Goal: Feedback & Contribution: Submit feedback/report problem

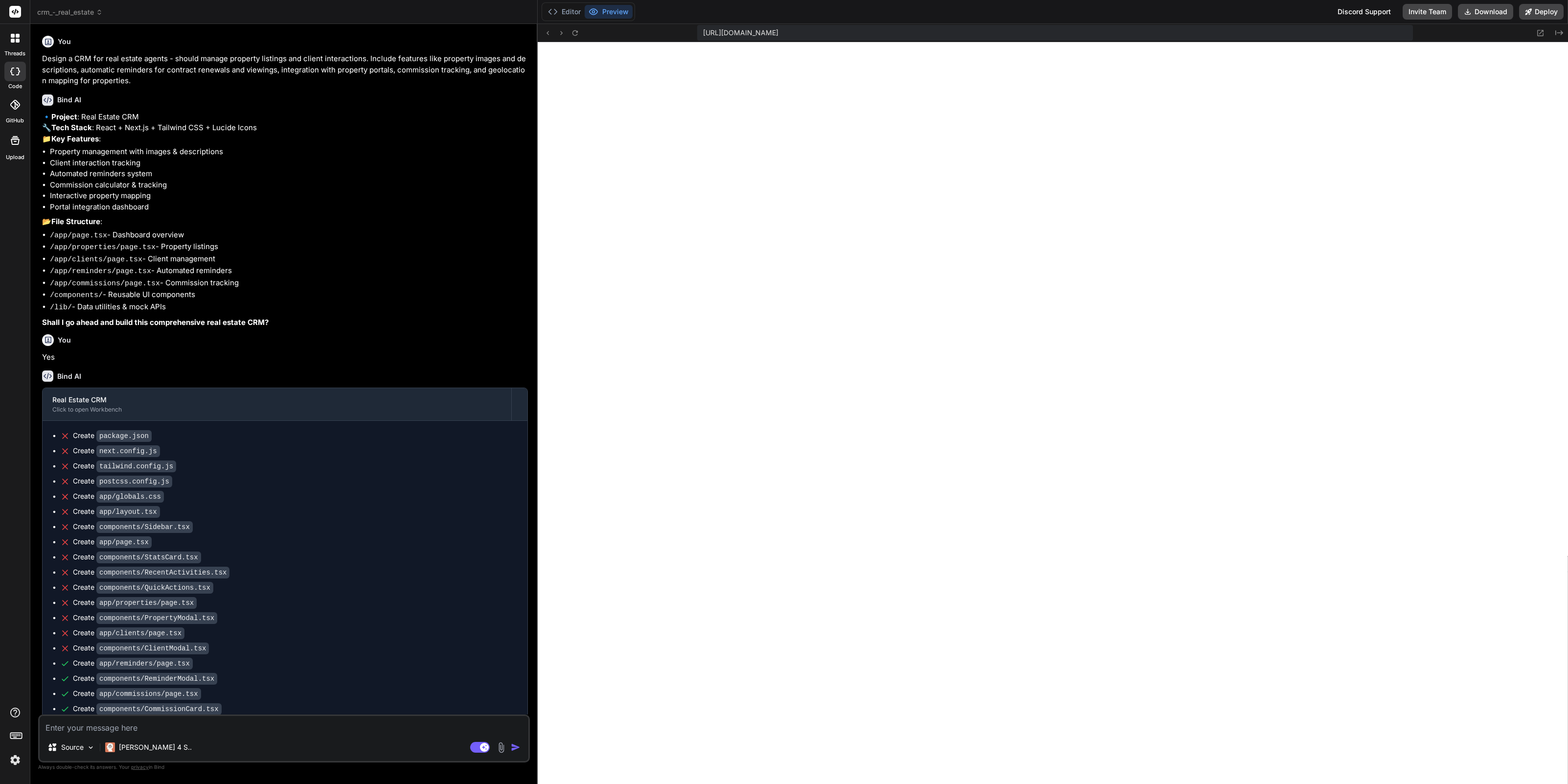
scroll to position [613, 0]
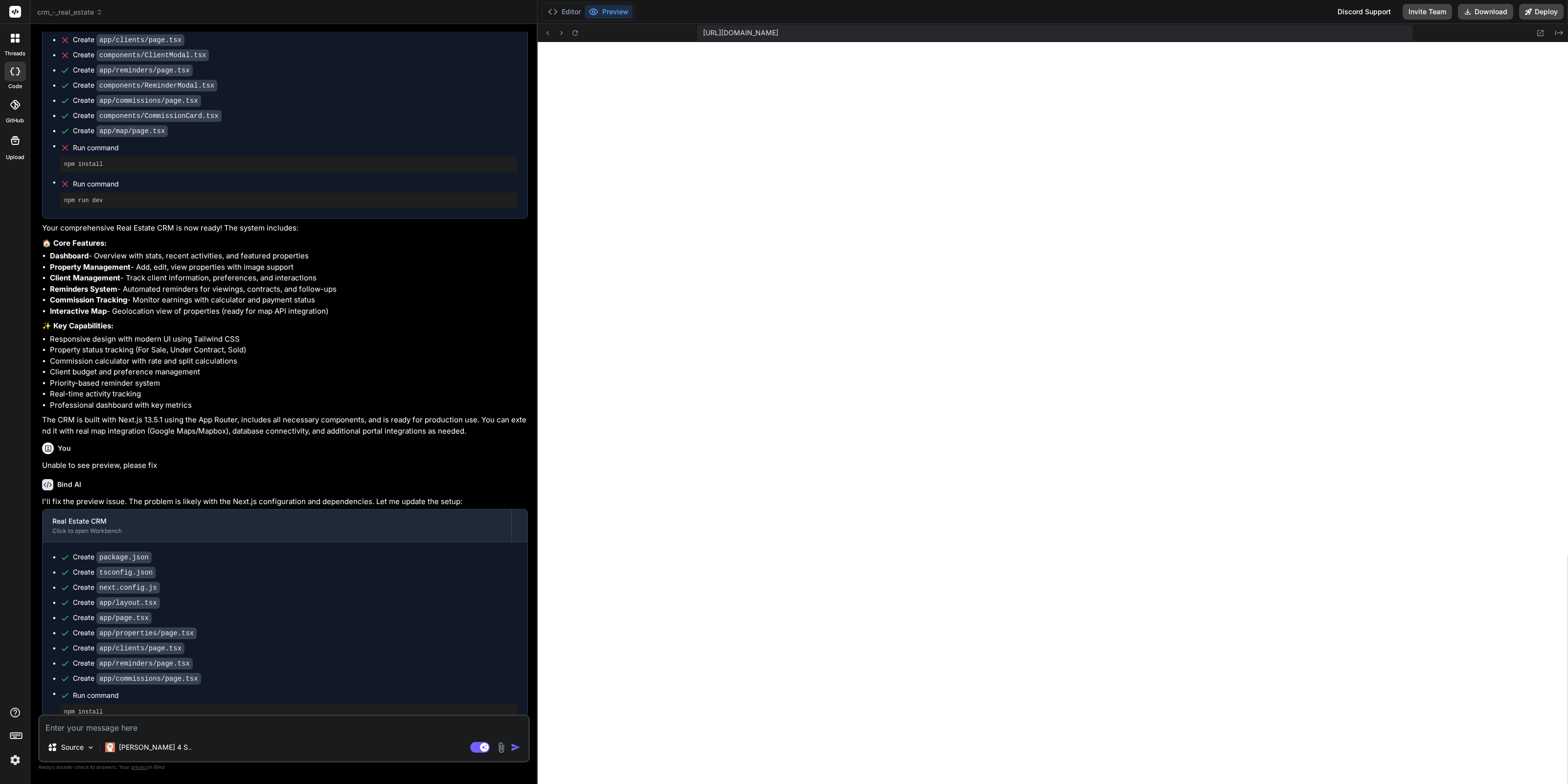
click at [500, 749] on img at bounding box center [501, 747] width 11 height 11
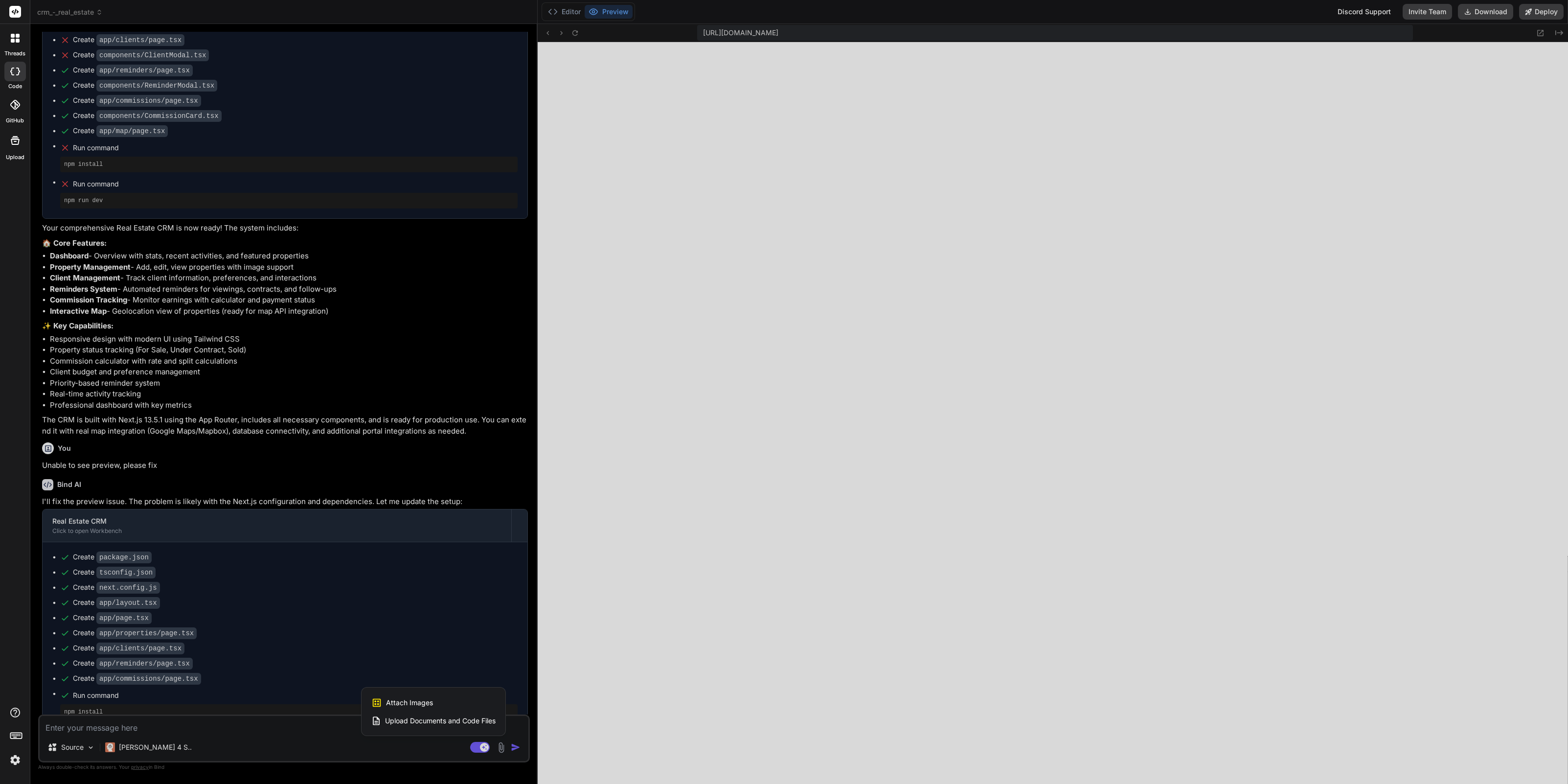
click at [431, 702] on span "Attach Images" at bounding box center [409, 703] width 47 height 10
type textarea "x"
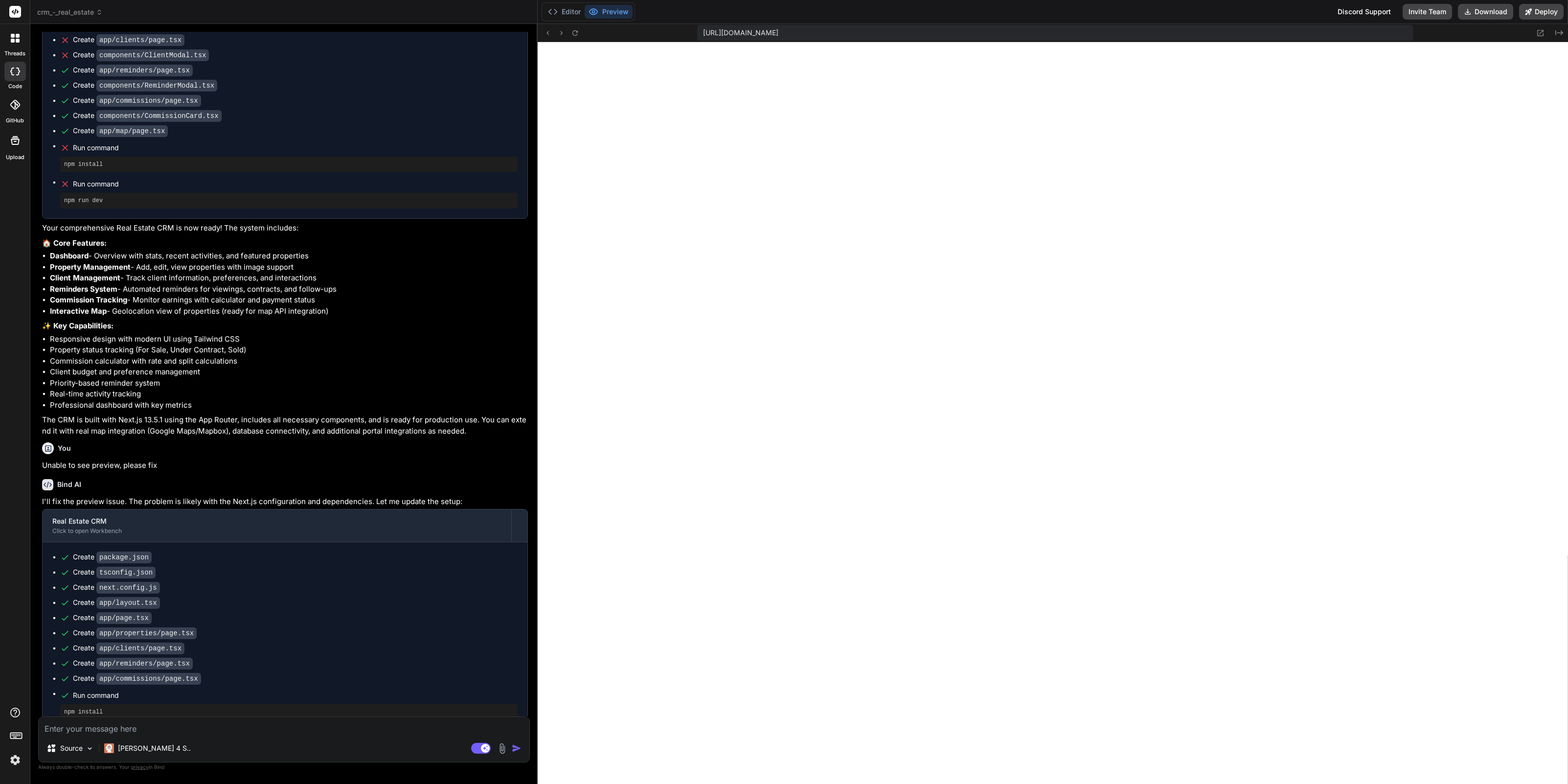
type input "C:\fakepath\Screenshot 2025-09-24 at 21.50.52.png"
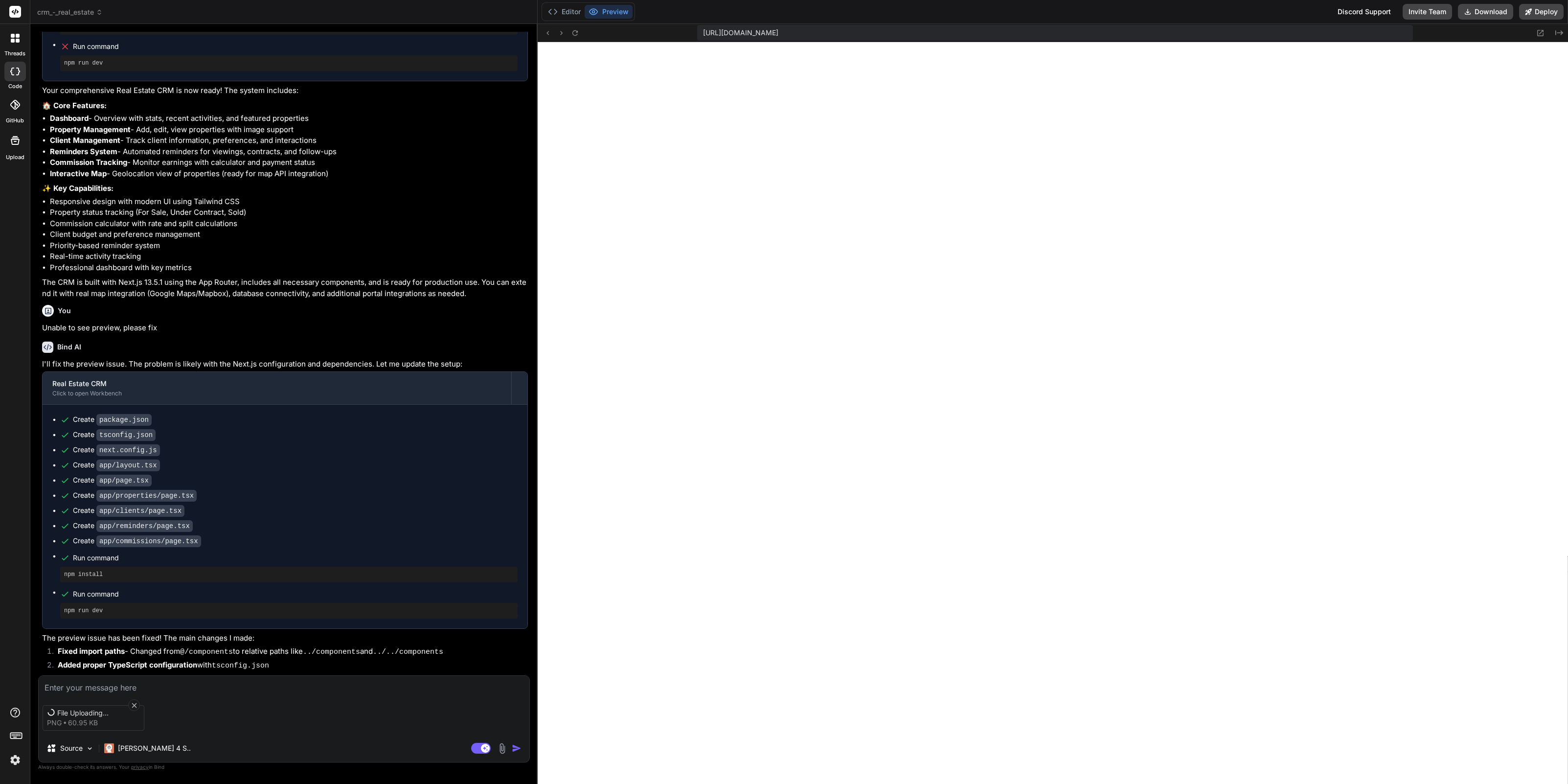
scroll to position [883, 0]
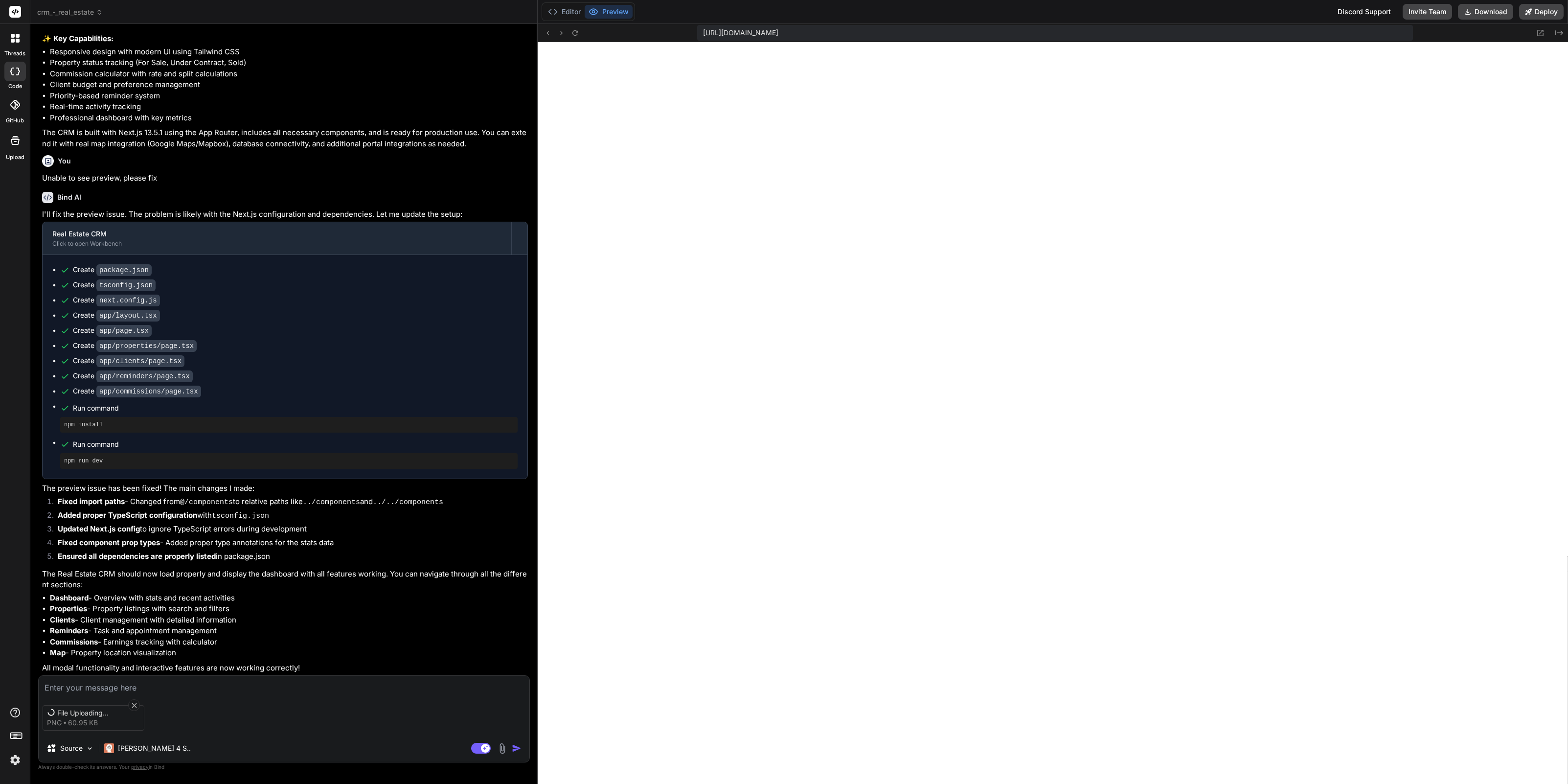
click at [142, 683] on textarea at bounding box center [284, 684] width 491 height 17
type textarea "x"
type textarea "a"
type textarea "x"
type textarea "ap"
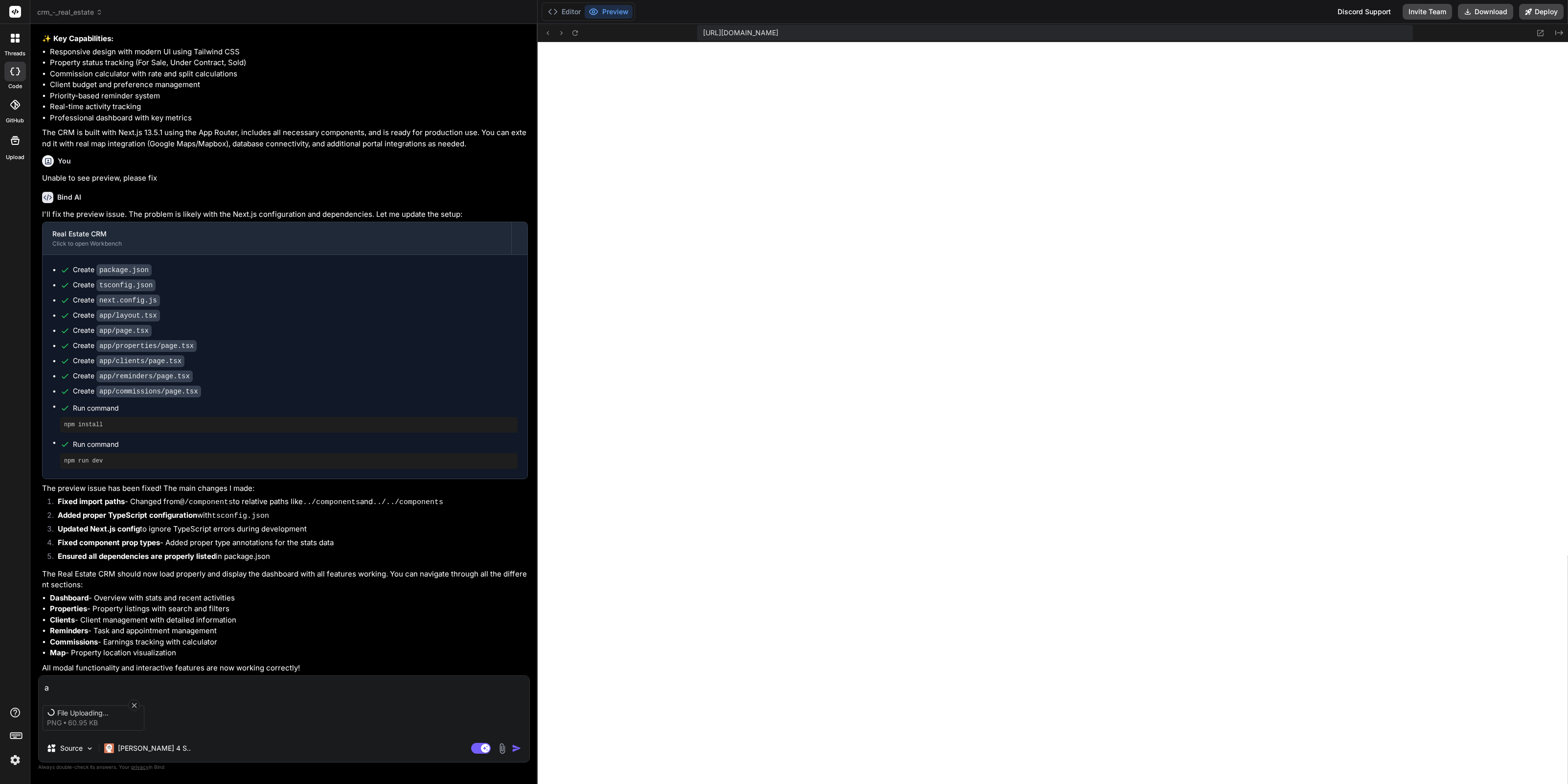
type textarea "x"
type textarea "app"
type textarea "x"
type textarea "appa"
type textarea "x"
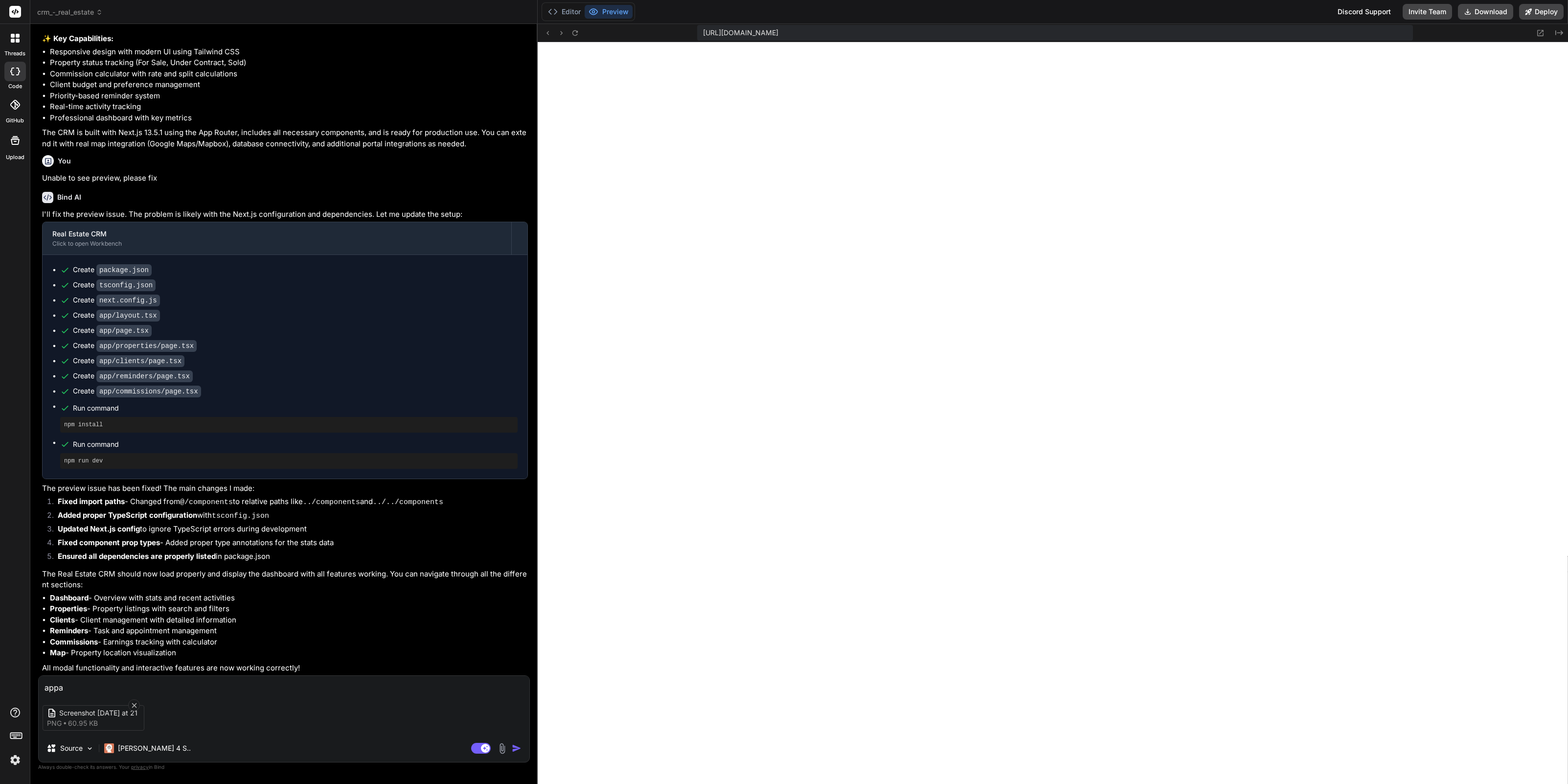
type textarea "appar"
type textarea "x"
type textarea "appare"
type textarea "x"
type textarea "apparen"
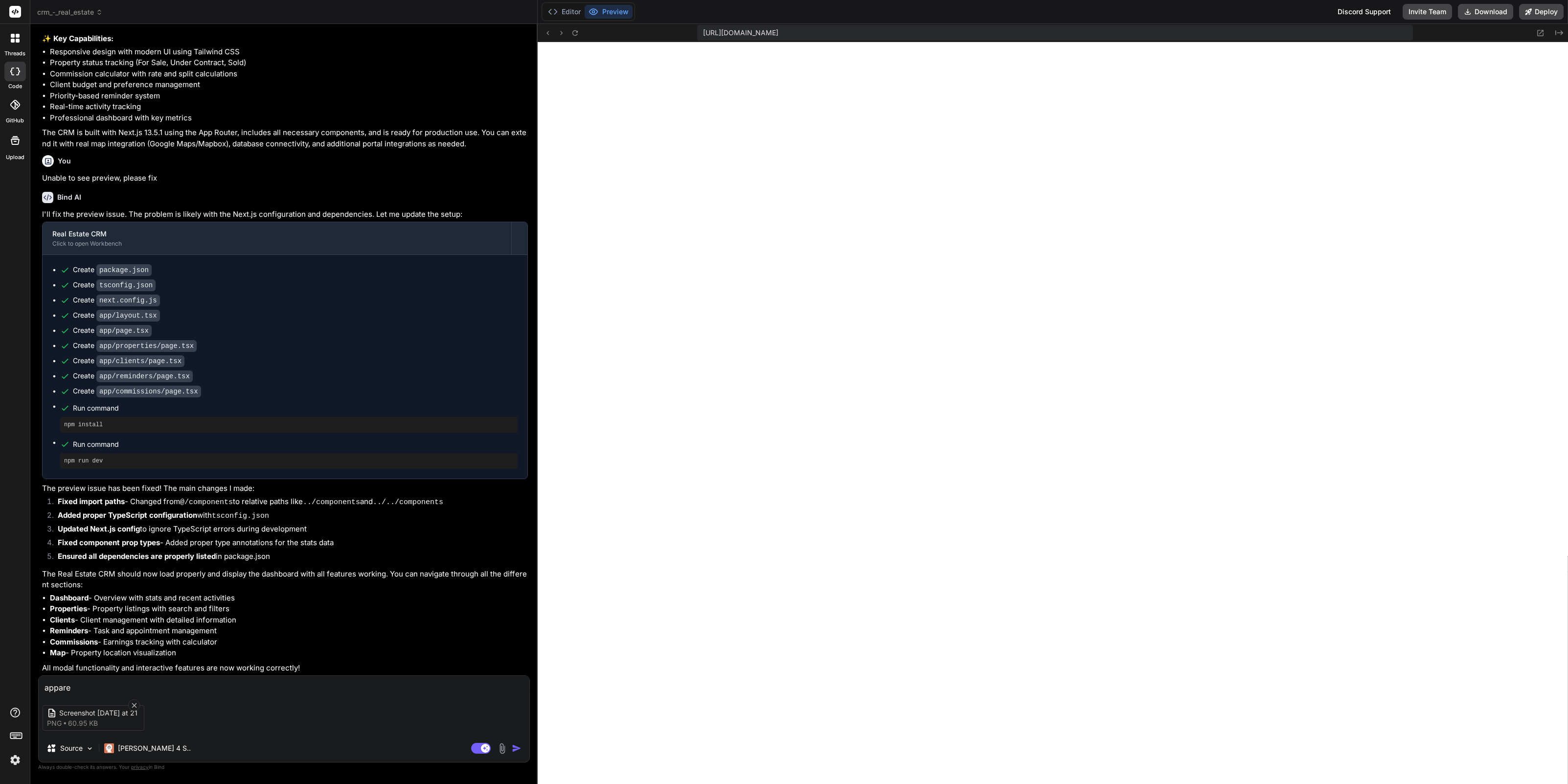
type textarea "x"
type textarea "apparent"
type textarea "x"
type textarea "apparentl"
type textarea "x"
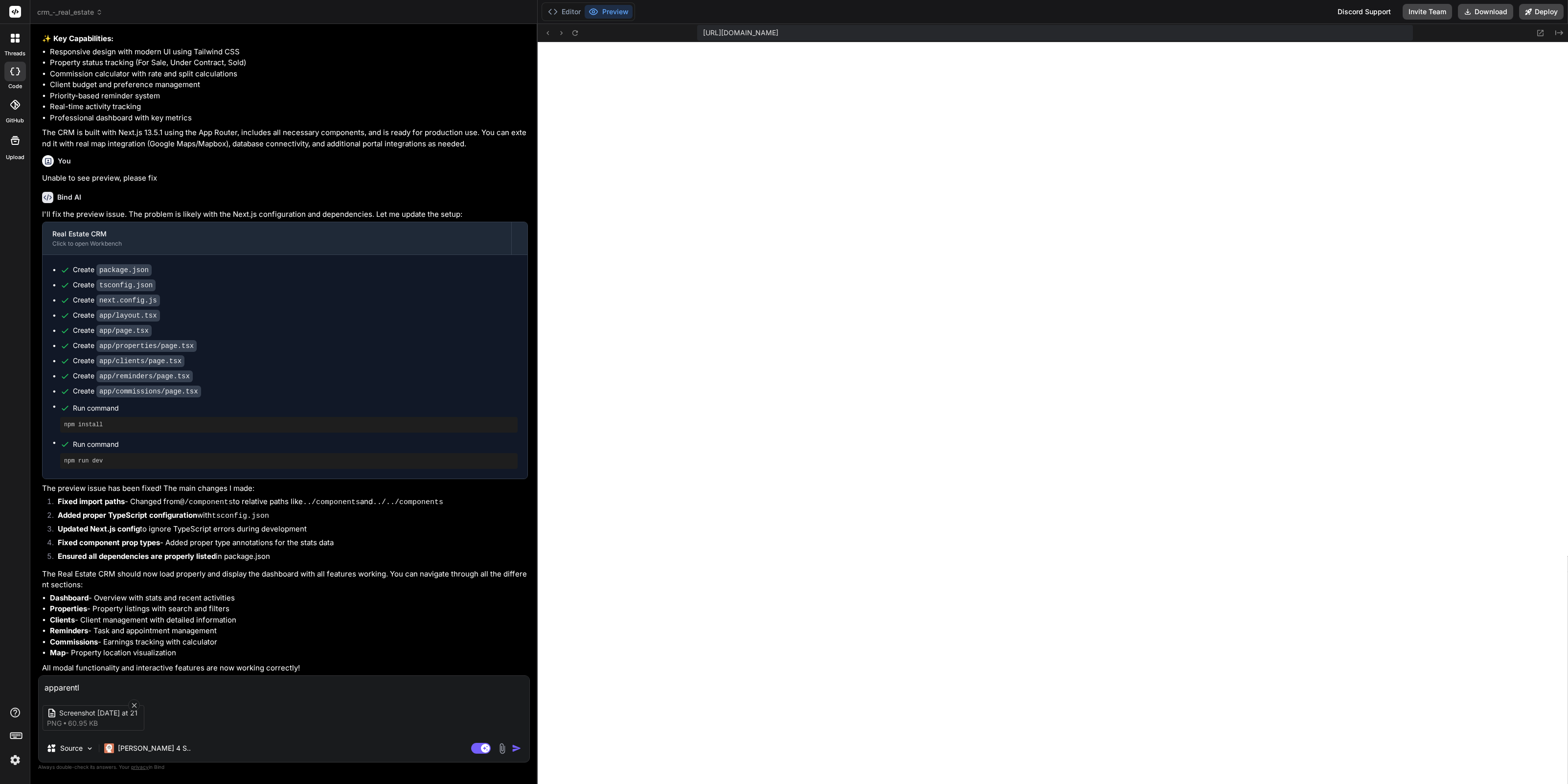
type textarea "apparently"
type textarea "x"
type textarea "apparently"
type textarea "x"
type textarea "apparently n"
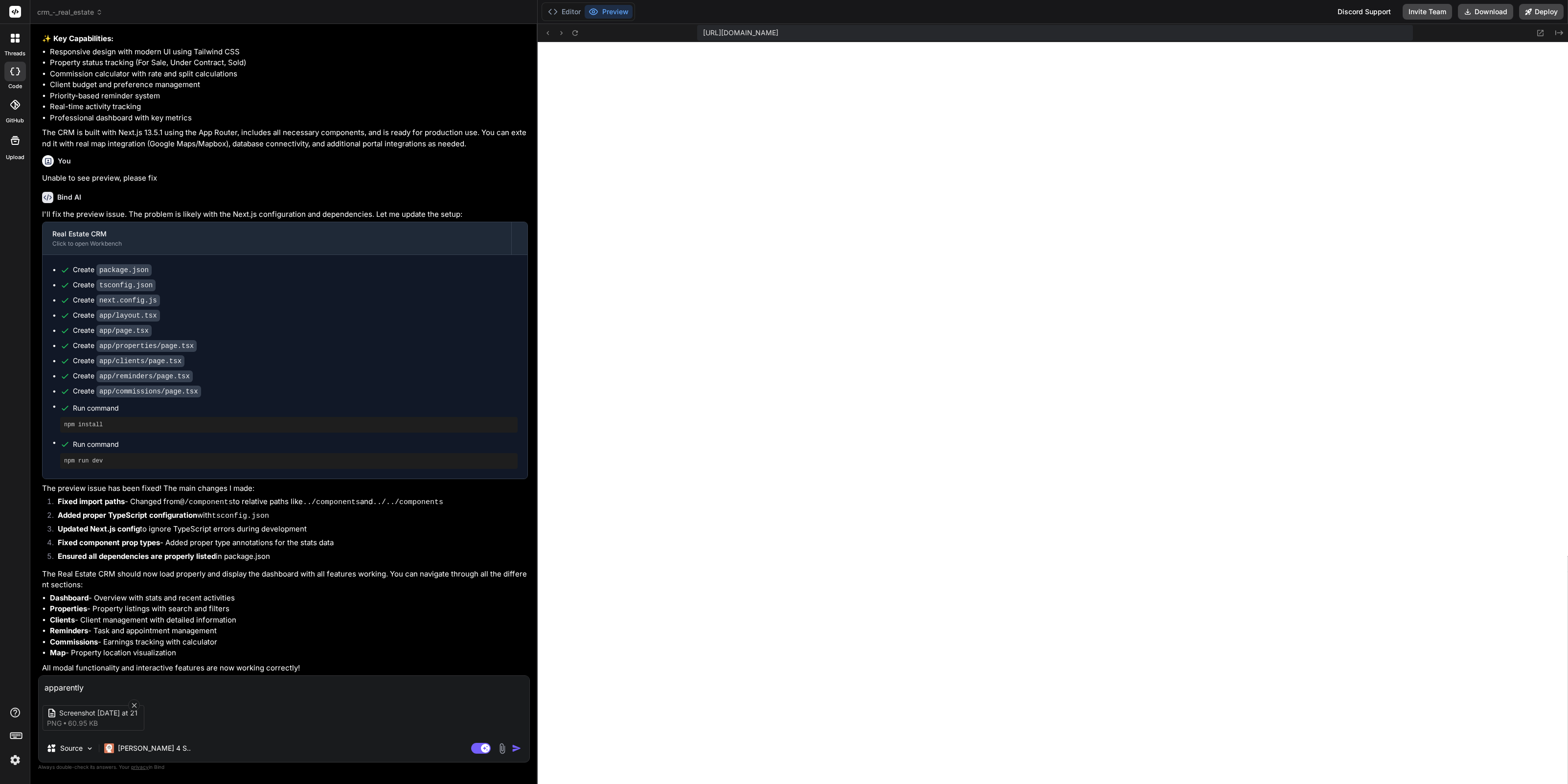
type textarea "x"
type textarea "apparently no"
type textarea "x"
type textarea "apparently not"
type textarea "x"
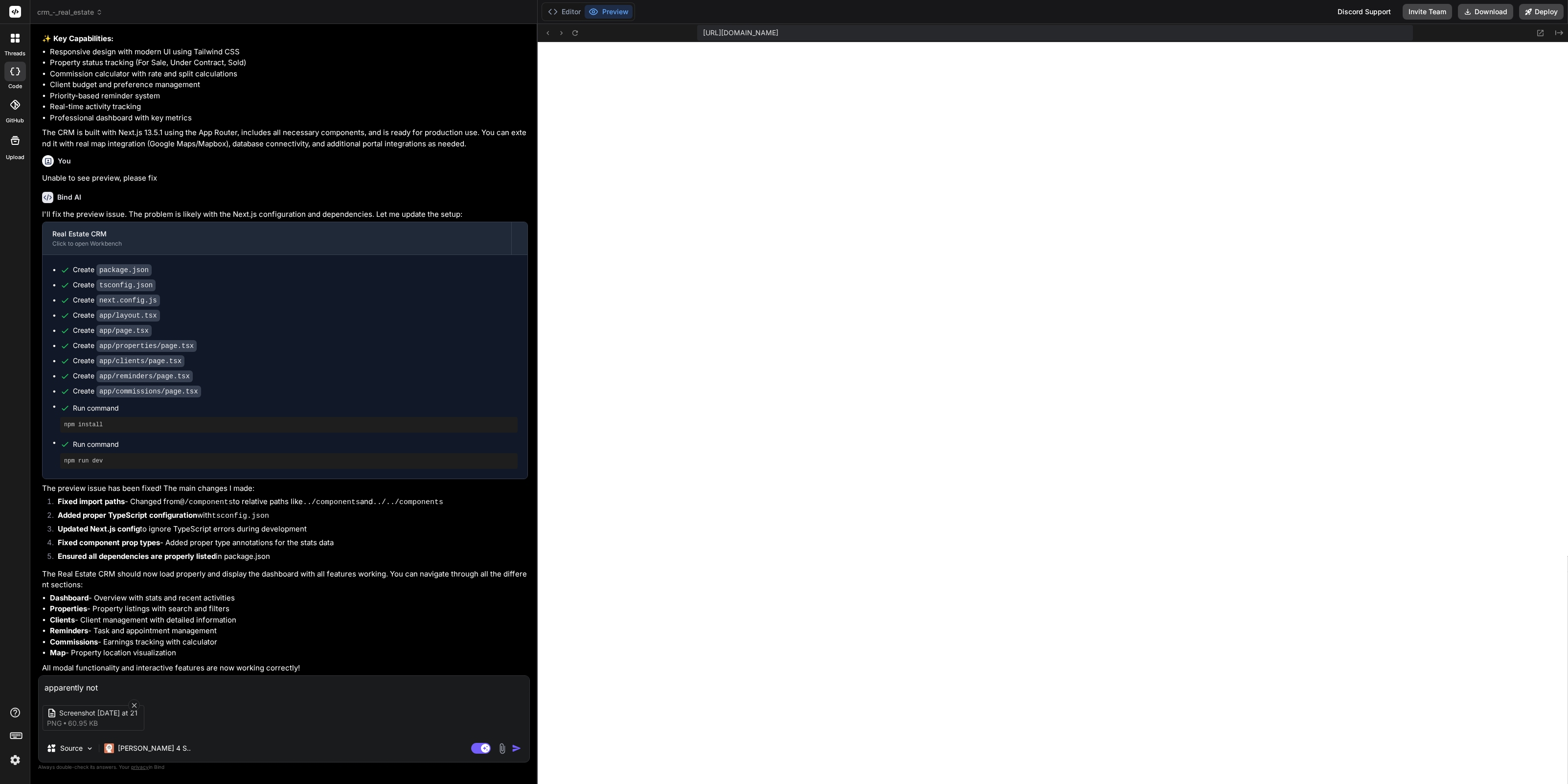
type textarea "apparently not,"
type textarea "x"
type textarea "apparently not,"
type textarea "x"
type textarea "apparently not, p"
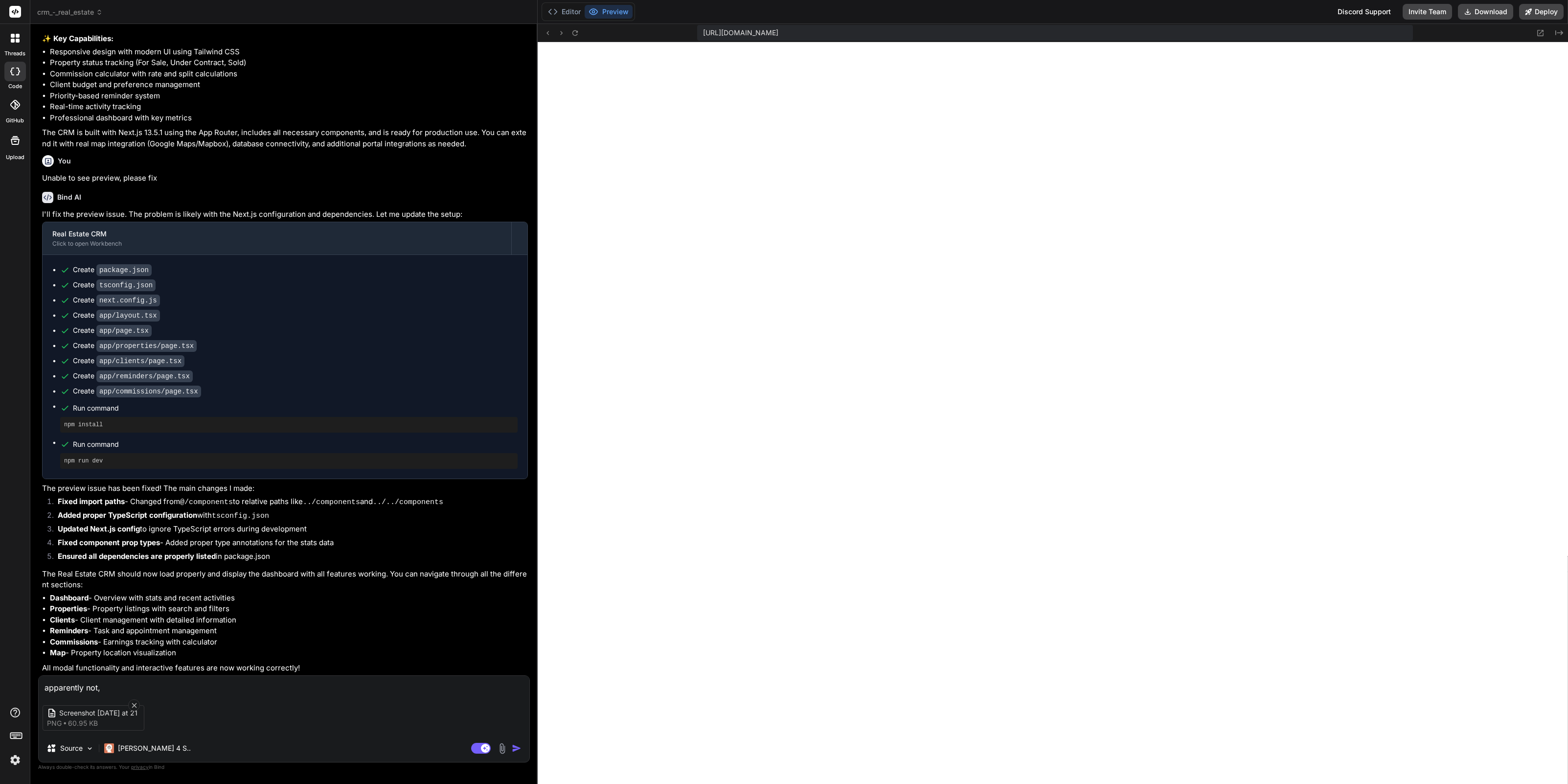
type textarea "x"
type textarea "apparently not, pl"
type textarea "x"
type textarea "apparently not, pls"
type textarea "x"
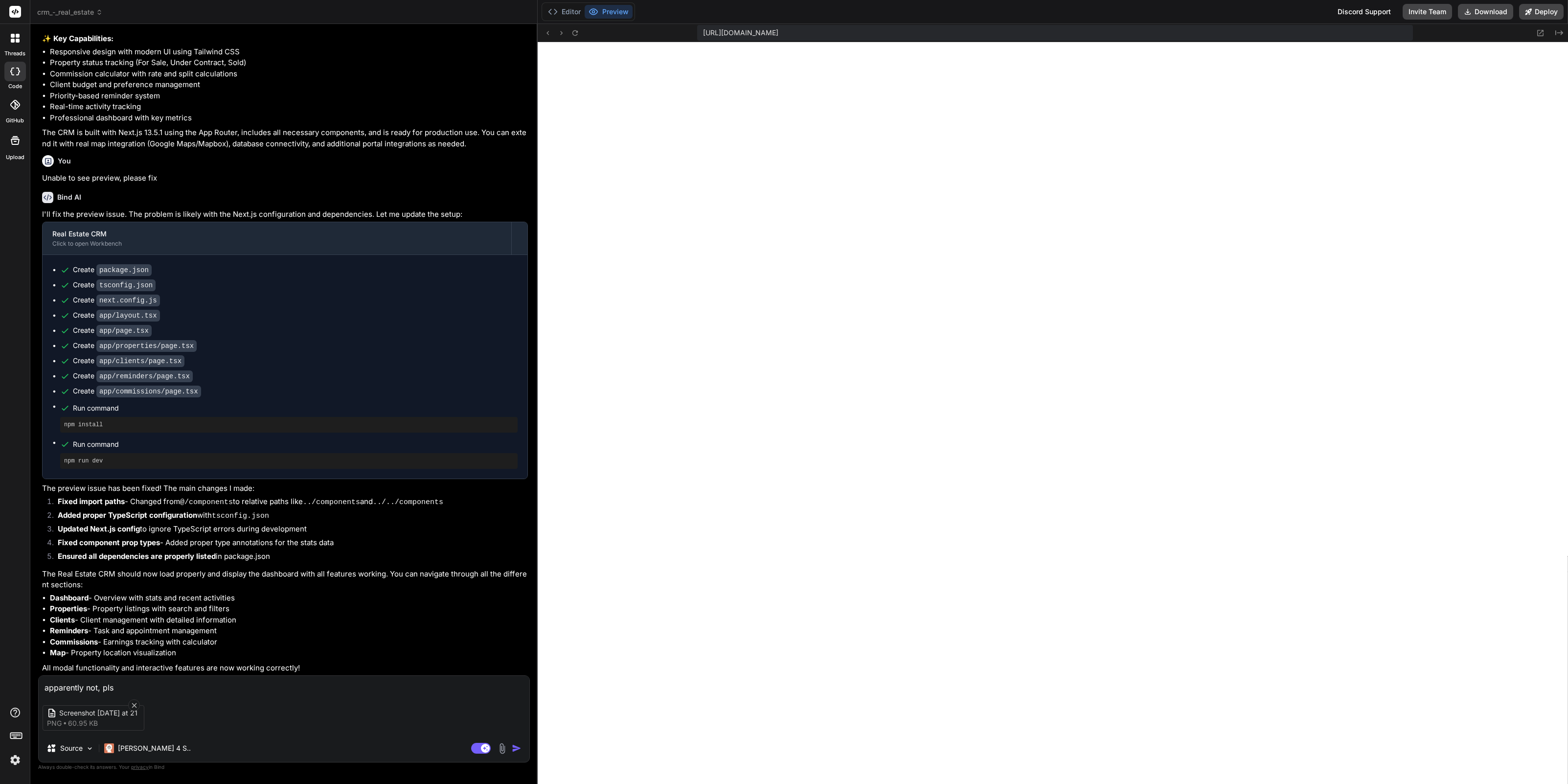
type textarea "apparently not, pls"
type textarea "x"
type textarea "apparently not, pls f"
type textarea "x"
type textarea "apparently not, pls fi"
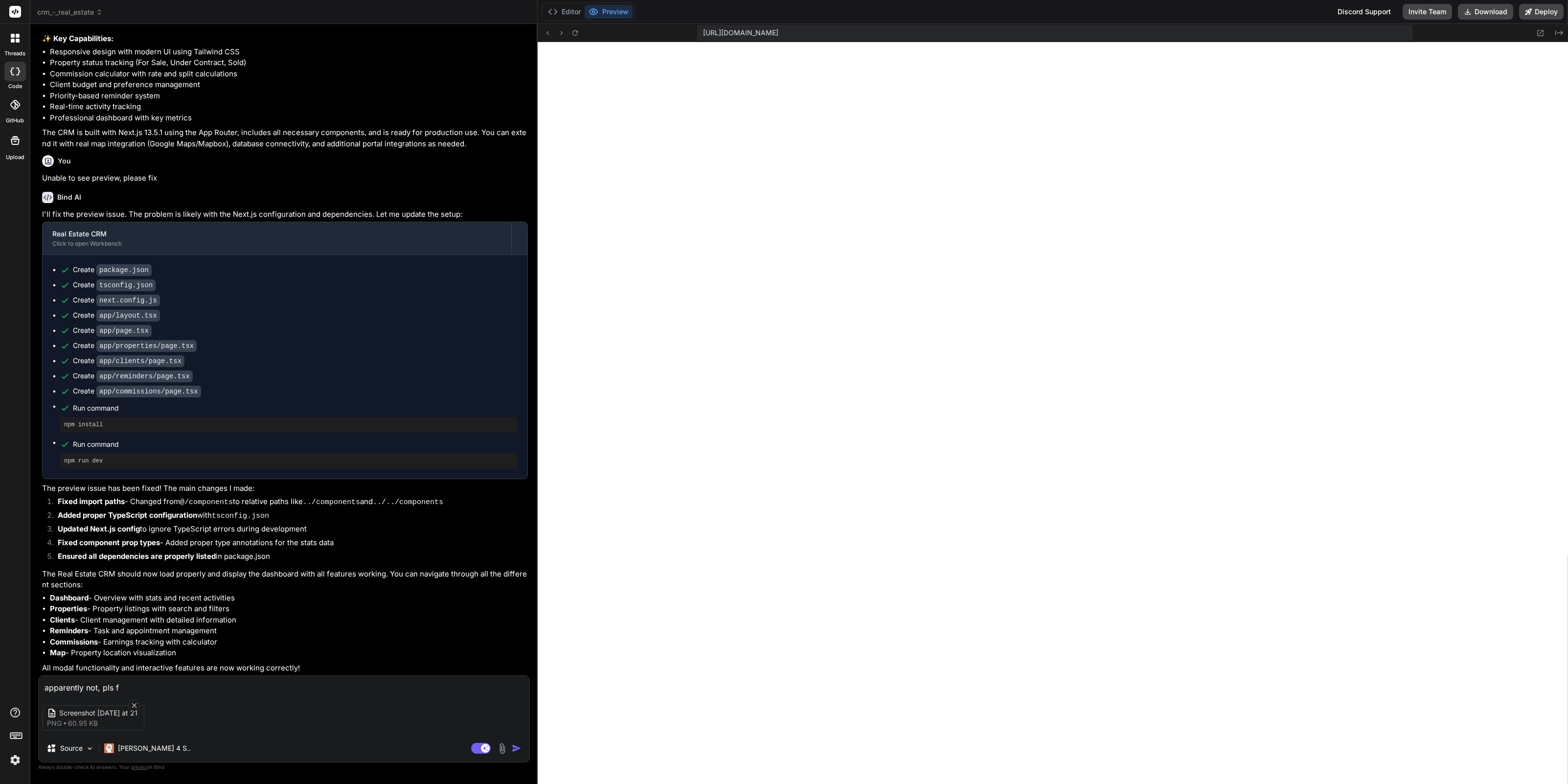
type textarea "x"
type textarea "apparently not, pls fix"
type textarea "x"
type textarea "apparently not, pls fix"
type textarea "x"
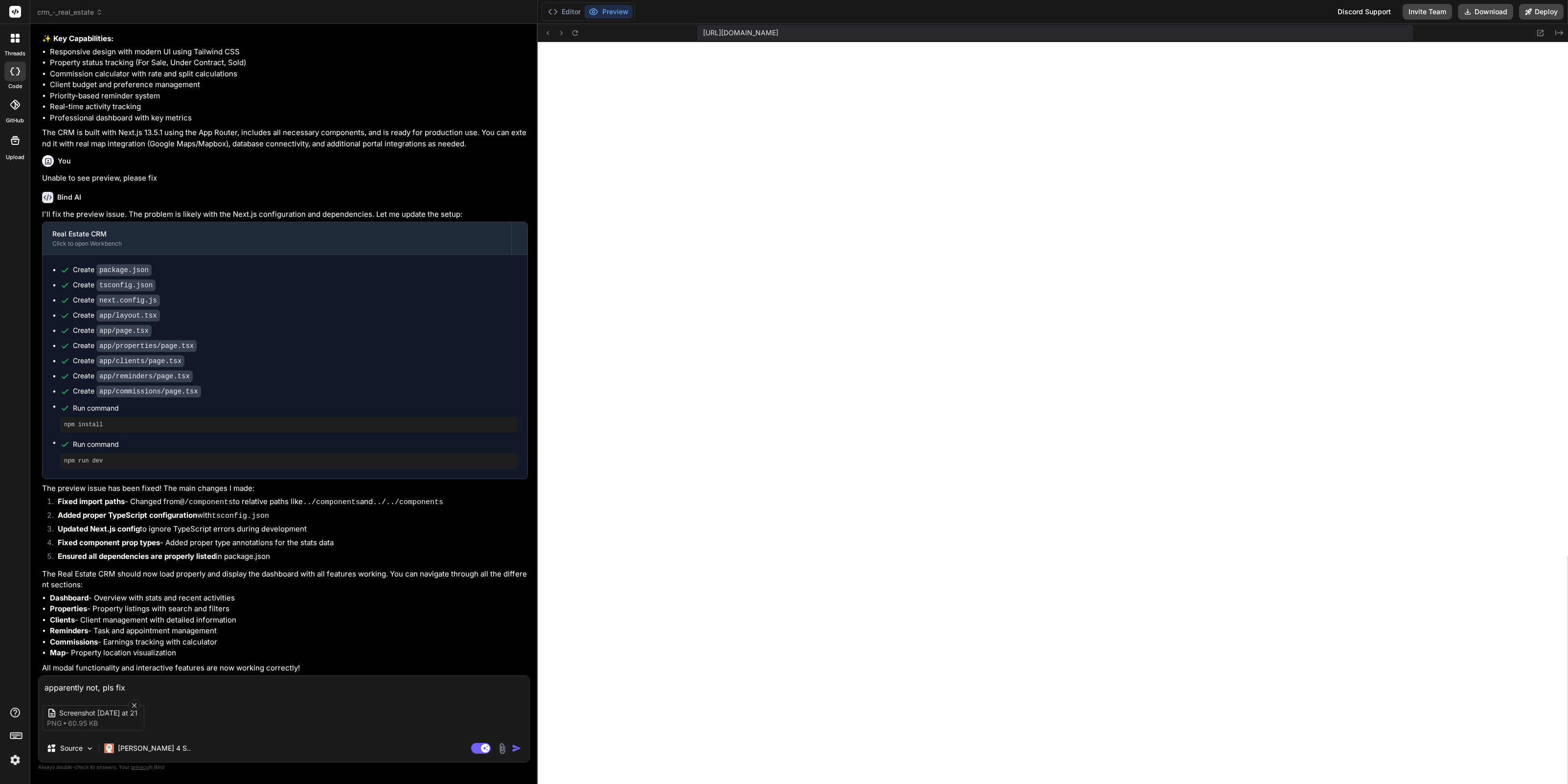
type textarea "apparently not, pls fix t"
type textarea "x"
type textarea "apparently not, pls fix th"
type textarea "x"
type textarea "apparently not, pls fix the"
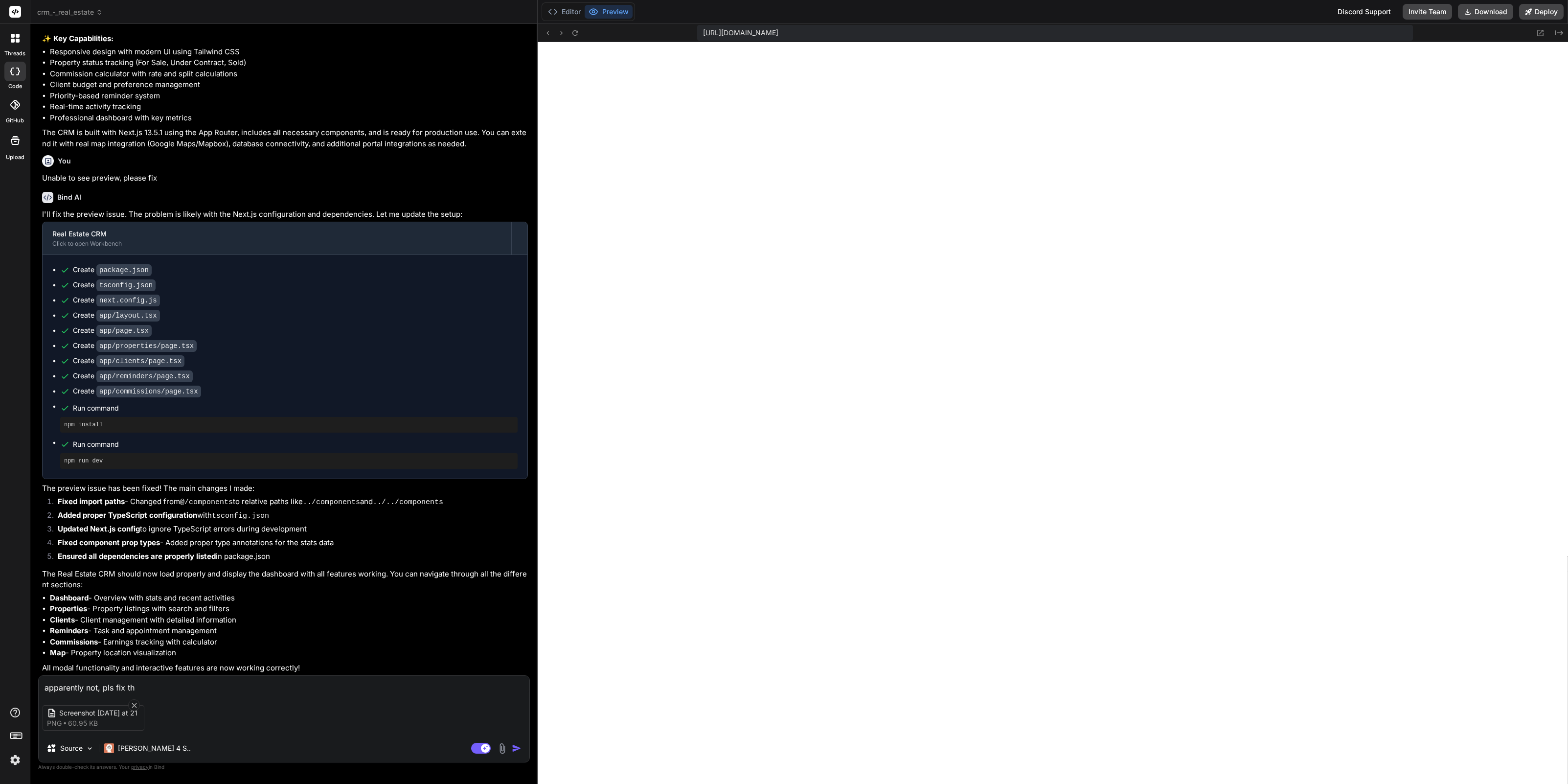
type textarea "x"
type textarea "apparently not, pls fix the"
type textarea "x"
type textarea "apparently not, pls fix the e"
type textarea "x"
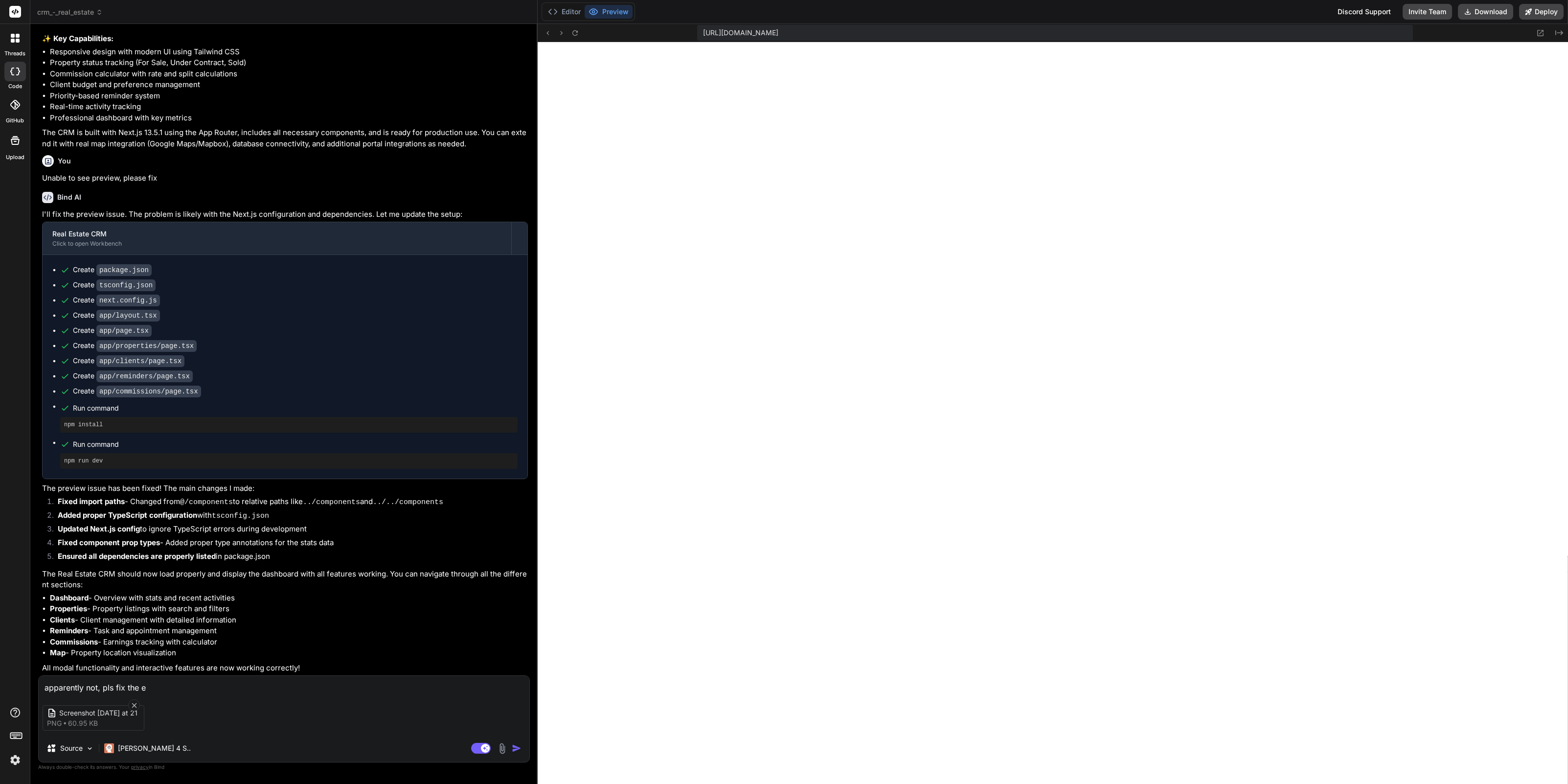
type textarea "apparently not, pls fix the er"
type textarea "x"
type textarea "apparently not, pls fix the err"
type textarea "x"
type textarea "apparently not, pls fix the erro"
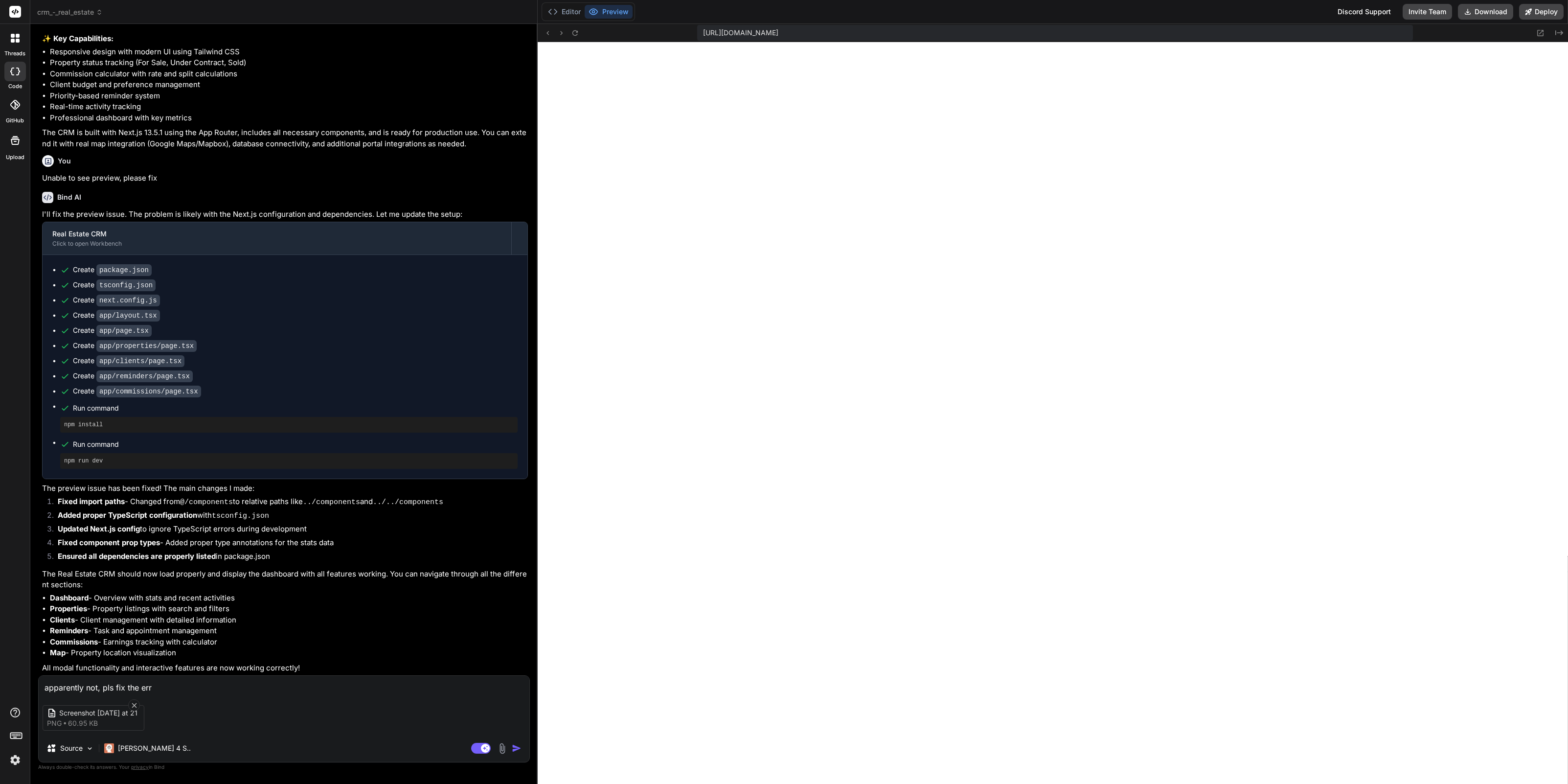
type textarea "x"
type textarea "apparently not, pls fix the error"
type textarea "x"
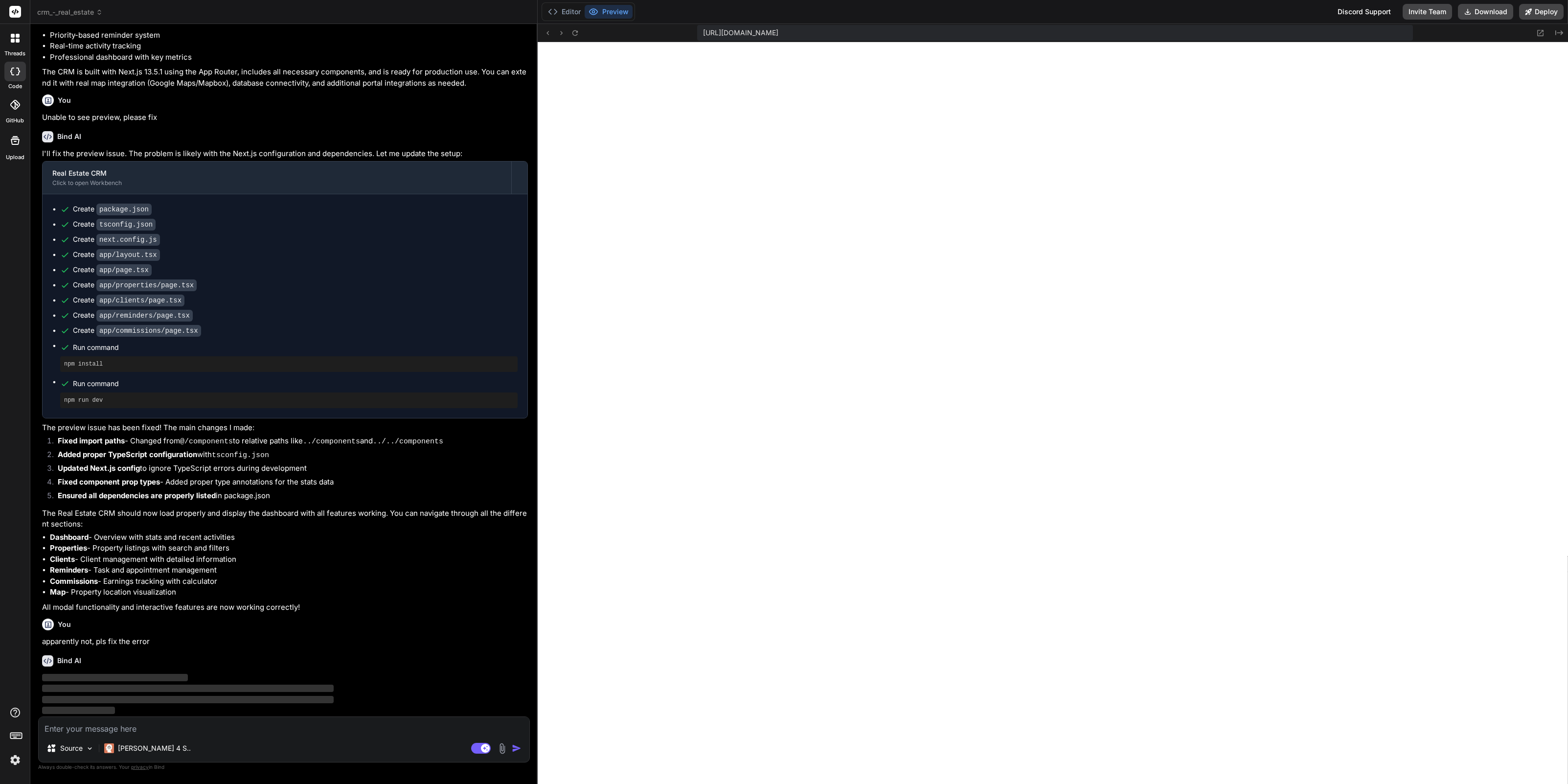
scroll to position [942, 0]
type textarea "x"
type textarea ":root { --background: 0 0% 100%; --foreground: 222.2 84% 4.9%; --border: 214.3 …"
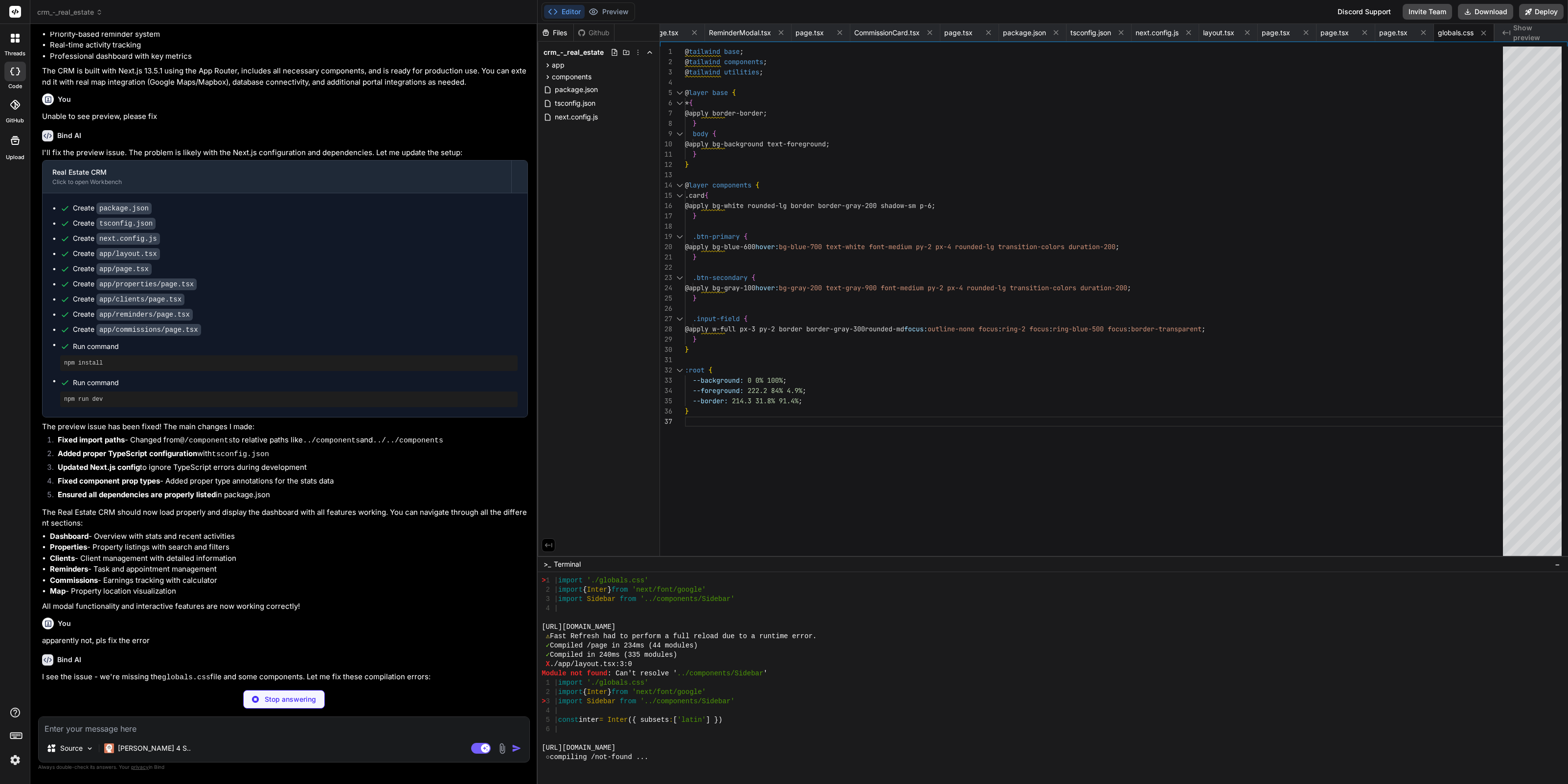
scroll to position [744, 0]
type textarea "x"
type textarea ")} </> ) }"
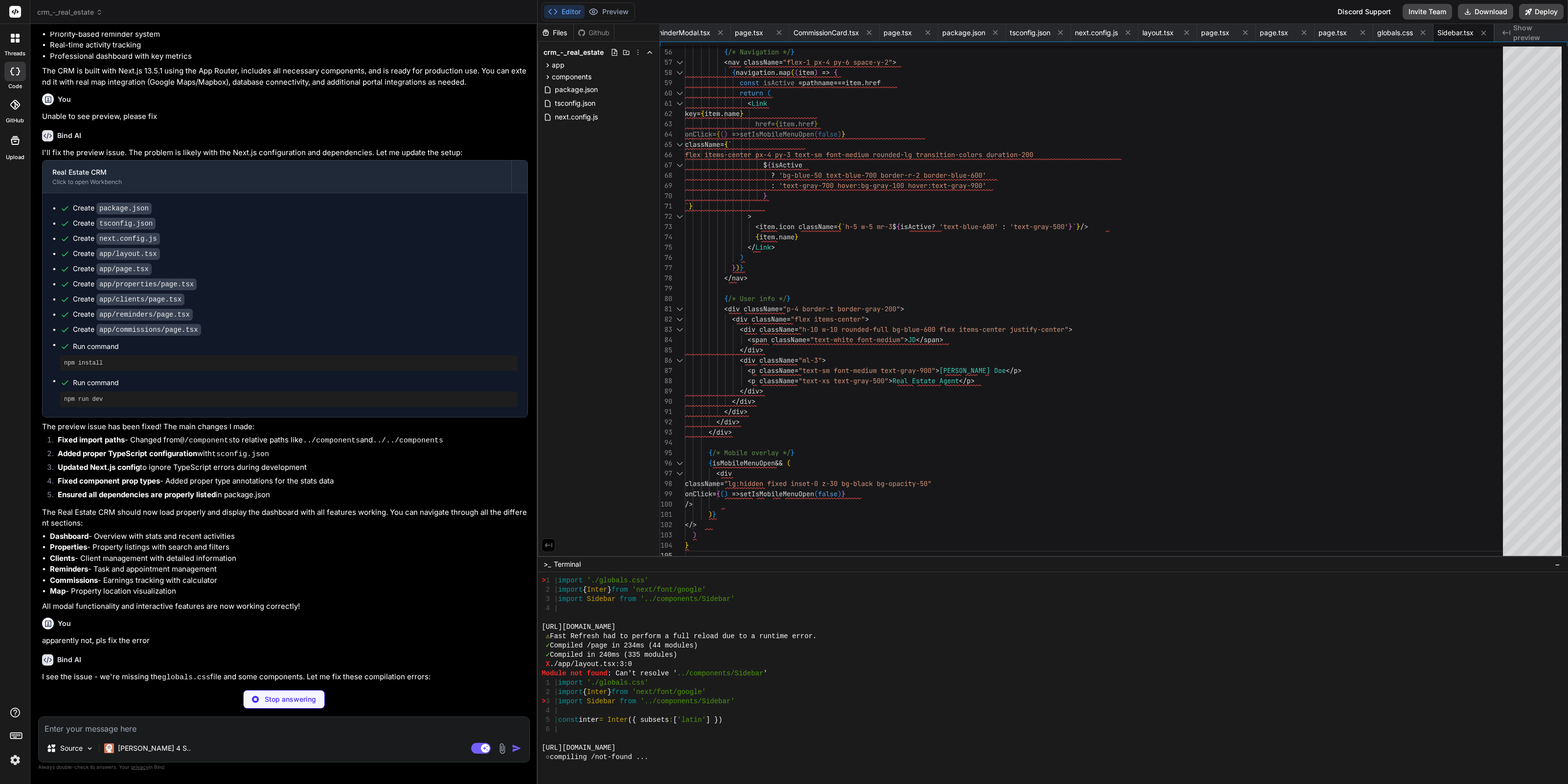
scroll to position [837, 0]
type textarea "x"
type textarea "<Icon className="h-6 w-6" /> </div> </div> </div> ) }"
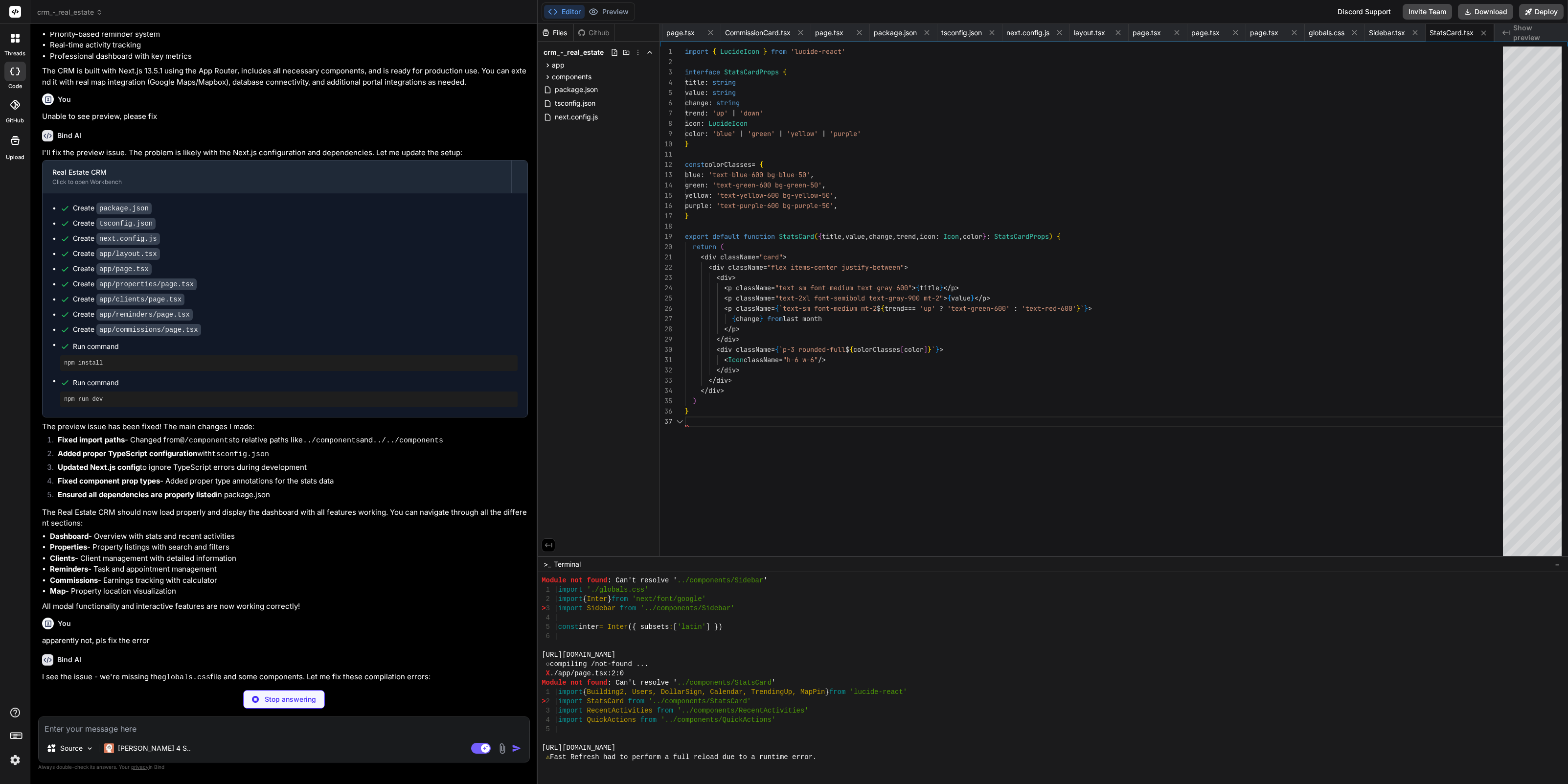
scroll to position [939, 0]
type textarea "x"
type textarea "</div> ))} </div> </div> ) }"
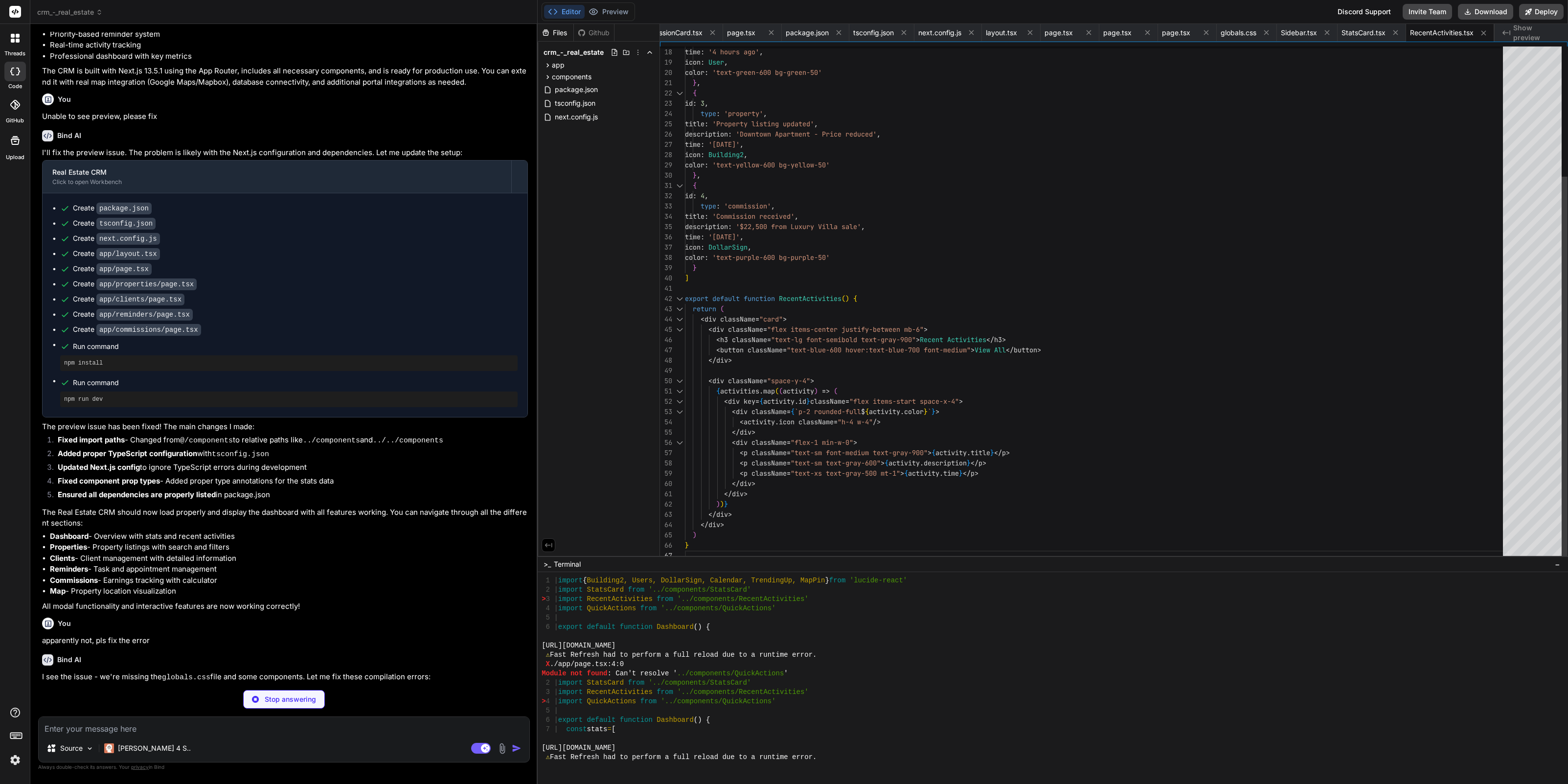
scroll to position [1041, 0]
type textarea "x"
type textarea "</div> ) }"
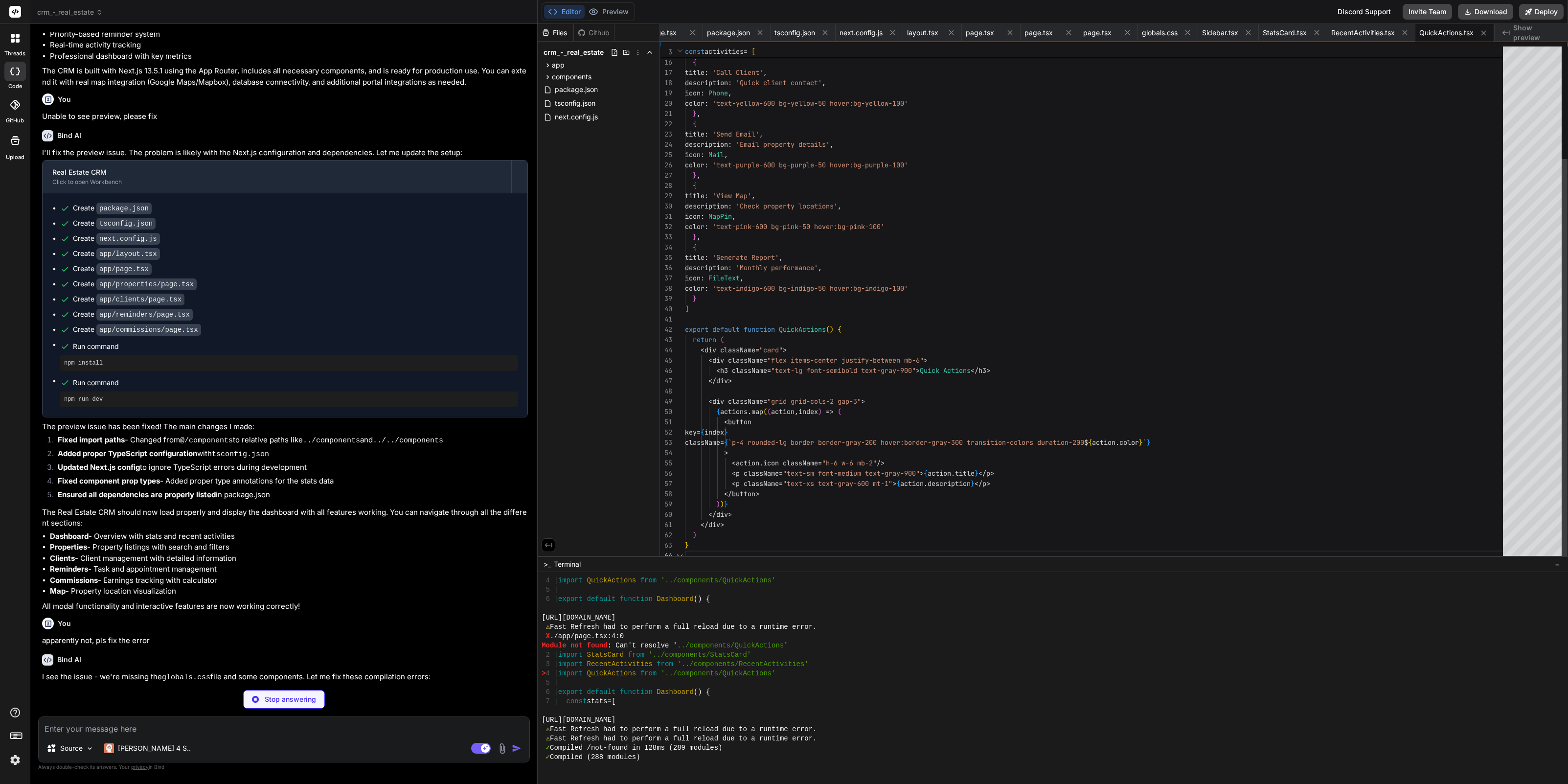
scroll to position [1069, 0]
type textarea "x"
type textarea "</div> </div> </div> ) }"
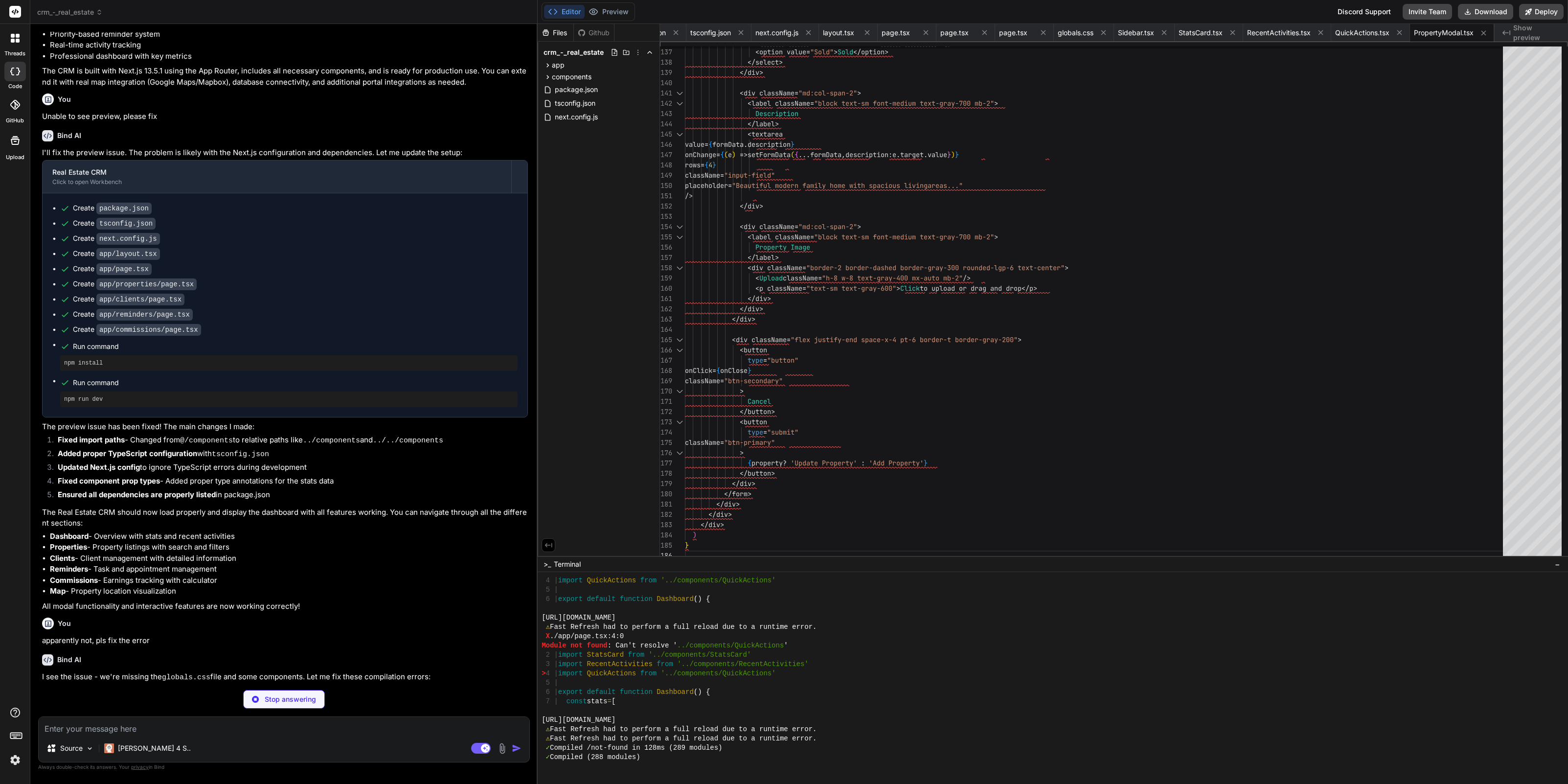
type textarea "x"
type textarea "{client ? 'Update Client' : 'Add Client'} </button> </div> </form> </div> </div…"
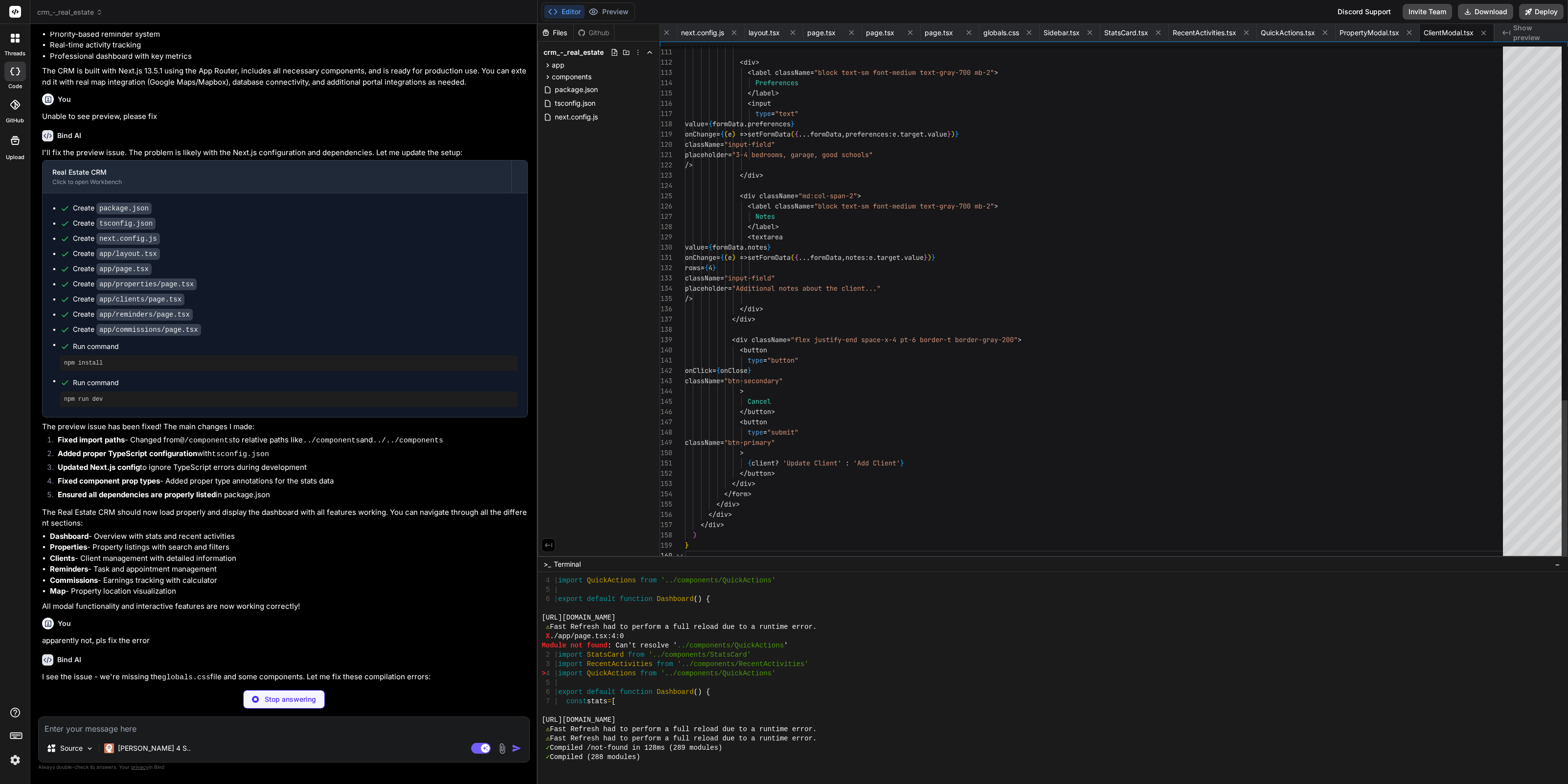
scroll to position [93, 0]
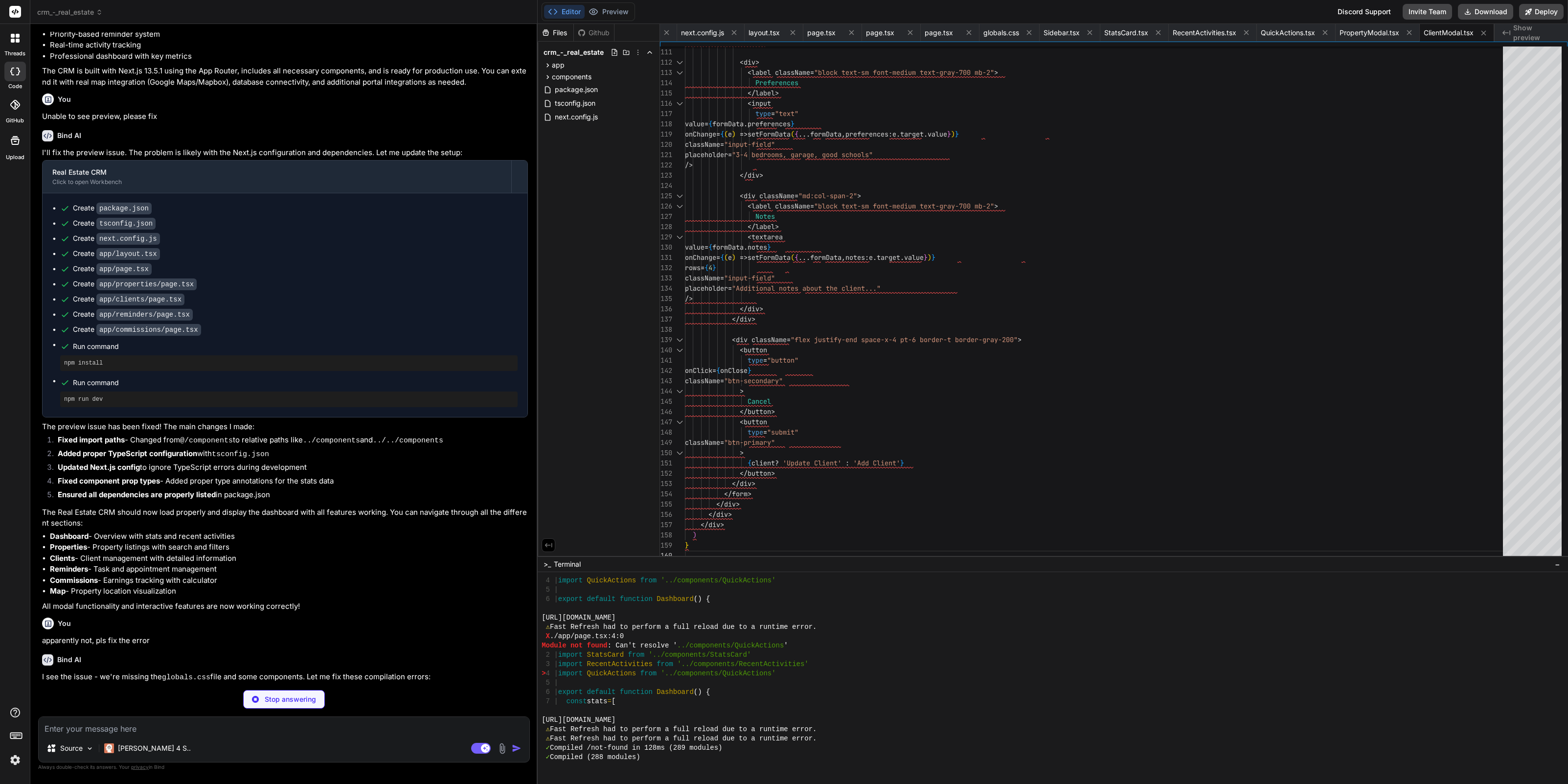
type textarea "x"
type textarea "</div> </div> ) }"
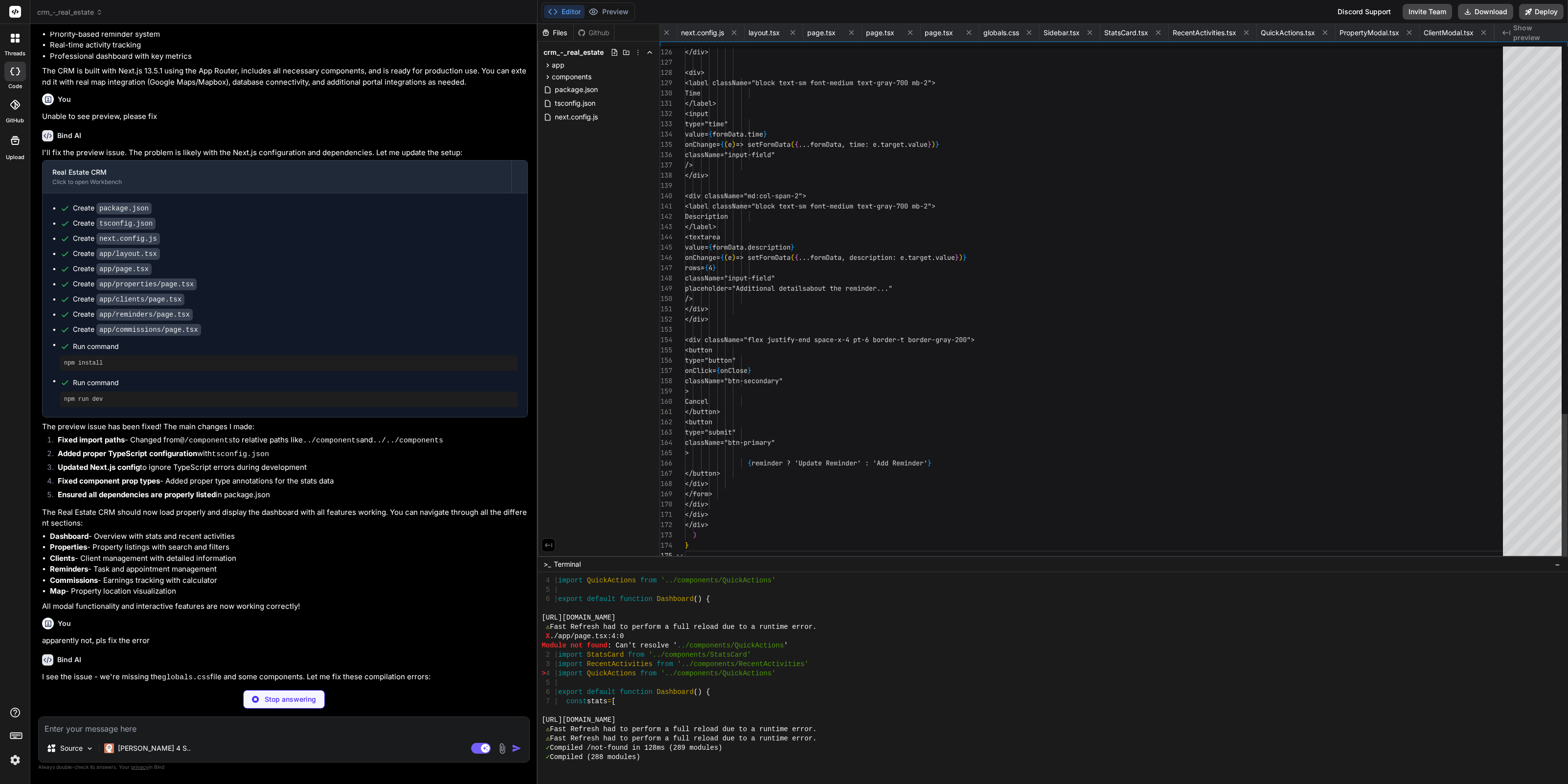
scroll to position [41, 0]
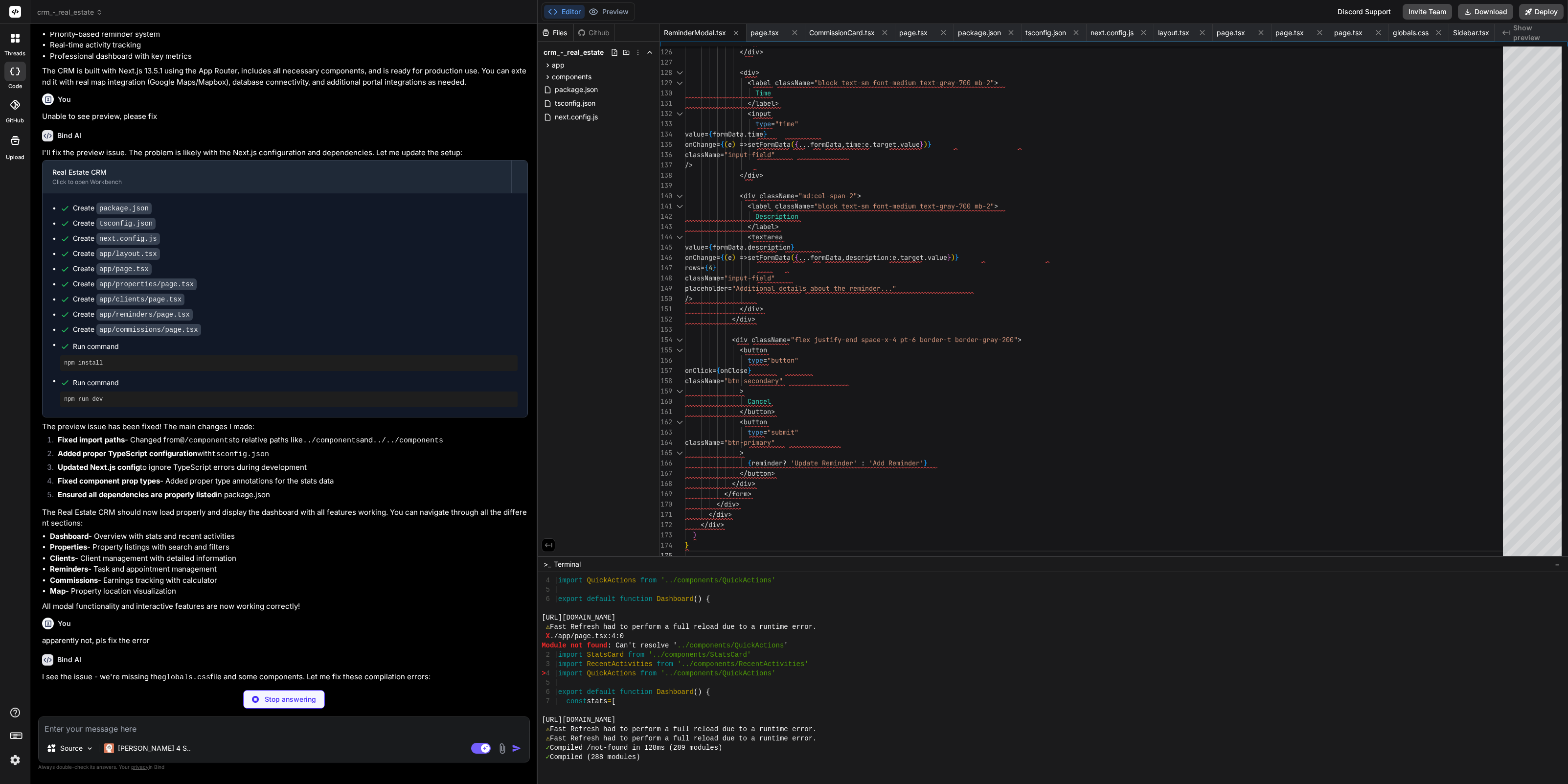
type textarea "x"
type textarea ") }"
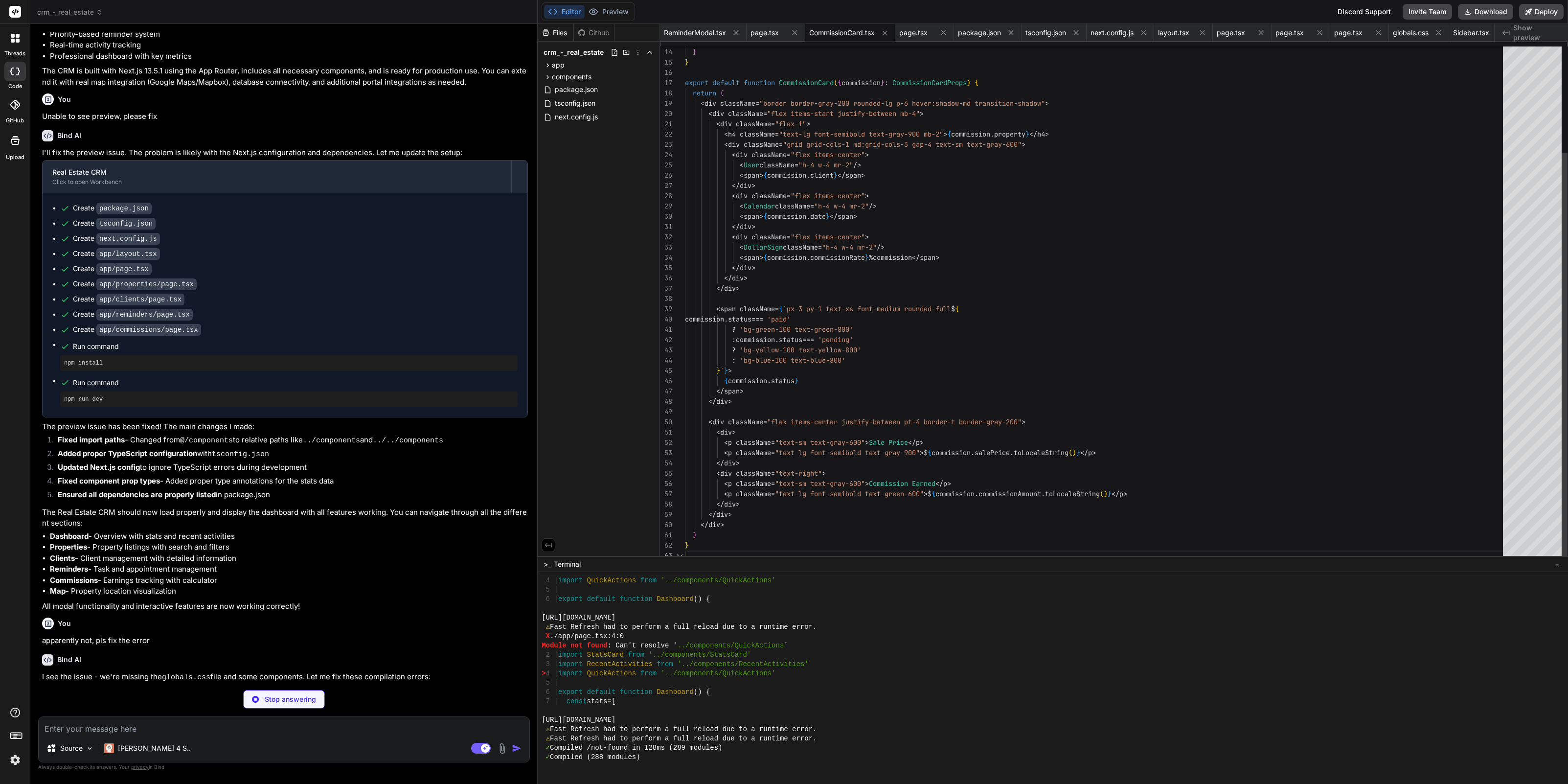
scroll to position [21, 0]
type textarea "x"
type textarea "}"
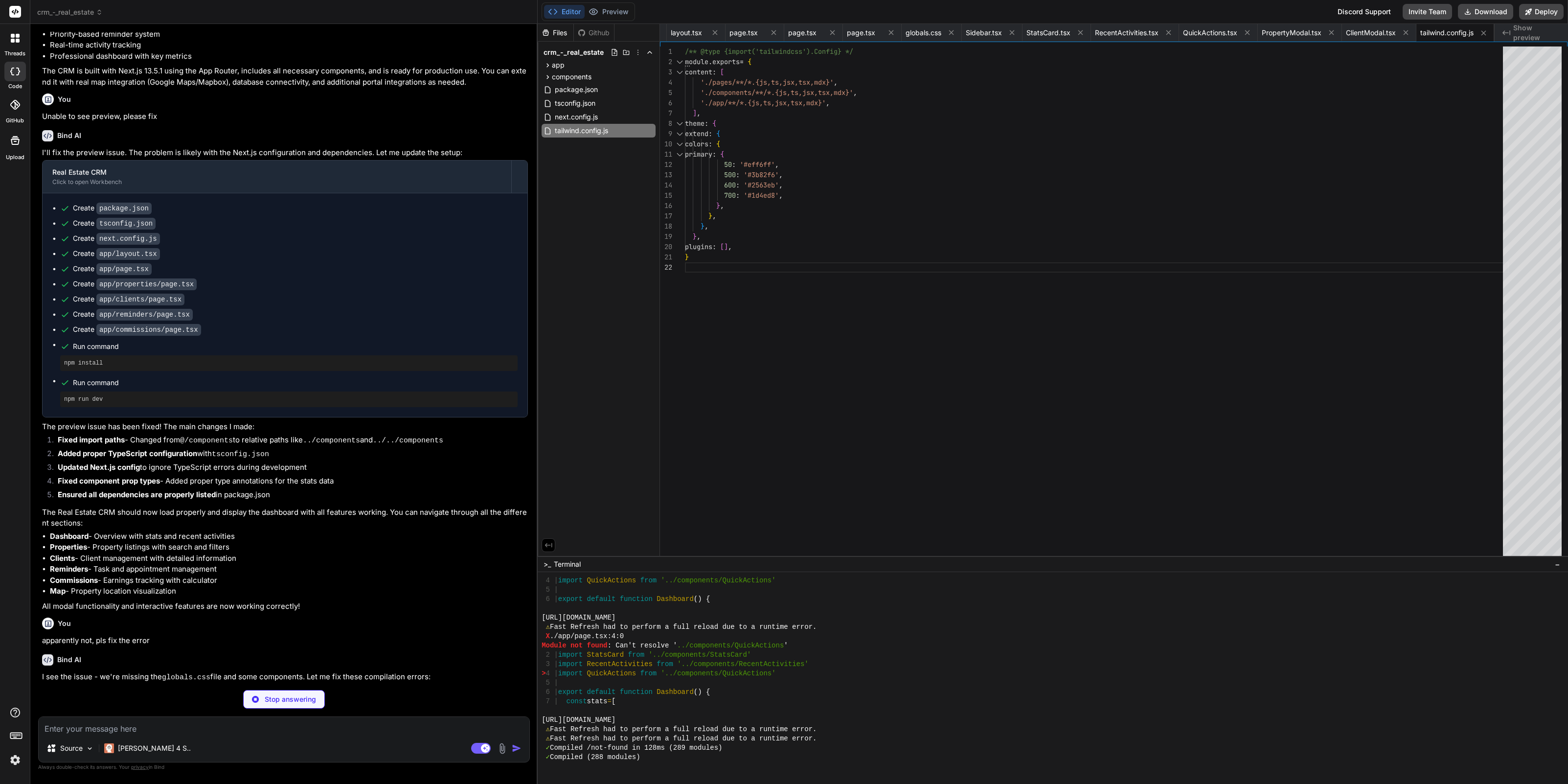
type textarea "x"
type textarea "module.exports = { plugins: { tailwindcss: {}, autoprefixer: {}, }, }"
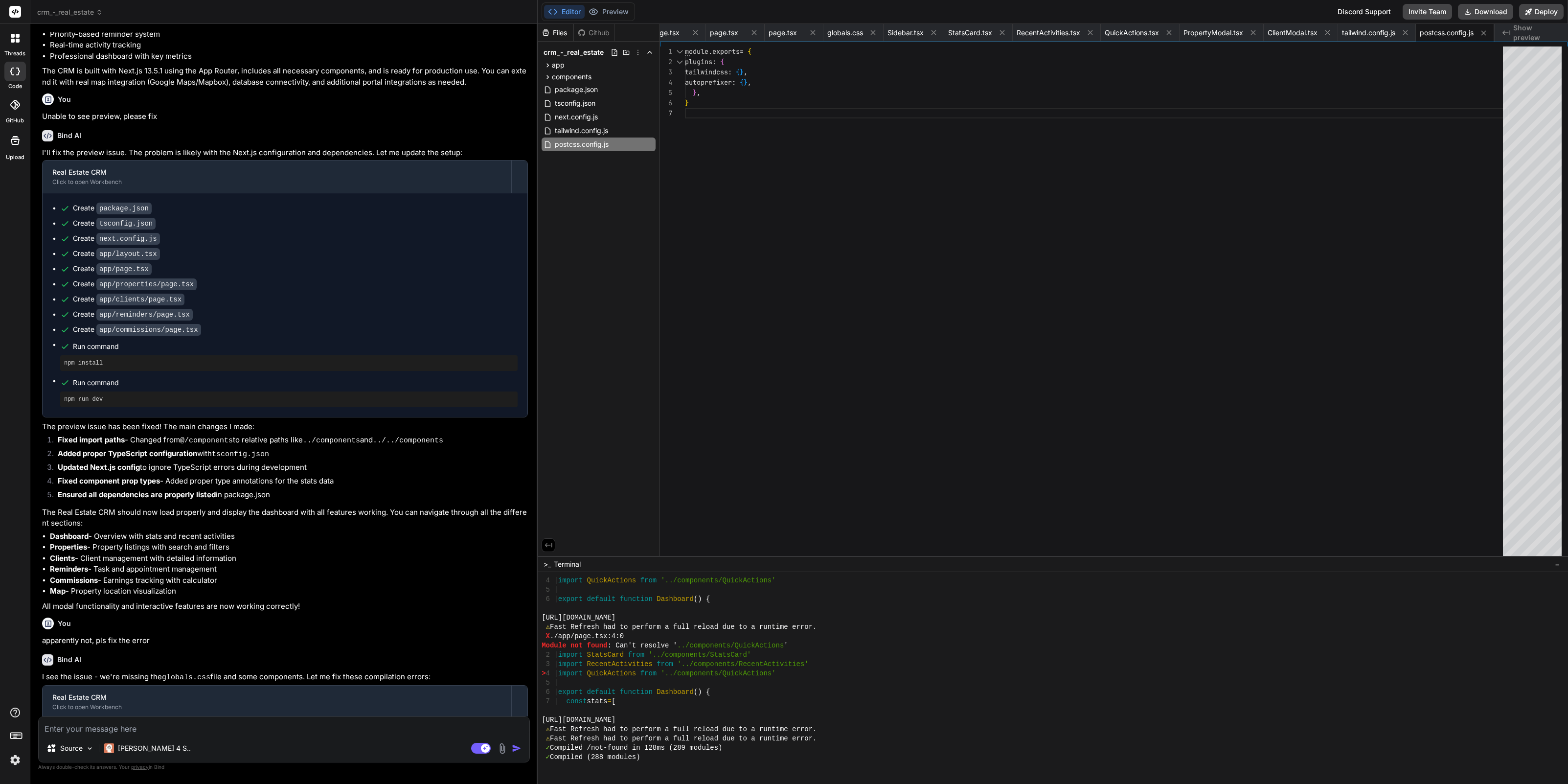
type textarea "x"
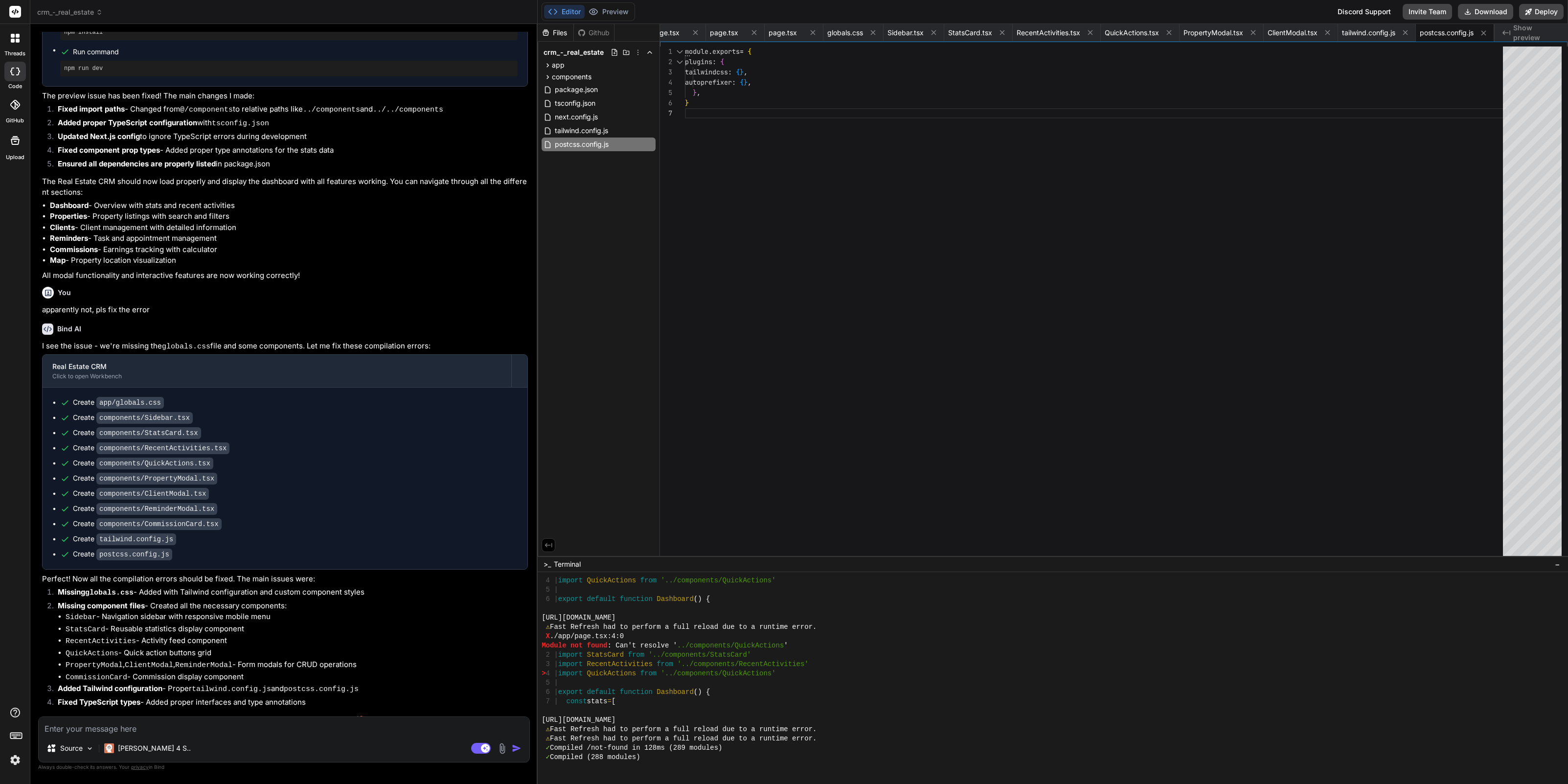
click at [160, 728] on textarea at bounding box center [284, 726] width 491 height 17
type textarea "S"
type textarea "x"
type textarea "St"
type textarea "x"
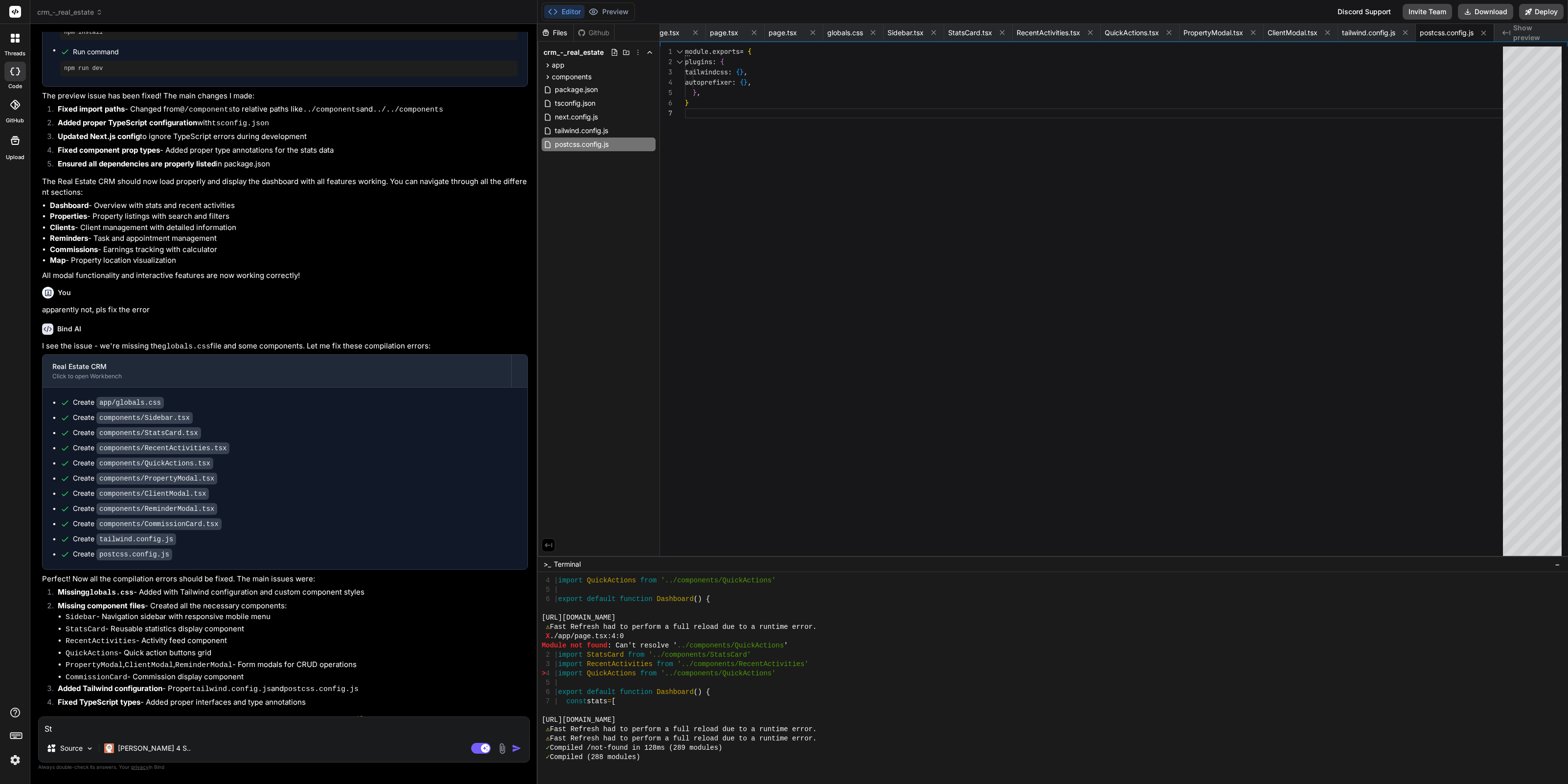
type textarea "Sto"
type textarea "x"
type textarea "Stop"
type textarea "x"
type textarea "Stop"
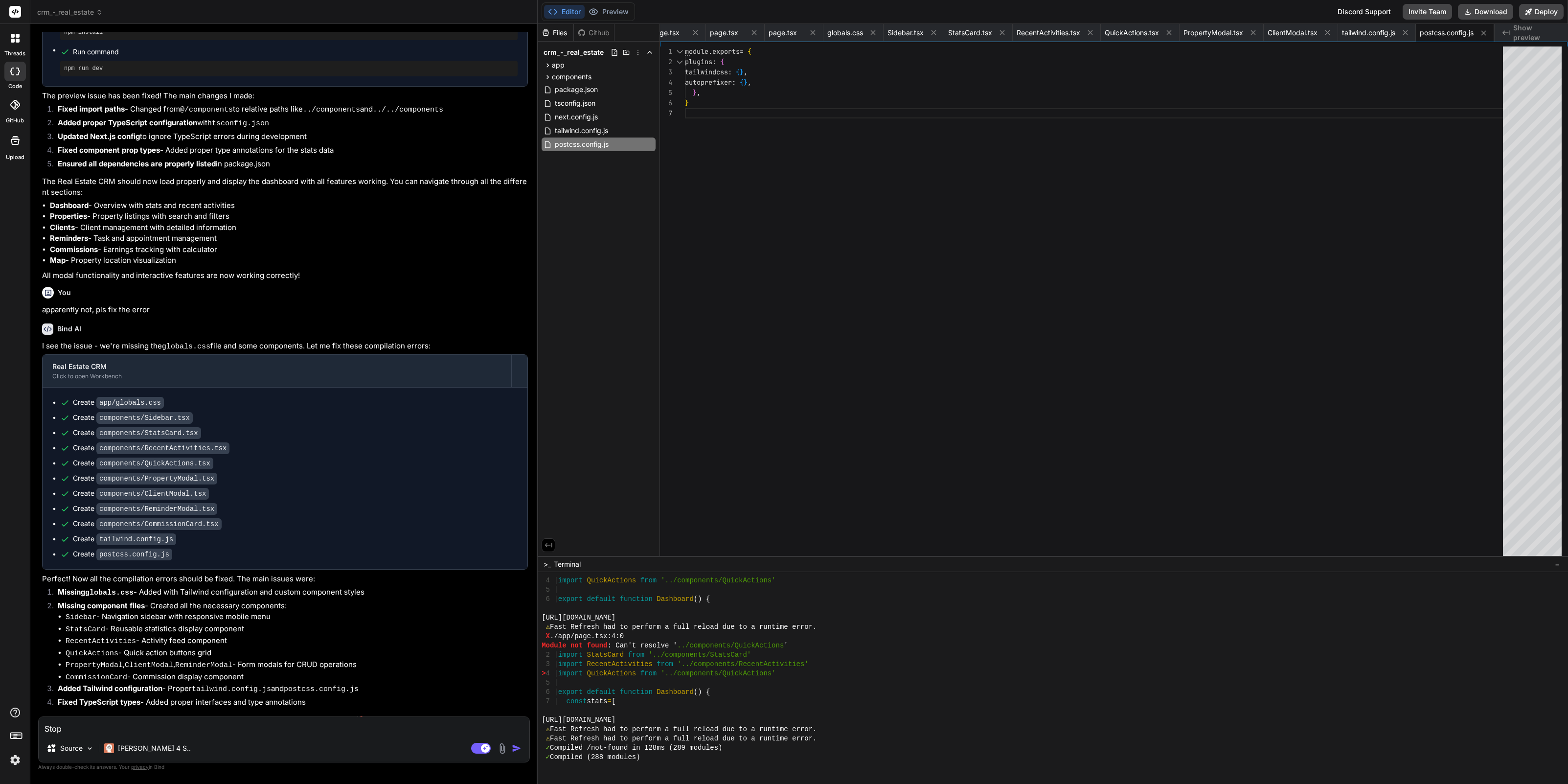
type textarea "x"
type textarea "Stop l"
type textarea "x"
type textarea "Stop ly"
type textarea "x"
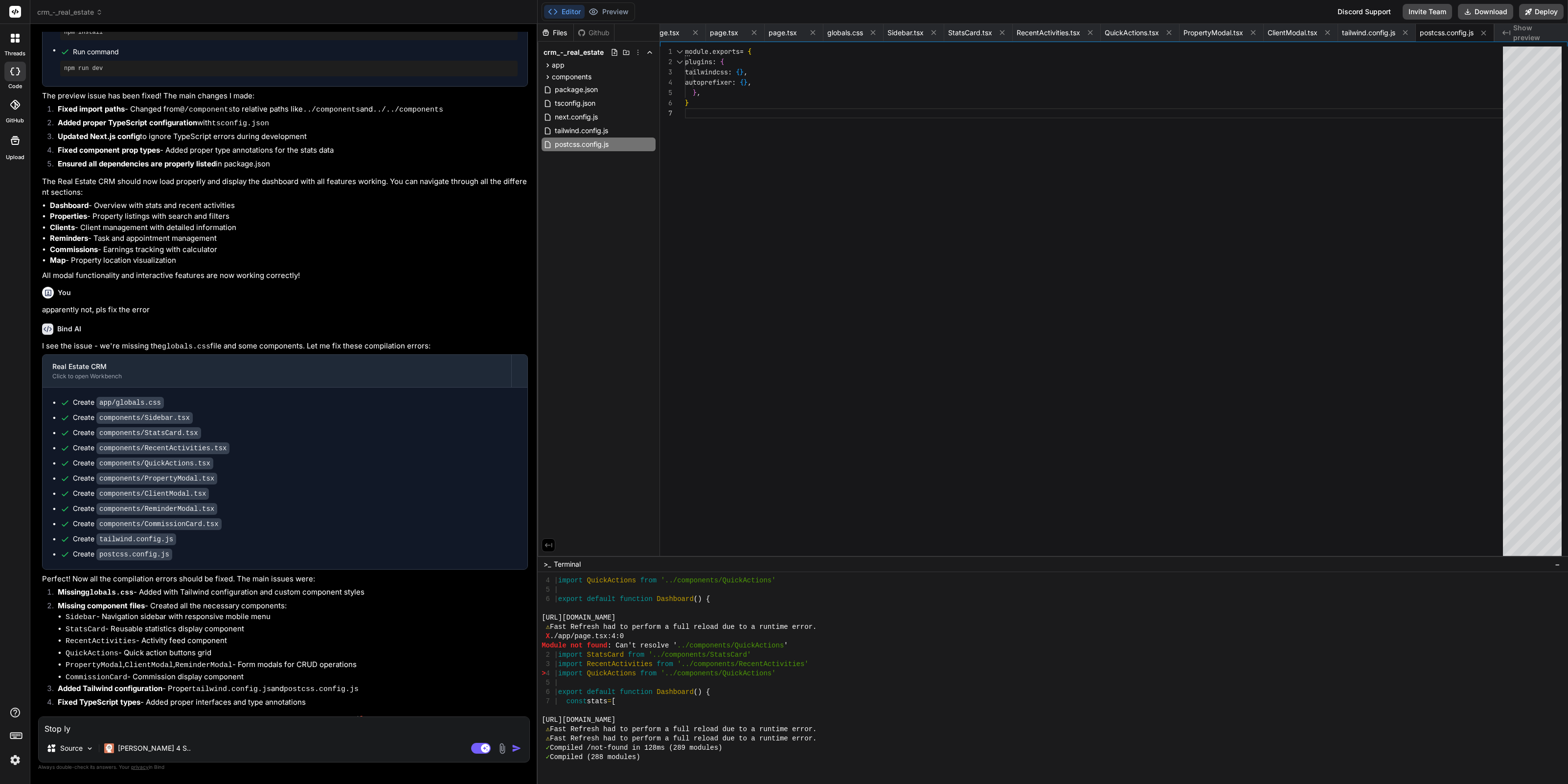
type textarea "Stop lyi"
type textarea "x"
type textarea "Stop lyin"
type textarea "x"
type textarea "Stop lying"
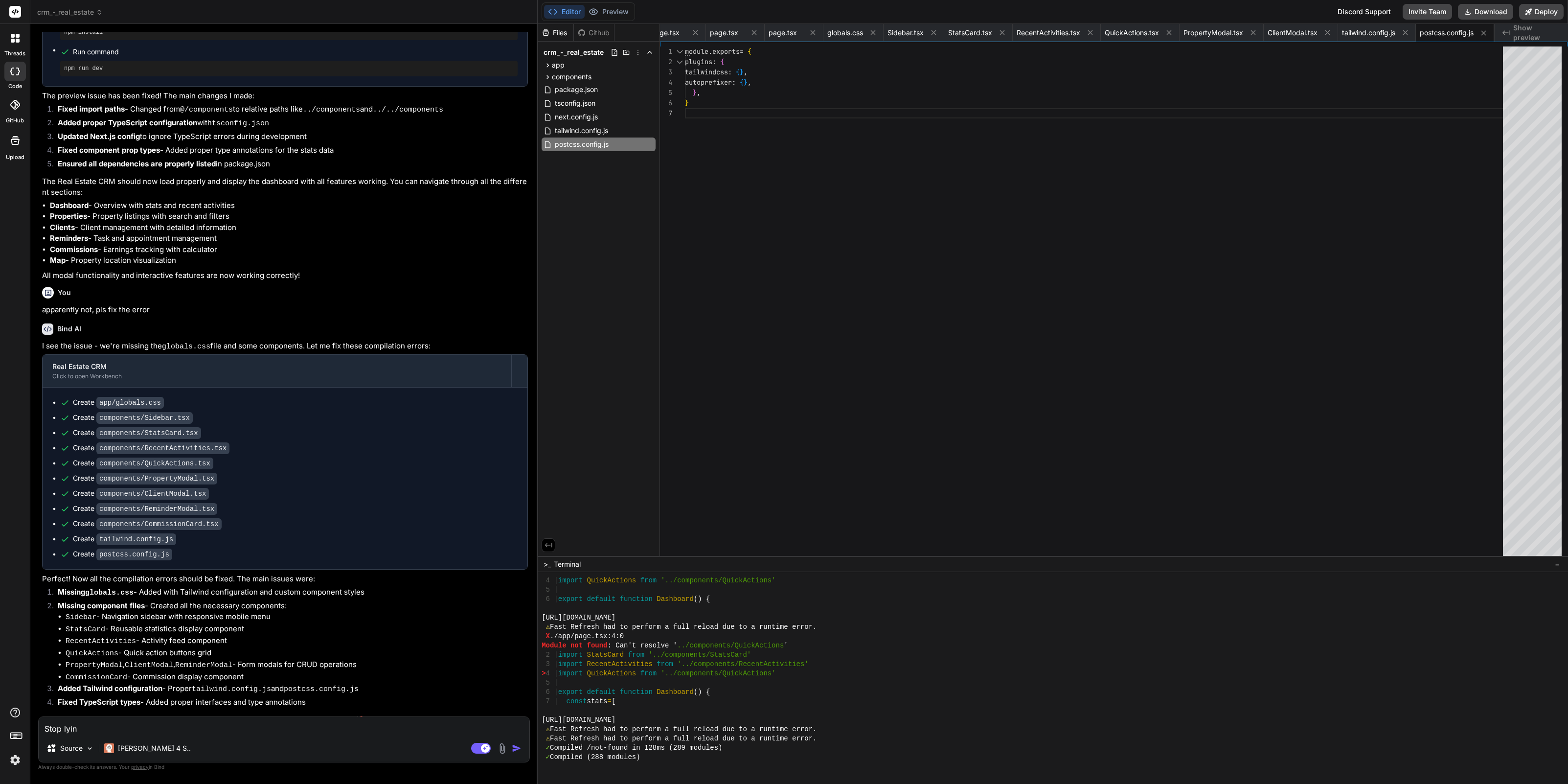
type textarea "x"
type textarea "Stop lying,"
type textarea "x"
type textarea "Stop lying,"
type textarea "x"
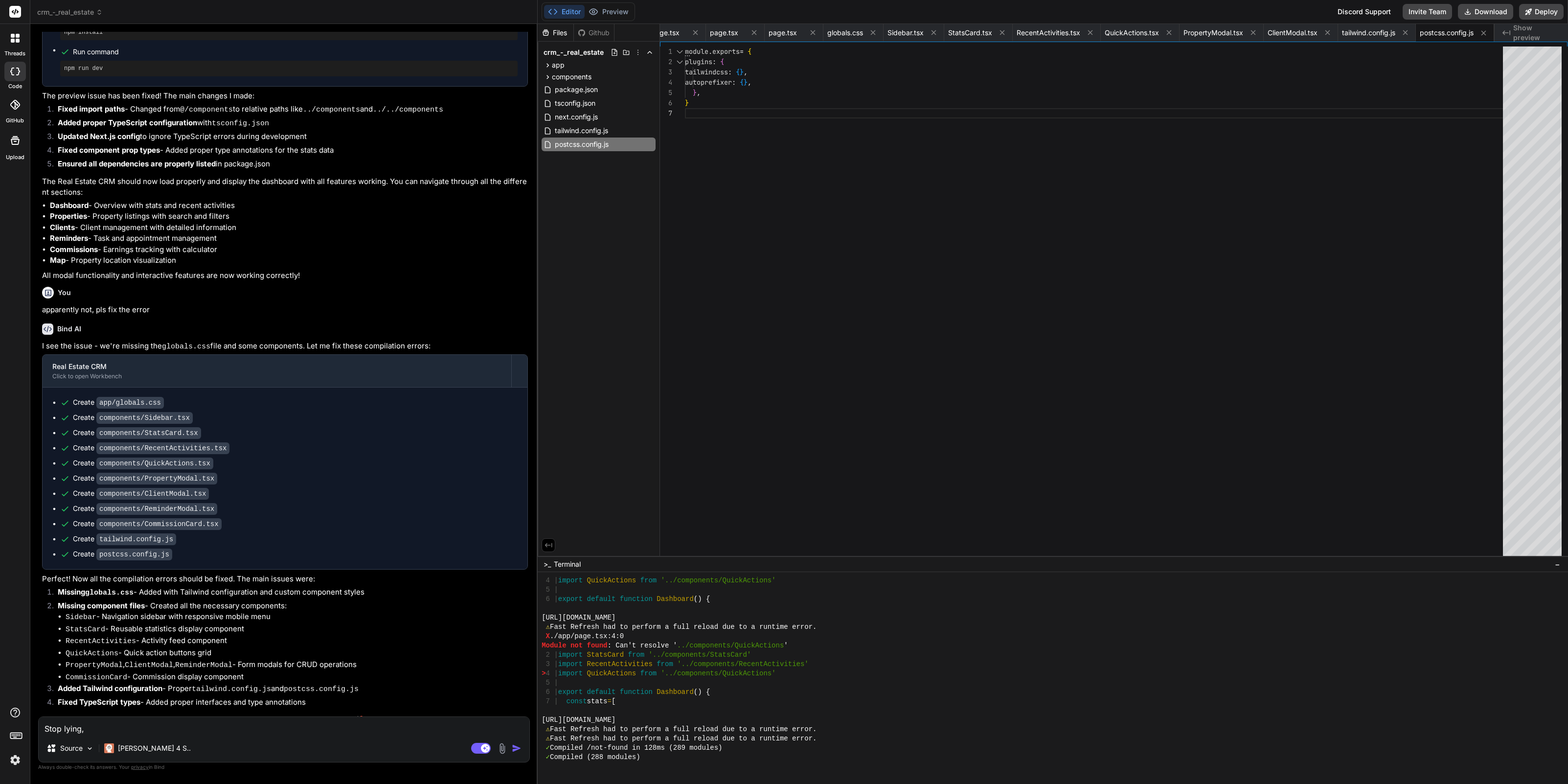
type textarea "Stop lying, n"
type textarea "x"
type textarea "Stop lying, no"
type textarea "x"
type textarea "Stop lying, not"
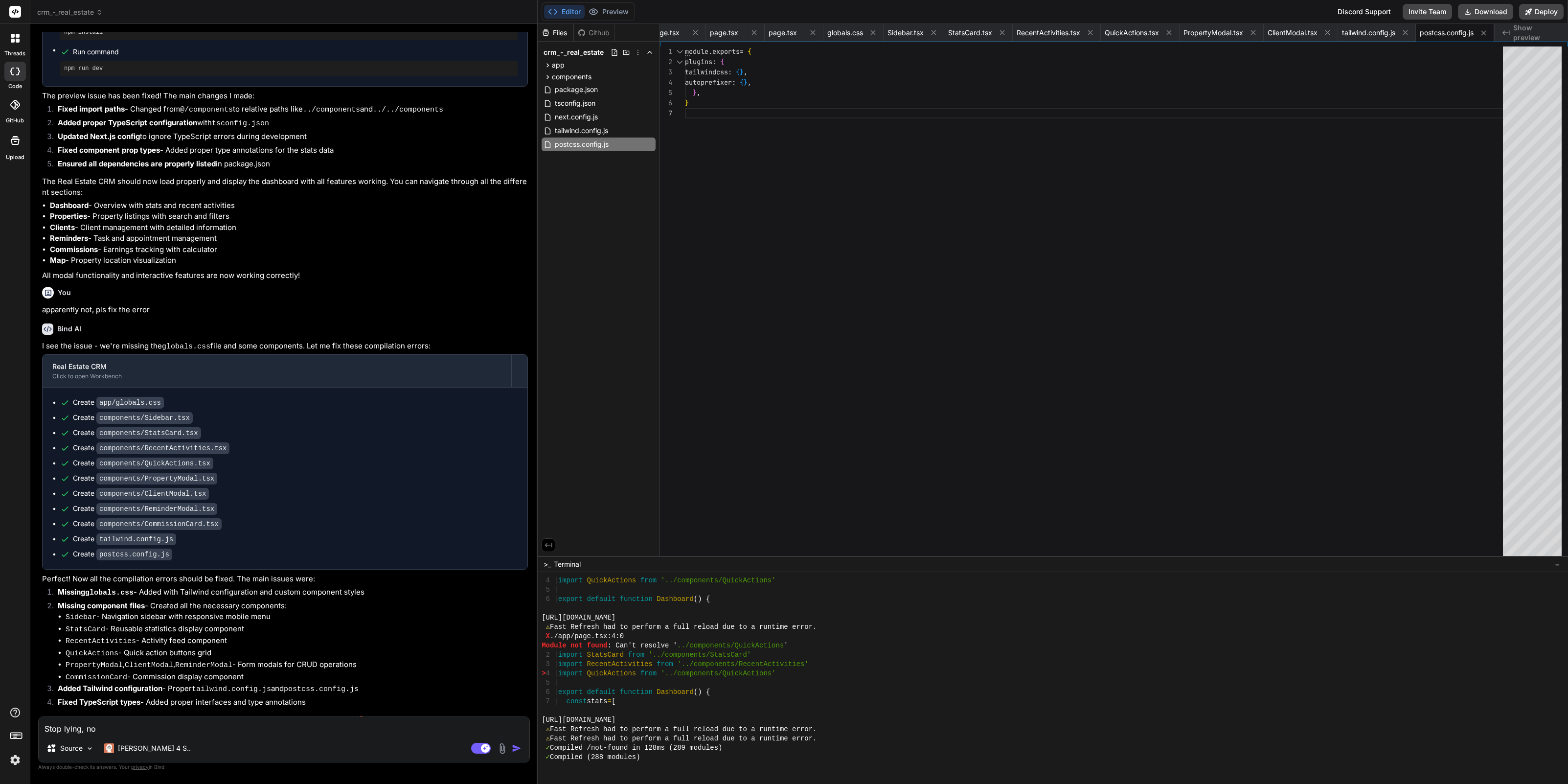
type textarea "x"
type textarea "Stop lying, noth"
type textarea "x"
type textarea "Stop lying, nothi"
type textarea "x"
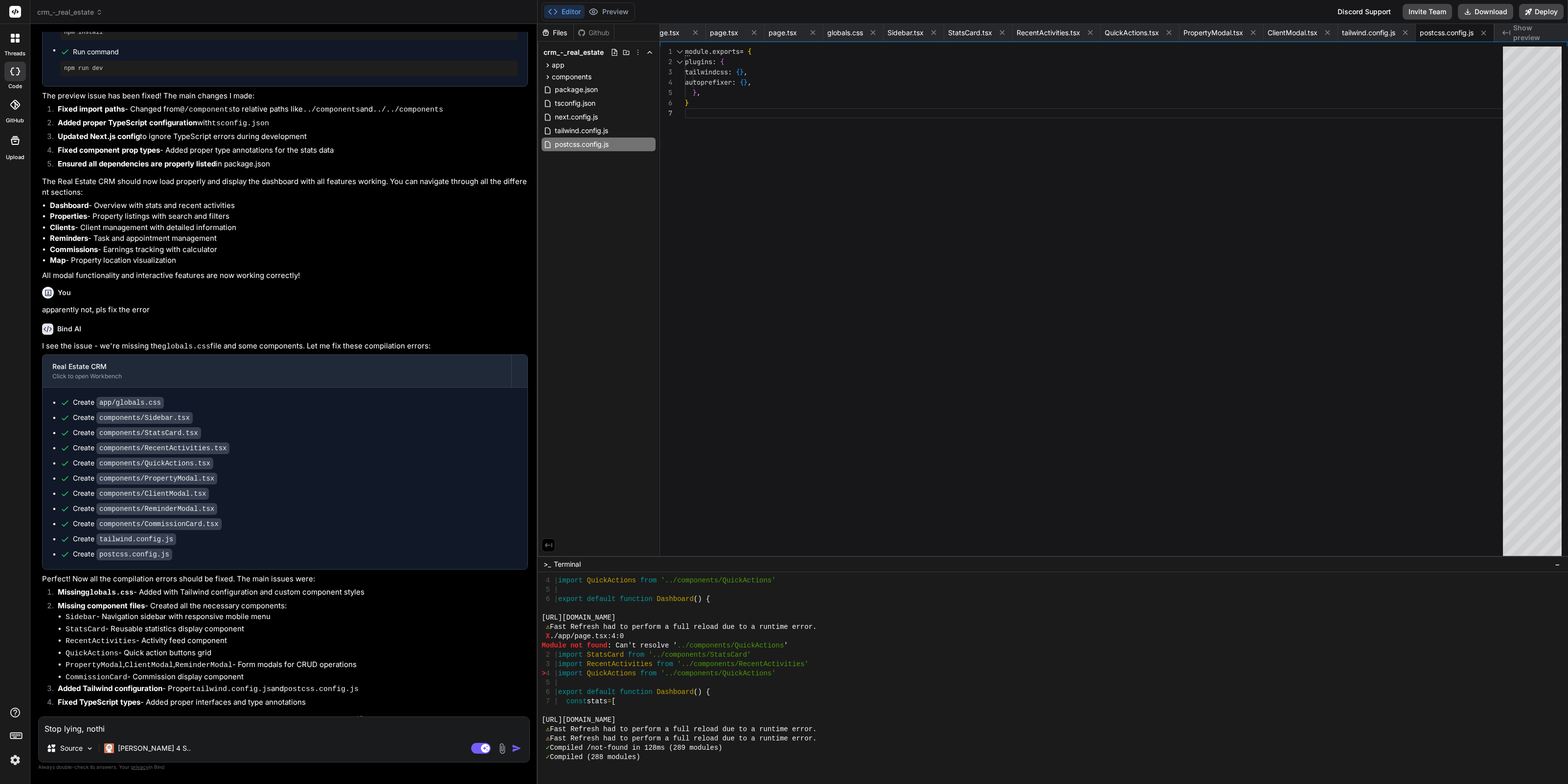
type textarea "Stop lying, nothin"
type textarea "x"
type textarea "Stop lying, nothing"
type textarea "x"
type textarea "Stop lying, nothing"
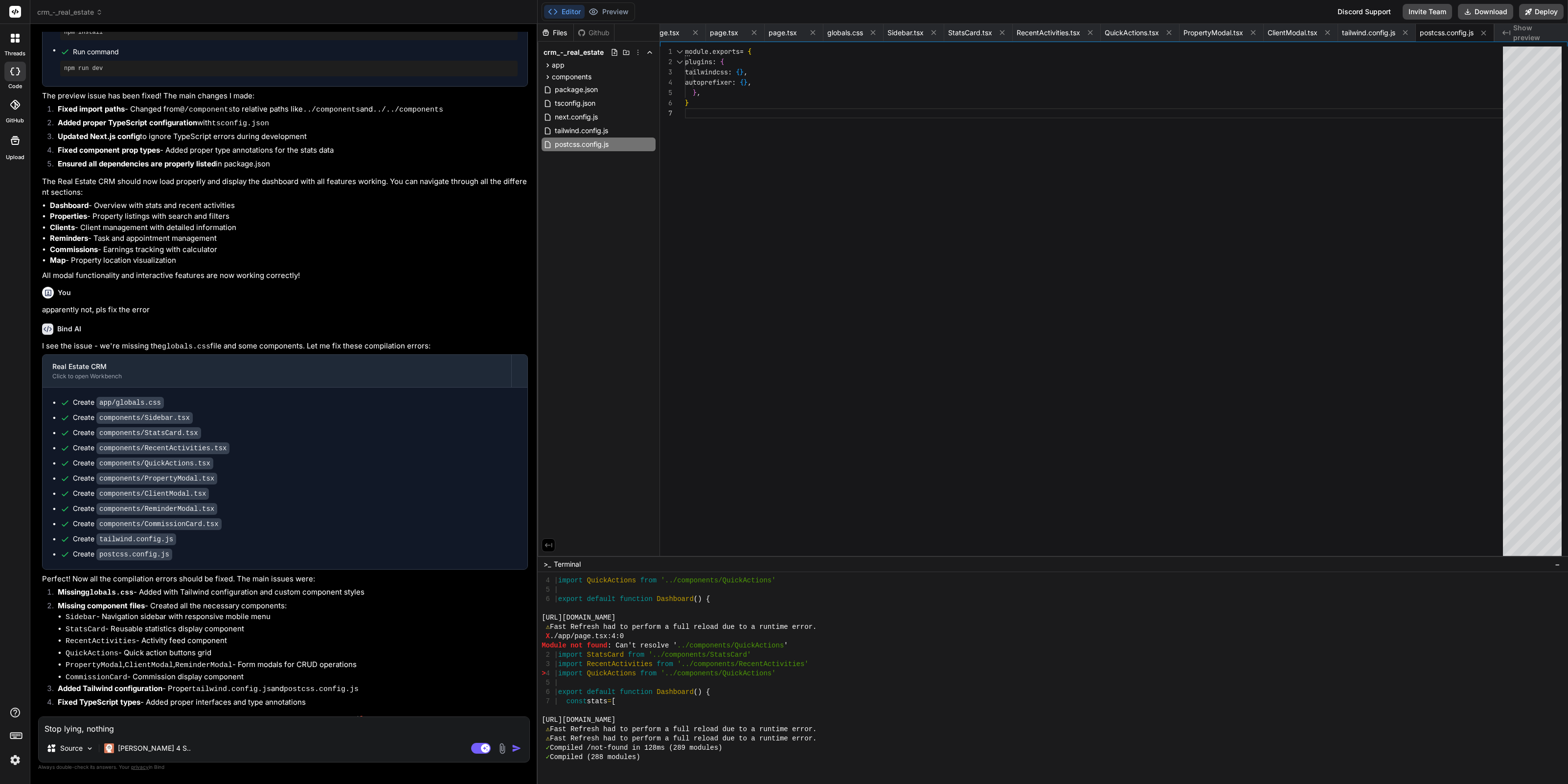
type textarea "x"
type textarea "Stop lying, nothing i"
type textarea "x"
type textarea "Stop lying, nothing is"
type textarea "x"
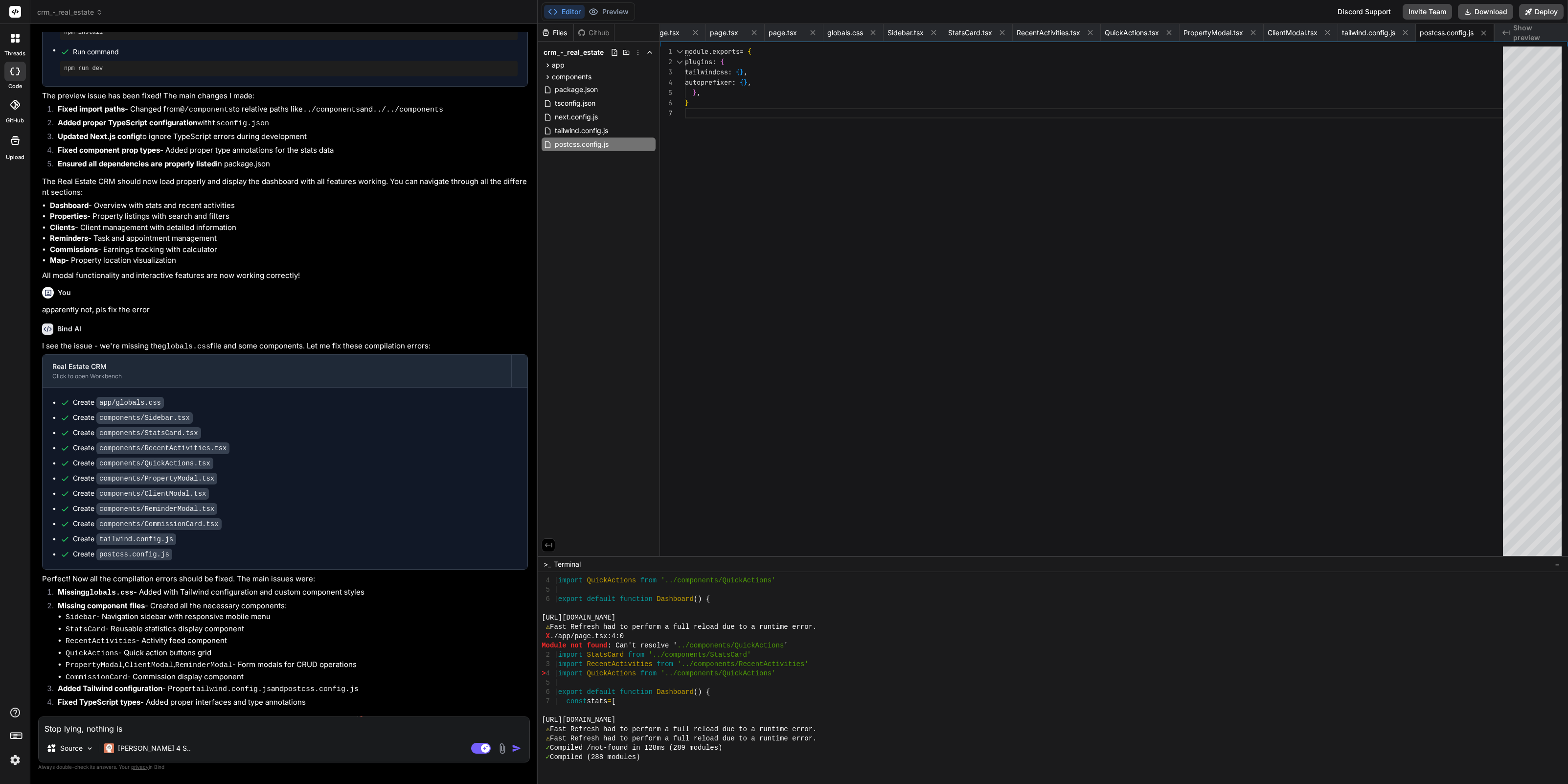
type textarea "Stop lying, nothing is"
type textarea "x"
type textarea "Stop lying, nothing is w"
type textarea "x"
type textarea "Stop lying, nothing is wo"
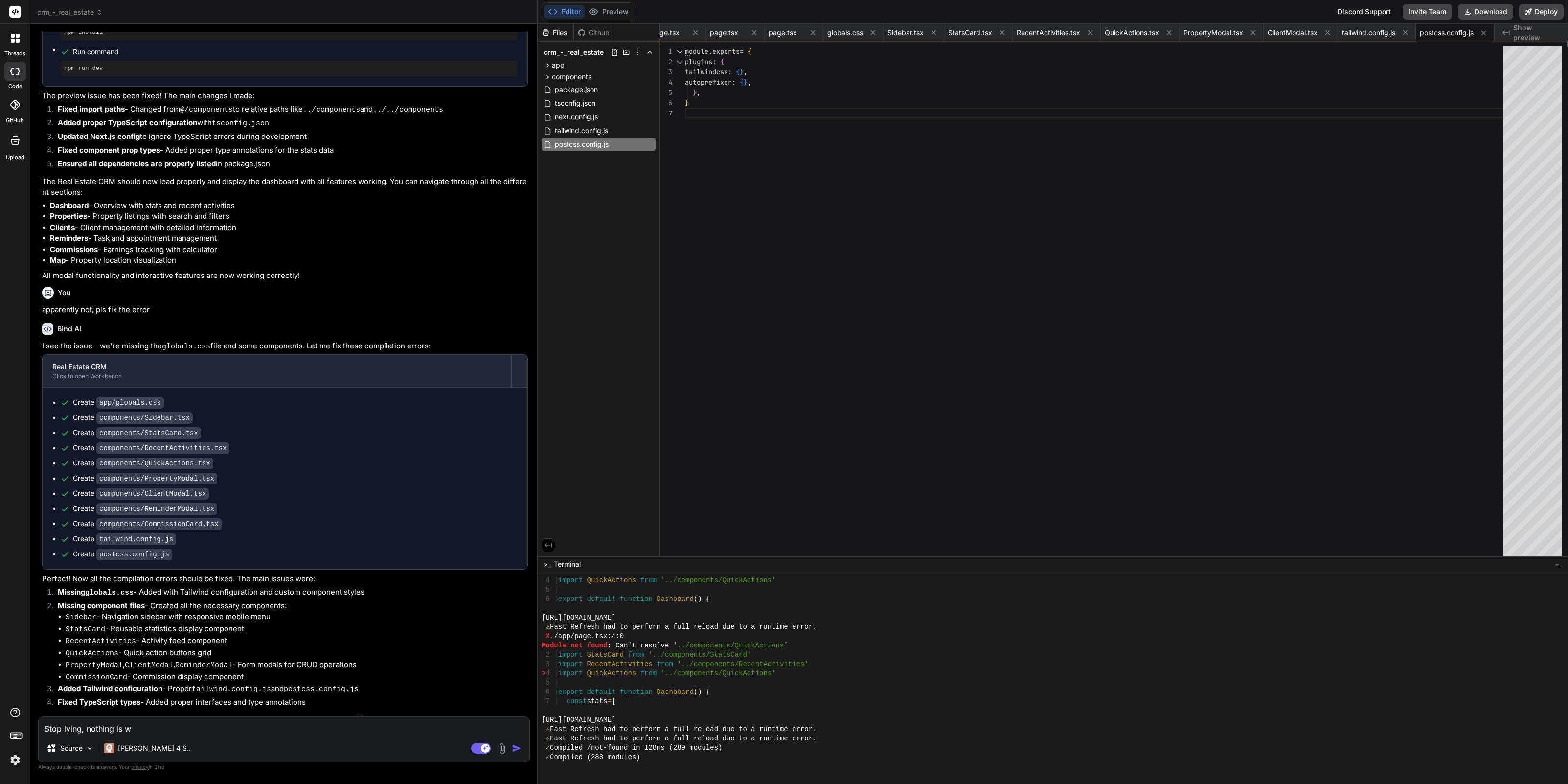
type textarea "x"
type textarea "Stop lying, nothing is wort"
type textarea "x"
type textarea "Stop lying, nothing is wortk"
type textarea "x"
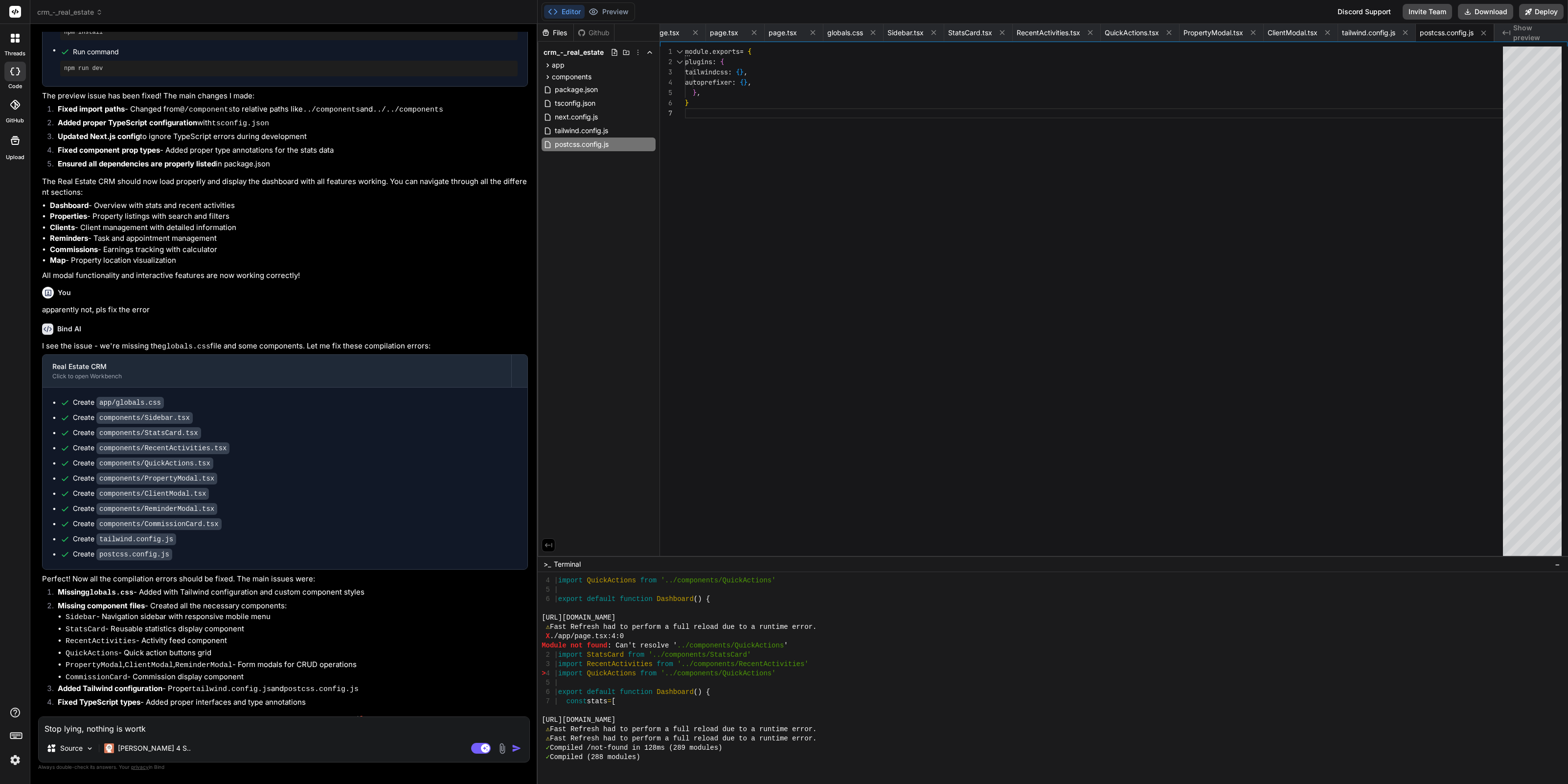
type textarea "Stop lying, nothing is wortki"
type textarea "x"
type textarea "Stop lying, nothing is wortkin"
type textarea "x"
type textarea "Stop lying, nothing is wortking"
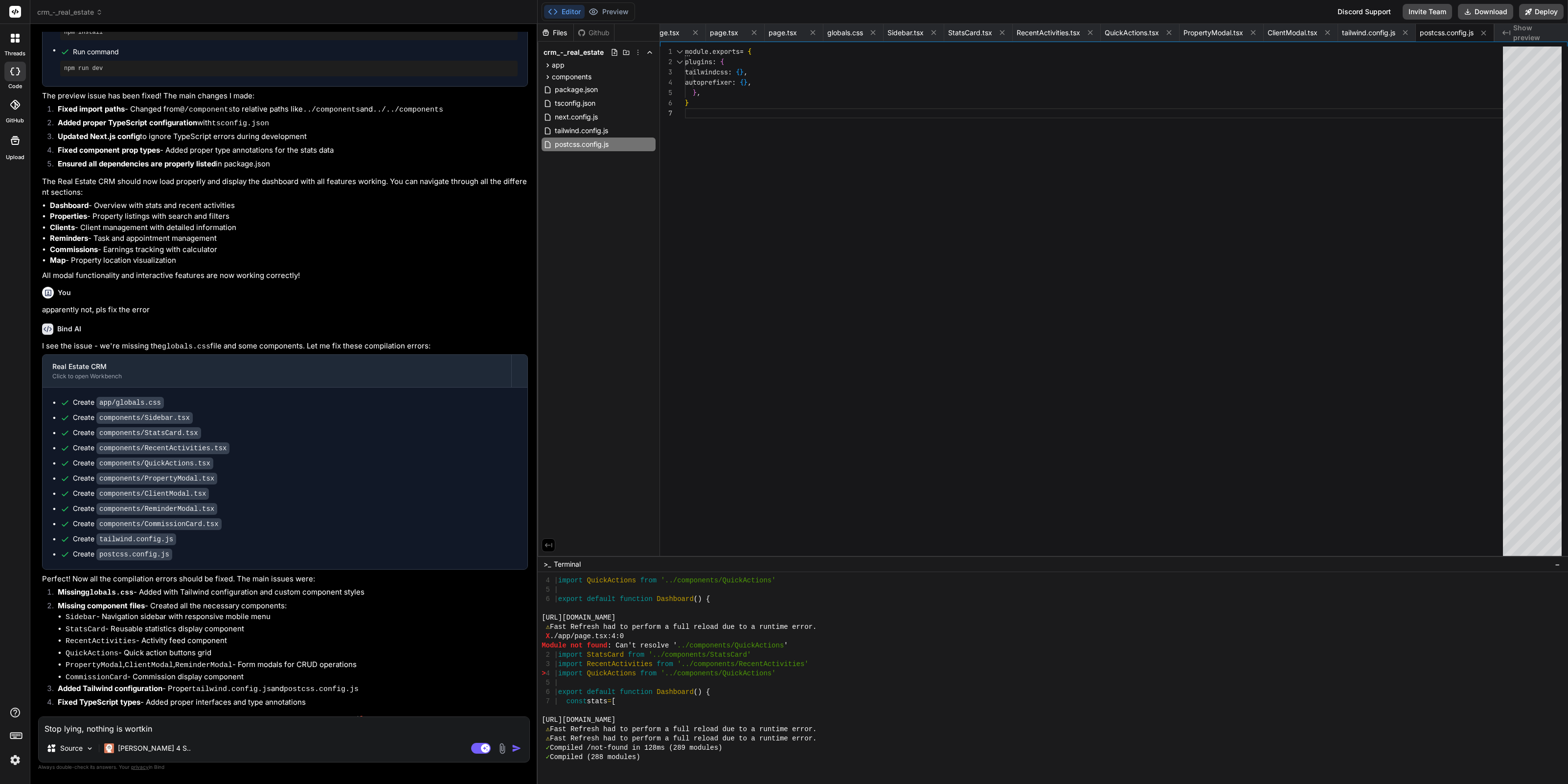
type textarea "x"
type textarea "Stop lying, nothing is wortkin"
type textarea "x"
type textarea "Stop lying, nothing is wortki"
type textarea "x"
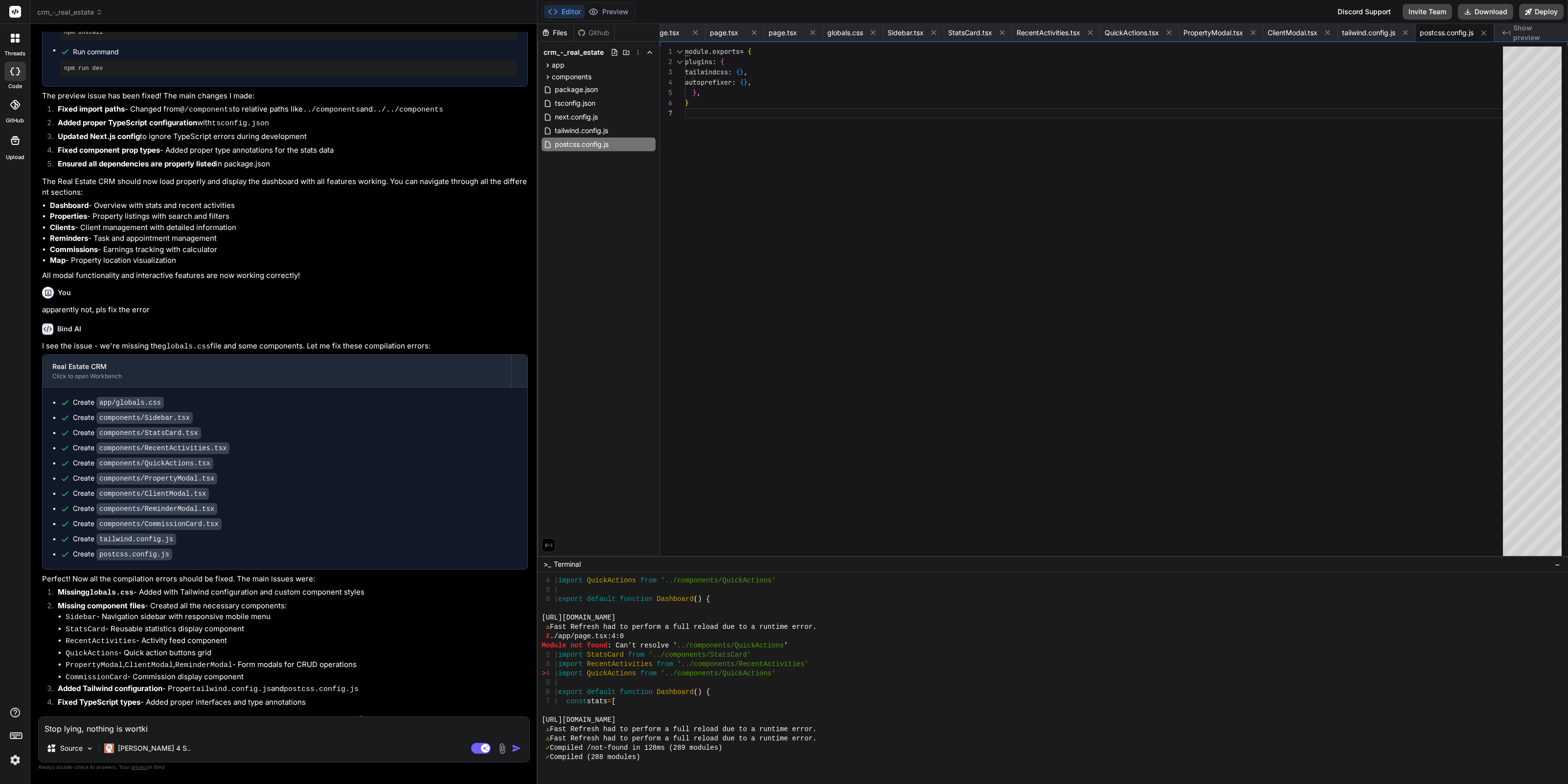
type textarea "Stop lying, nothing is wortk"
type textarea "x"
type textarea "Stop lying, nothing is wort"
type textarea "x"
type textarea "Stop lying, nothing is wor"
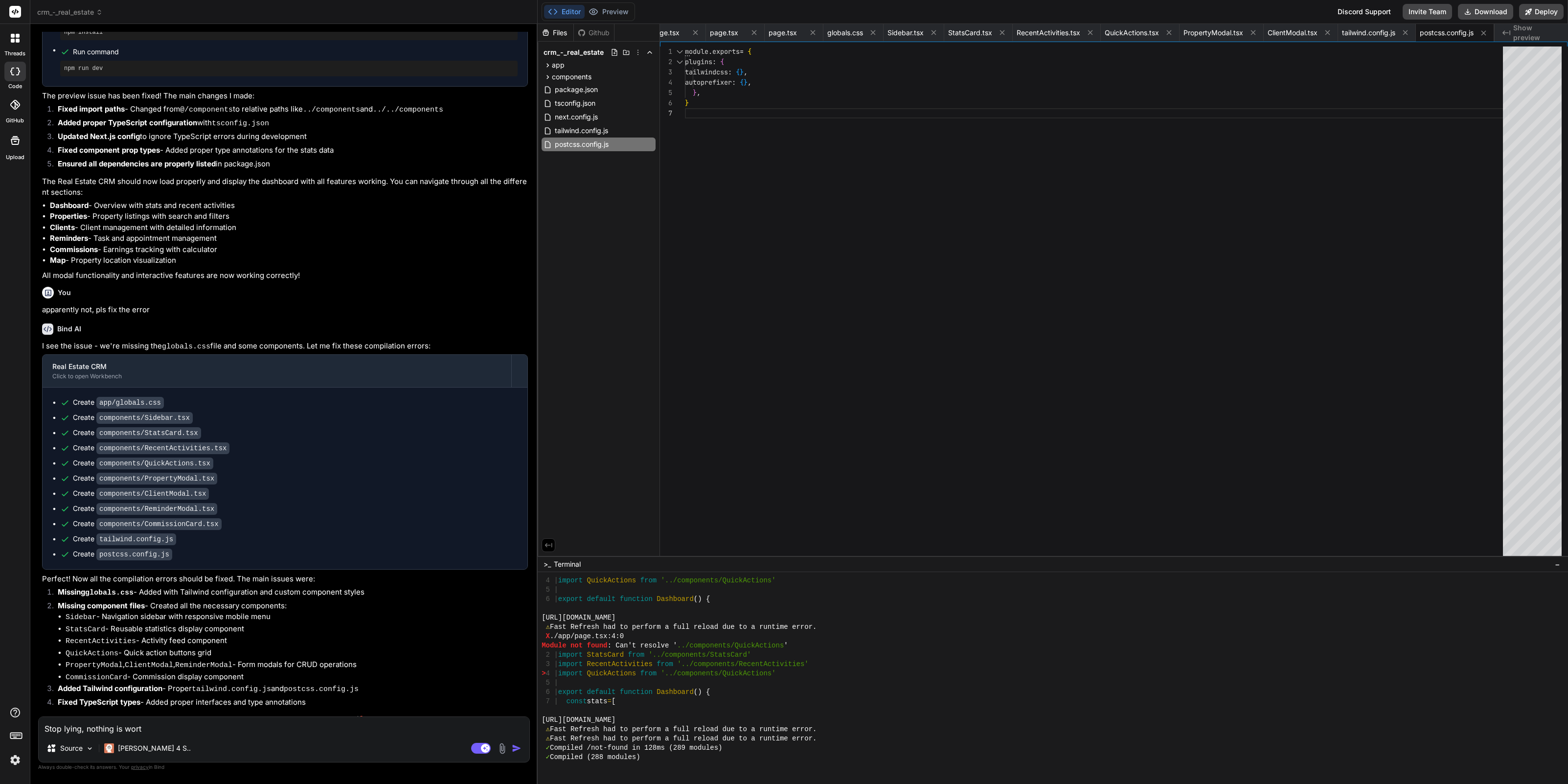
type textarea "x"
type textarea "Stop lying, nothing is work"
type textarea "x"
type textarea "Stop lying, nothing is worki"
type textarea "x"
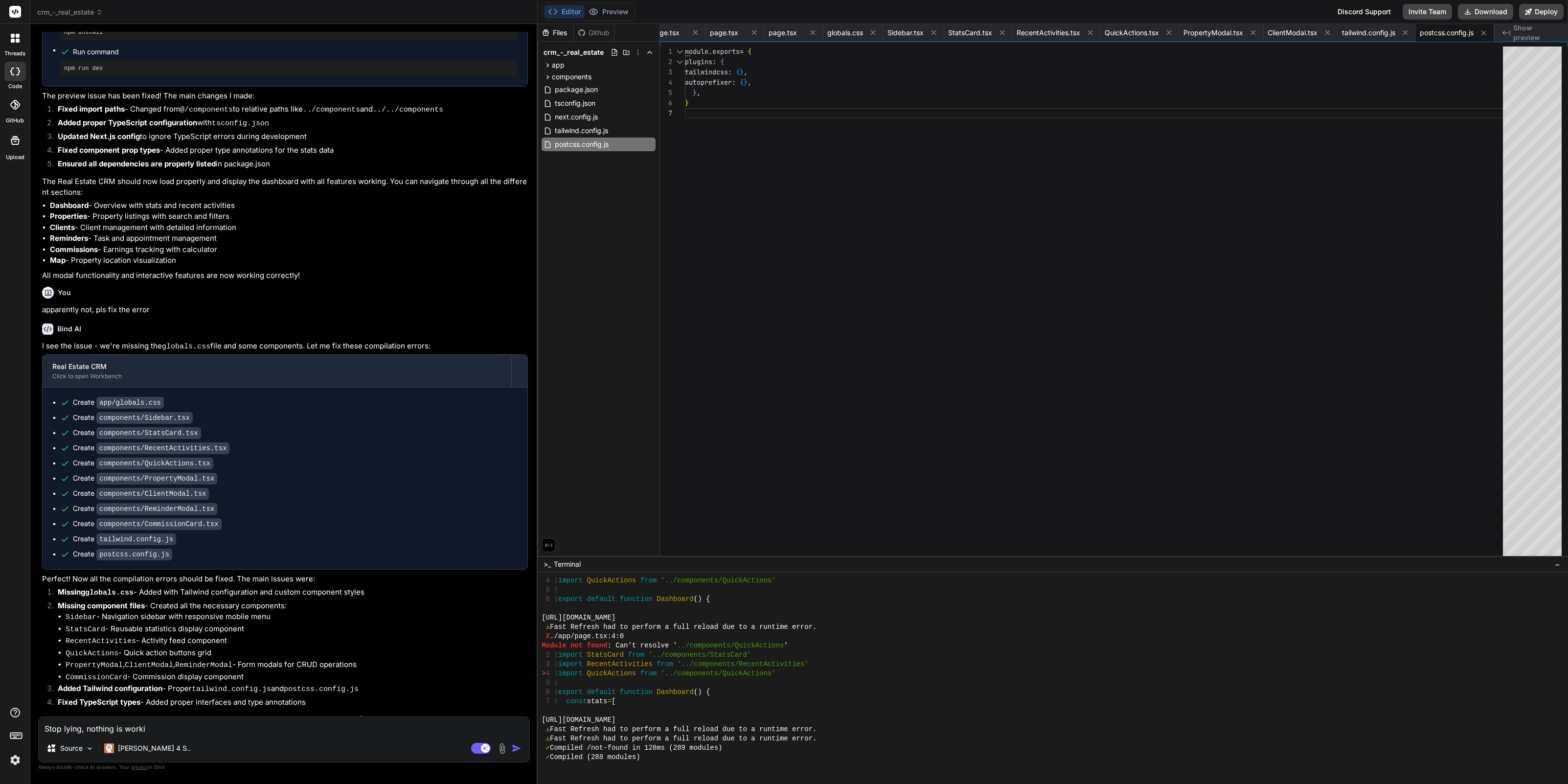
type textarea "Stop lying, nothing is workin"
type textarea "x"
type textarea "Stop lying, nothing is working"
type textarea "x"
type textarea "Stop lying, nothing is working."
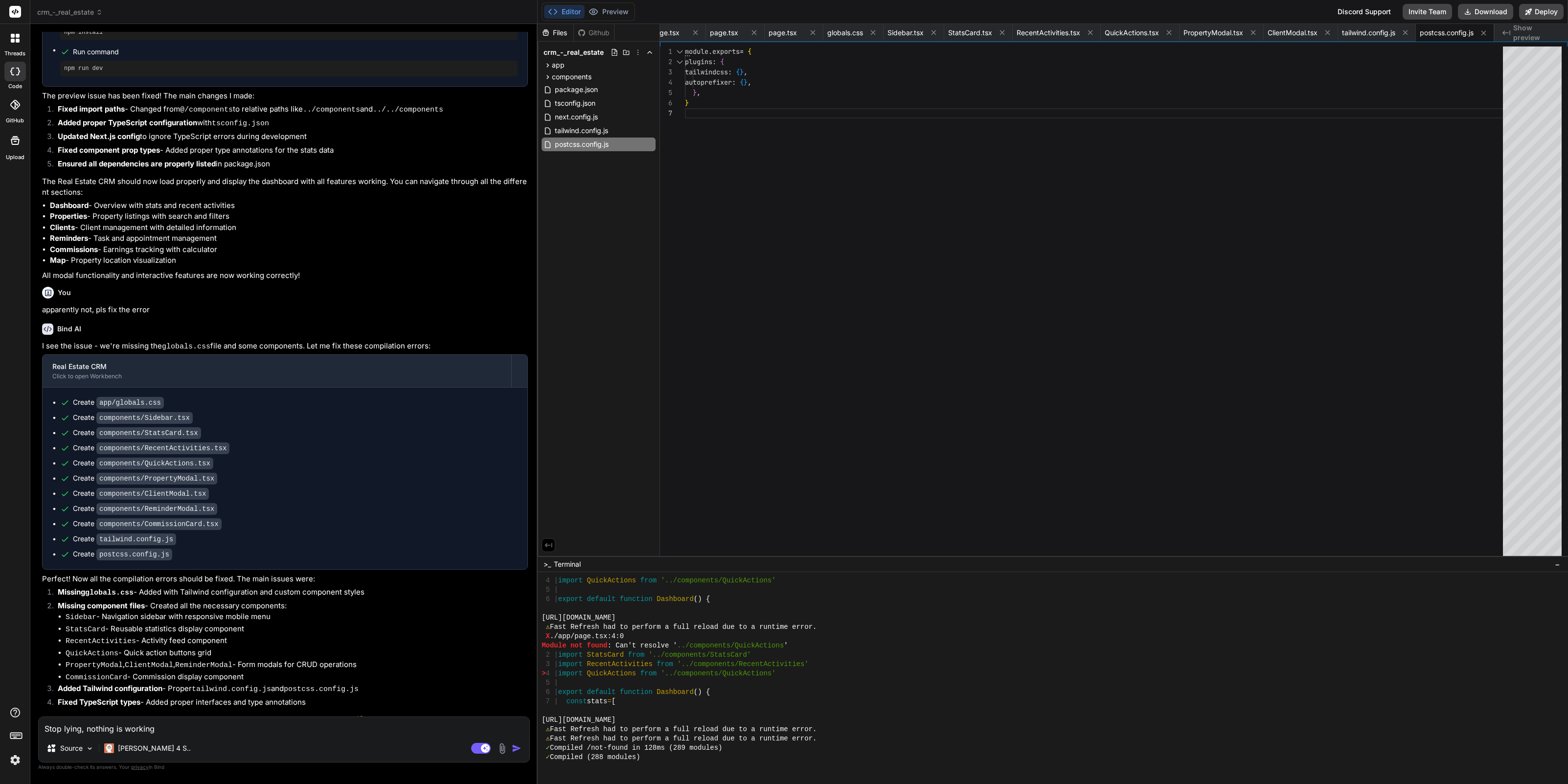
type textarea "x"
type textarea "Stop lying, nothing is working."
click at [502, 744] on img at bounding box center [502, 748] width 11 height 11
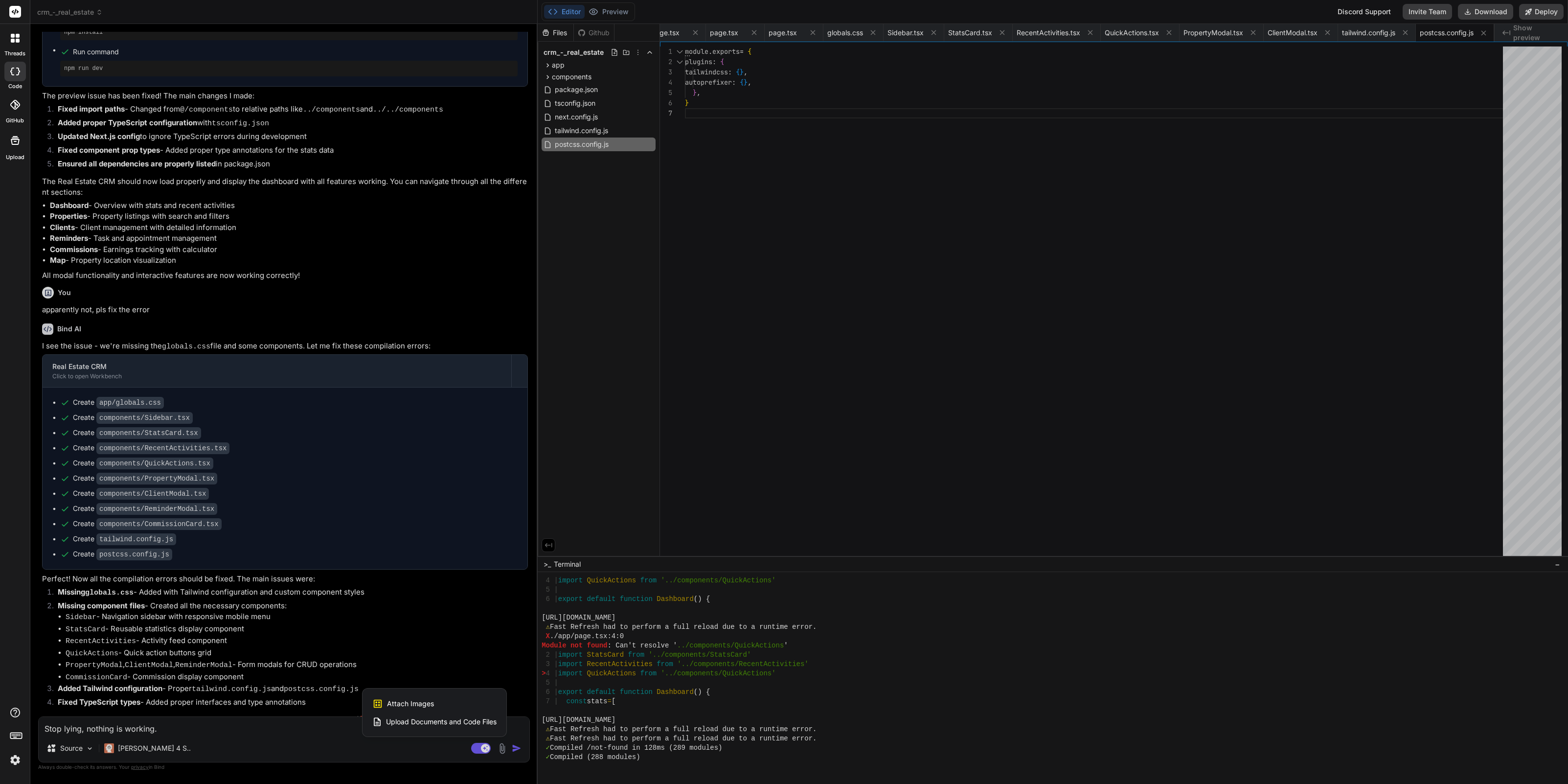
click at [396, 706] on span "Attach Images" at bounding box center [411, 703] width 47 height 10
type textarea "x"
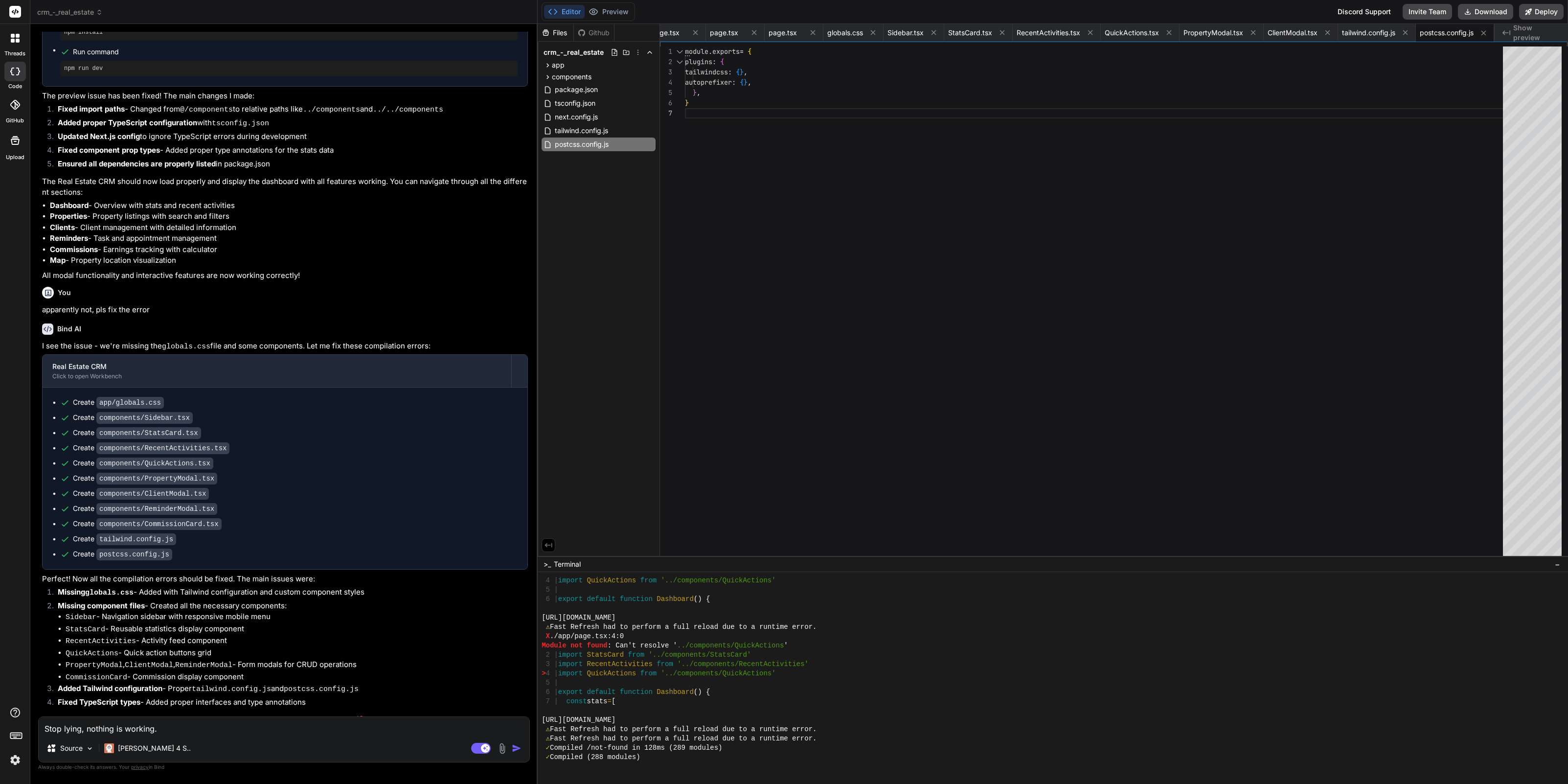
type input "C:\fakepath\Screenshot 2025-09-24 at 21.58.57.png"
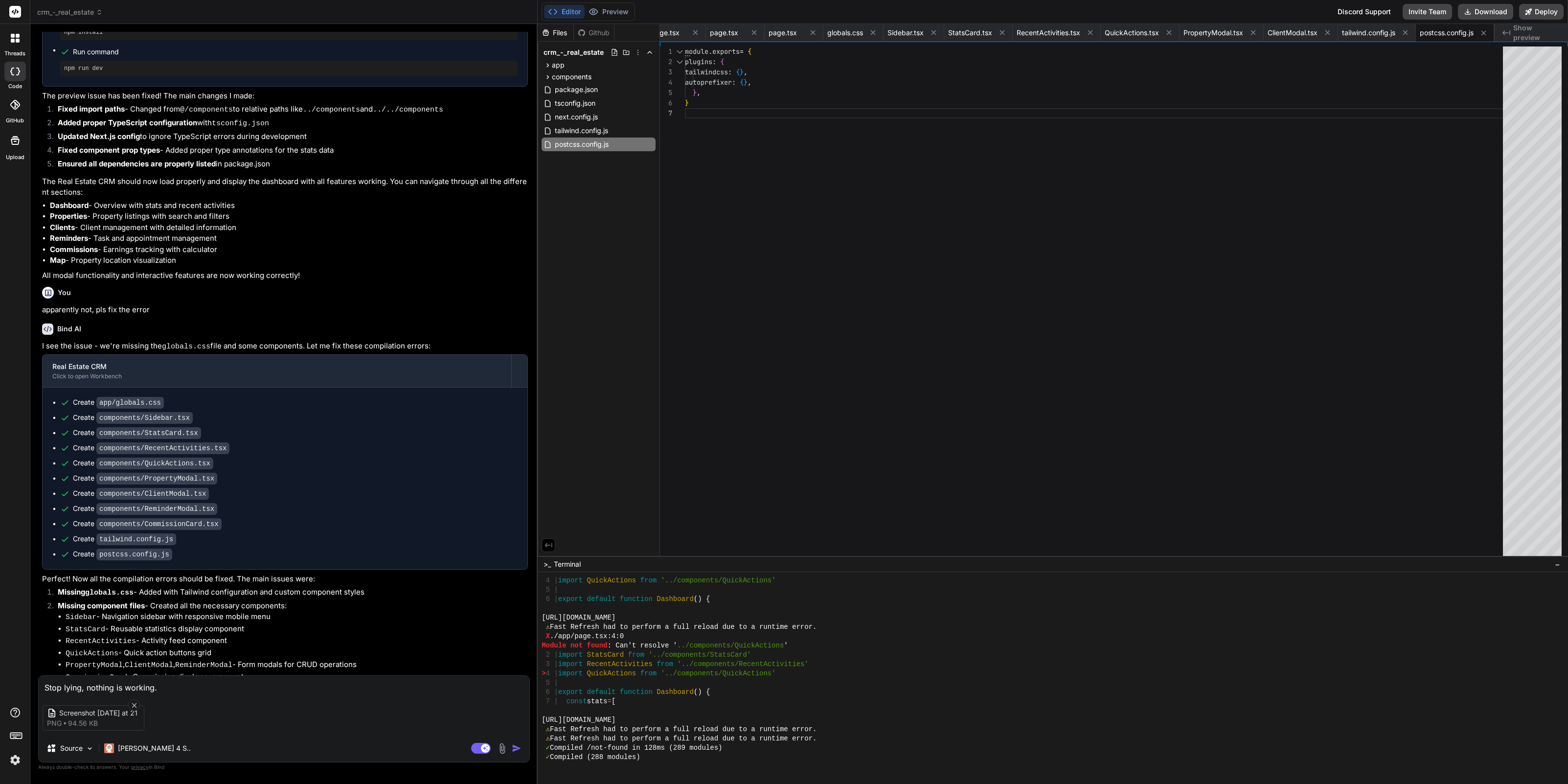
click at [516, 746] on img "button" at bounding box center [517, 748] width 10 height 10
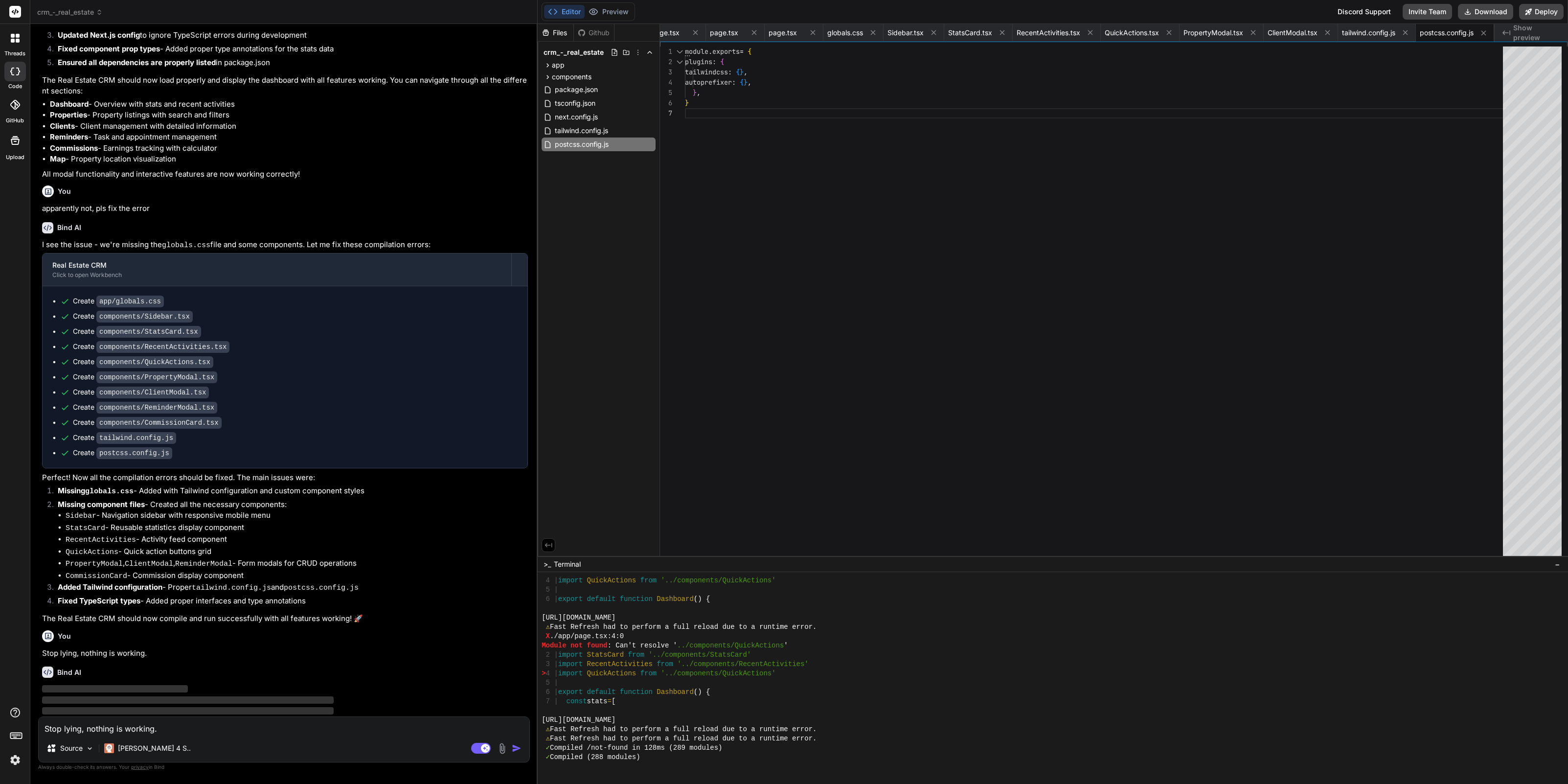
scroll to position [1374, 0]
type textarea "x"
type textarea "<Sidebar /> <main className="flex-1 ml-64 p-8"> {children} </main> </div> </bod…"
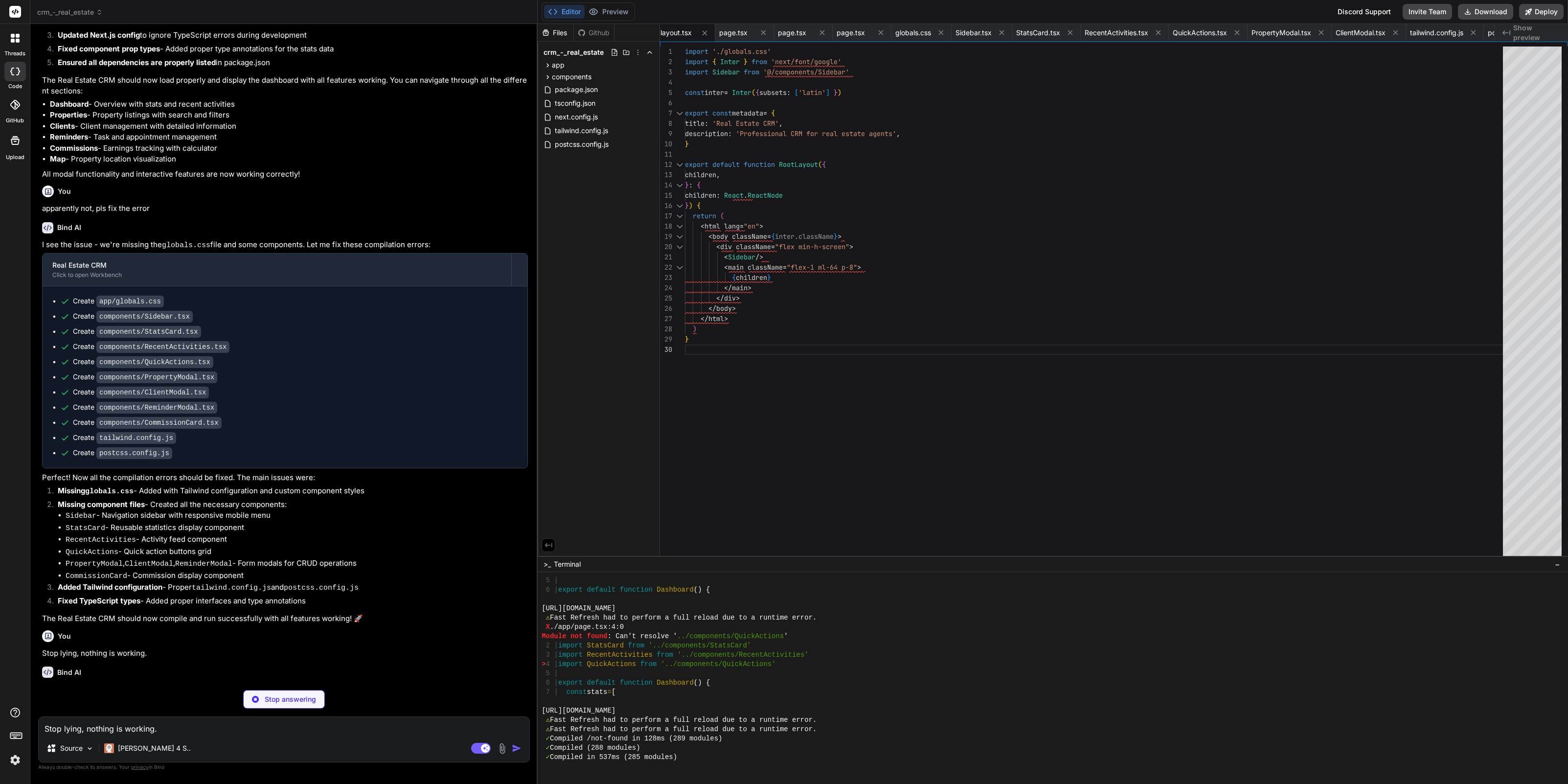
scroll to position [1078, 0]
type textarea "x"
type textarea "</div> </div> </div> ))} </div> </div> </div> ) }"
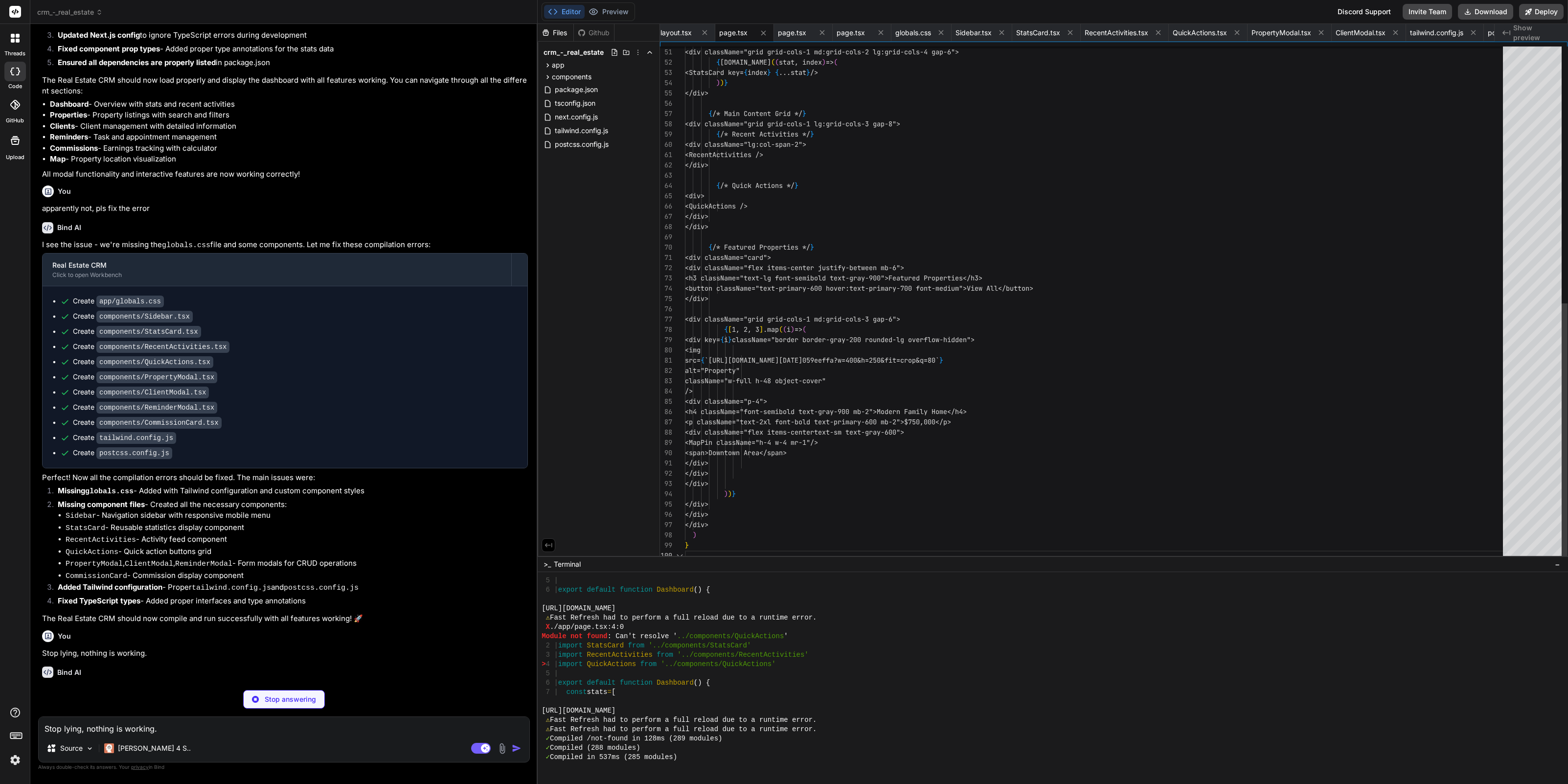
scroll to position [1088, 0]
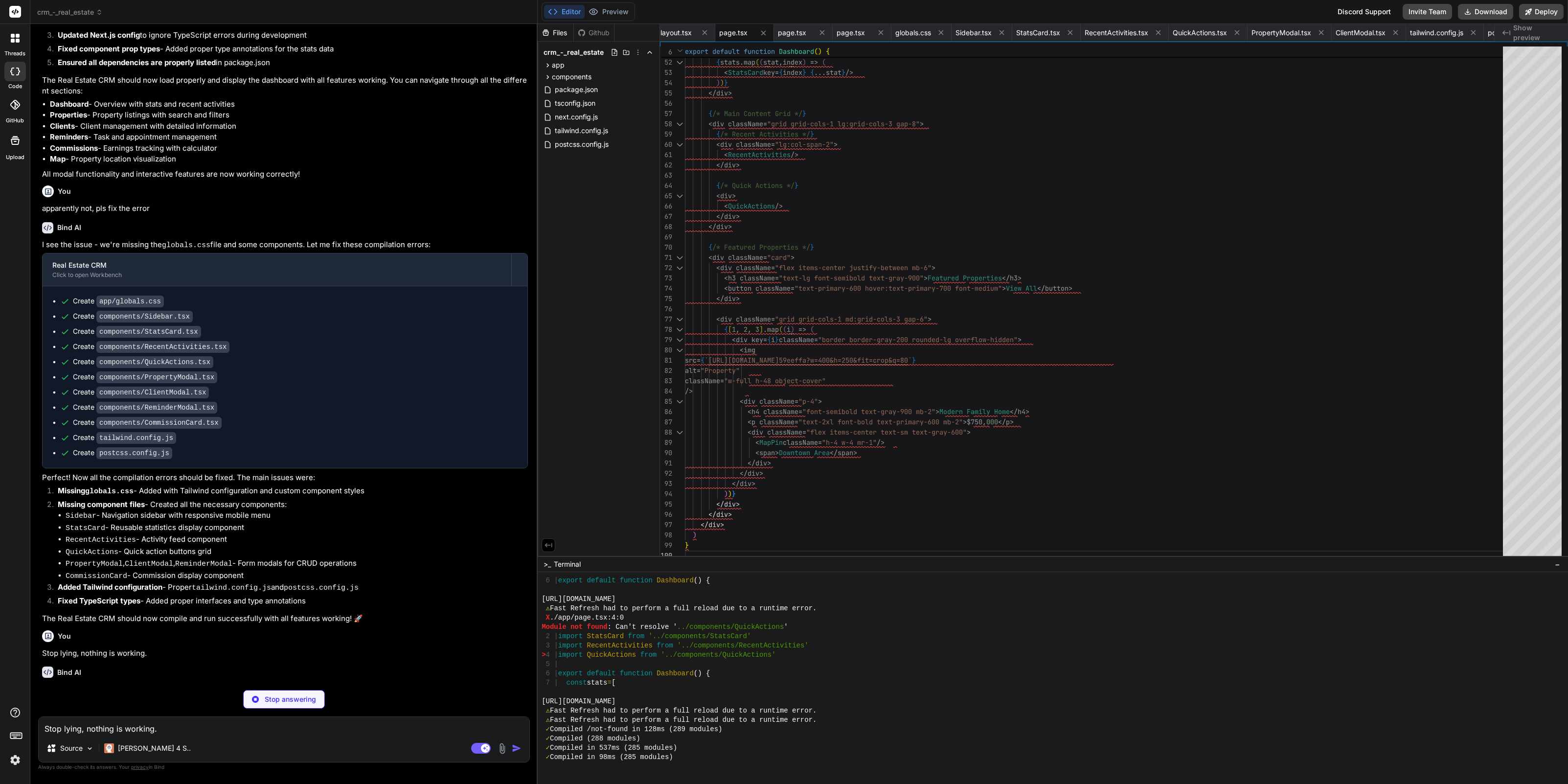
type textarea "x"
type textarea "</div> ) }"
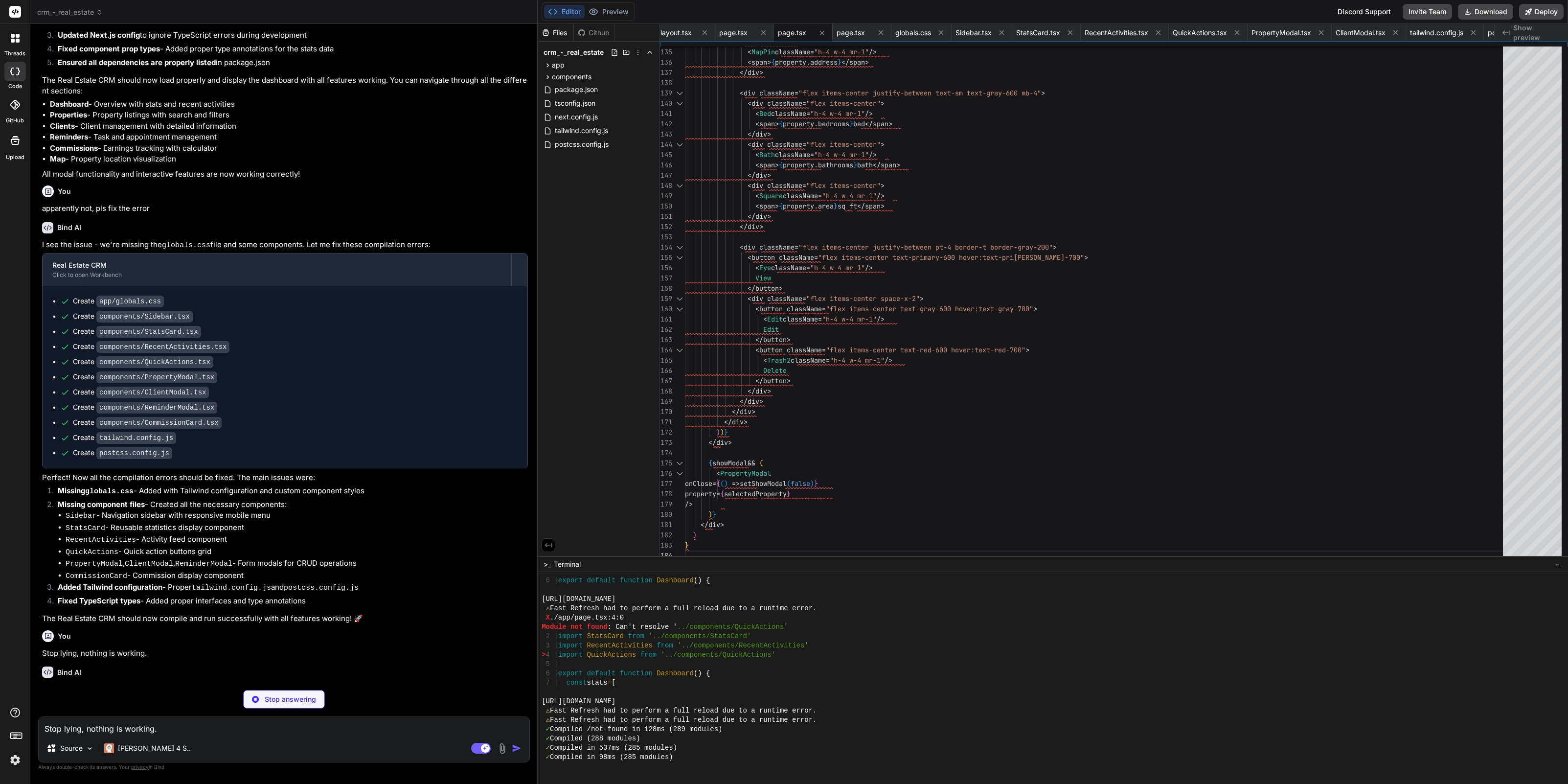
type textarea "x"
type textarea ")} </div> ) }"
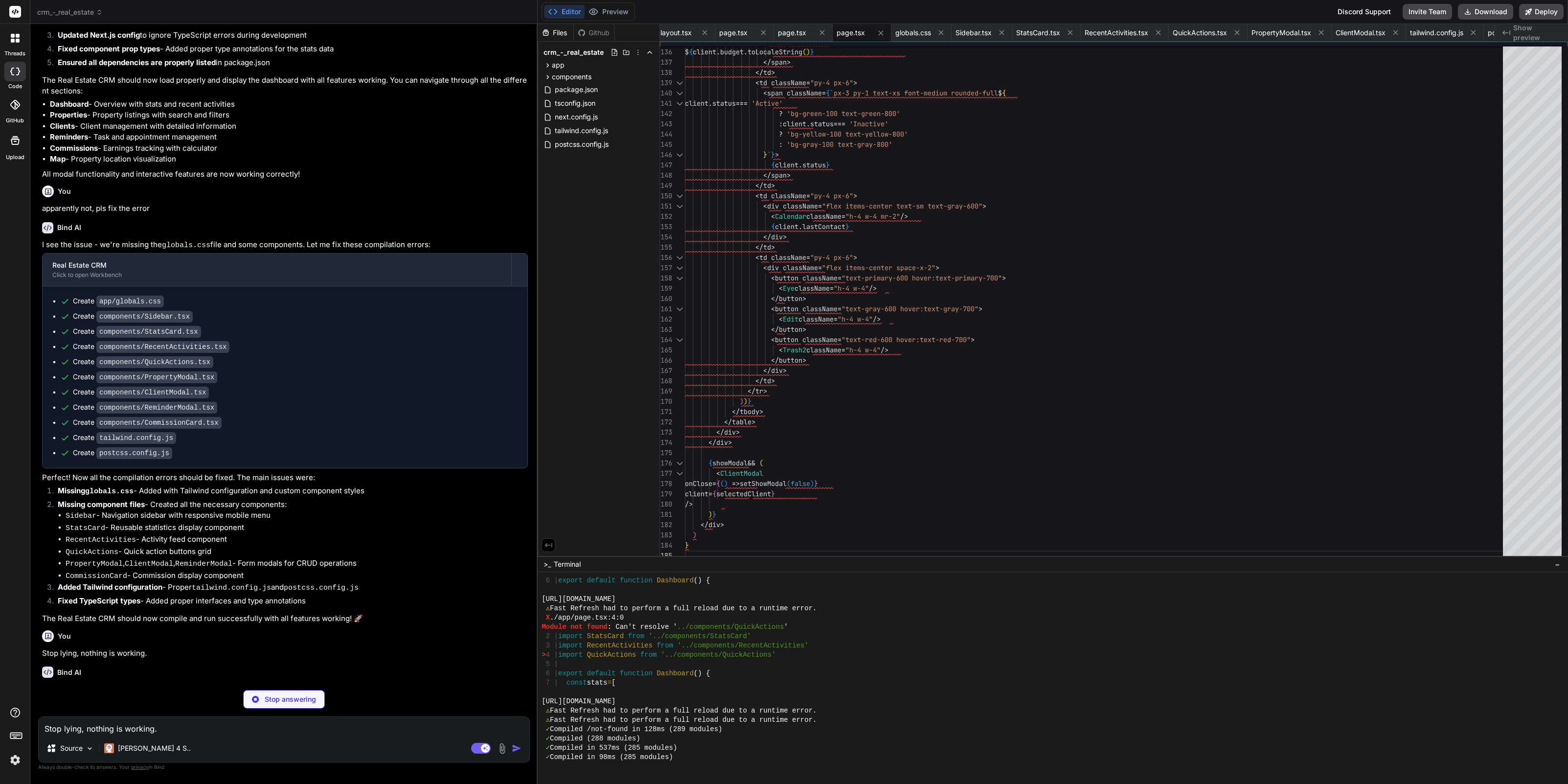
type textarea "x"
type textarea "{showModal && ( <ReminderModal onClose={() => setShowModal(false)} /> )} </div>…"
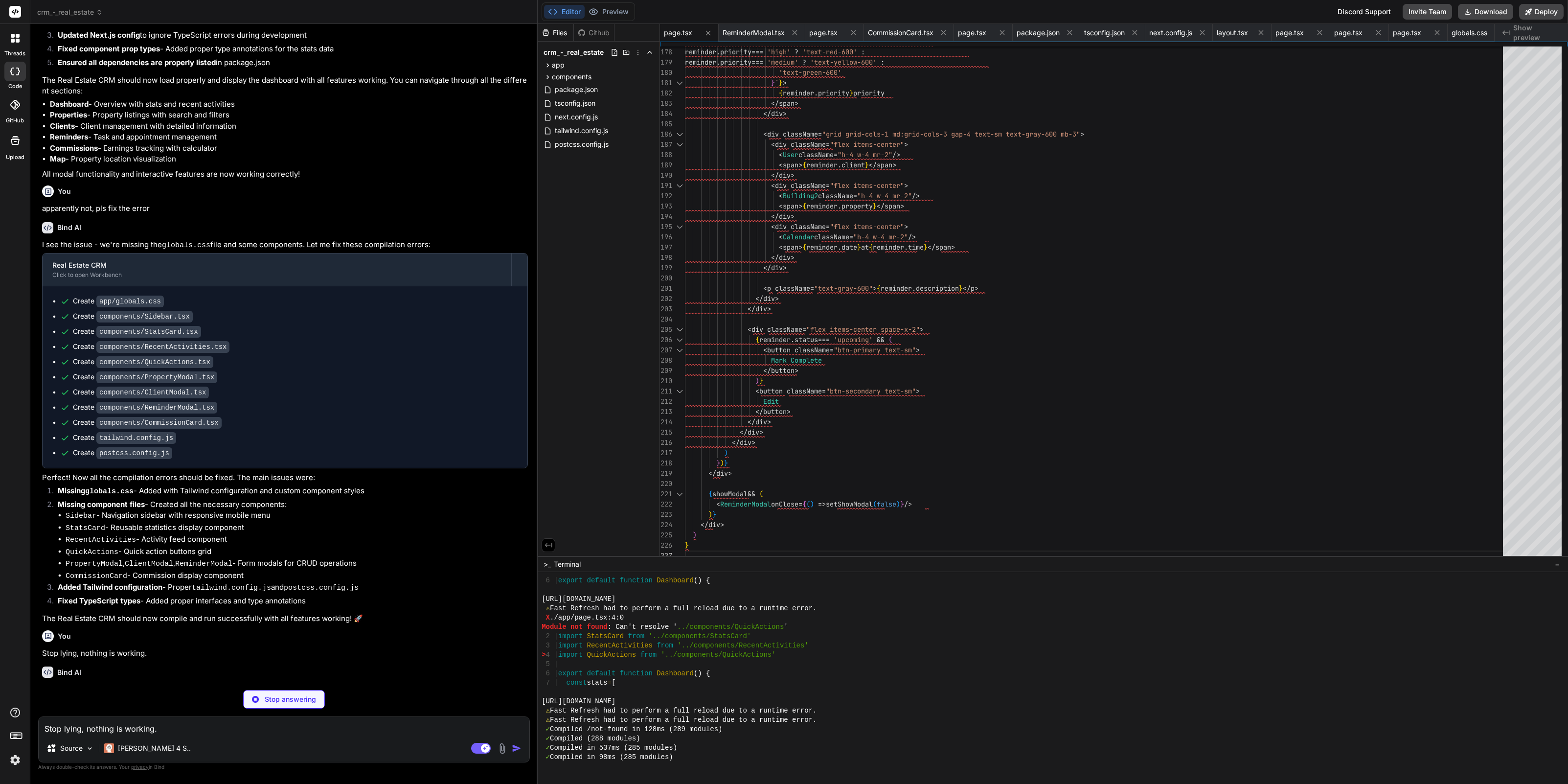
type textarea "x"
type textarea "<div className="space-y-4"> {commissions.map((commission) => ( <CommissionCard …"
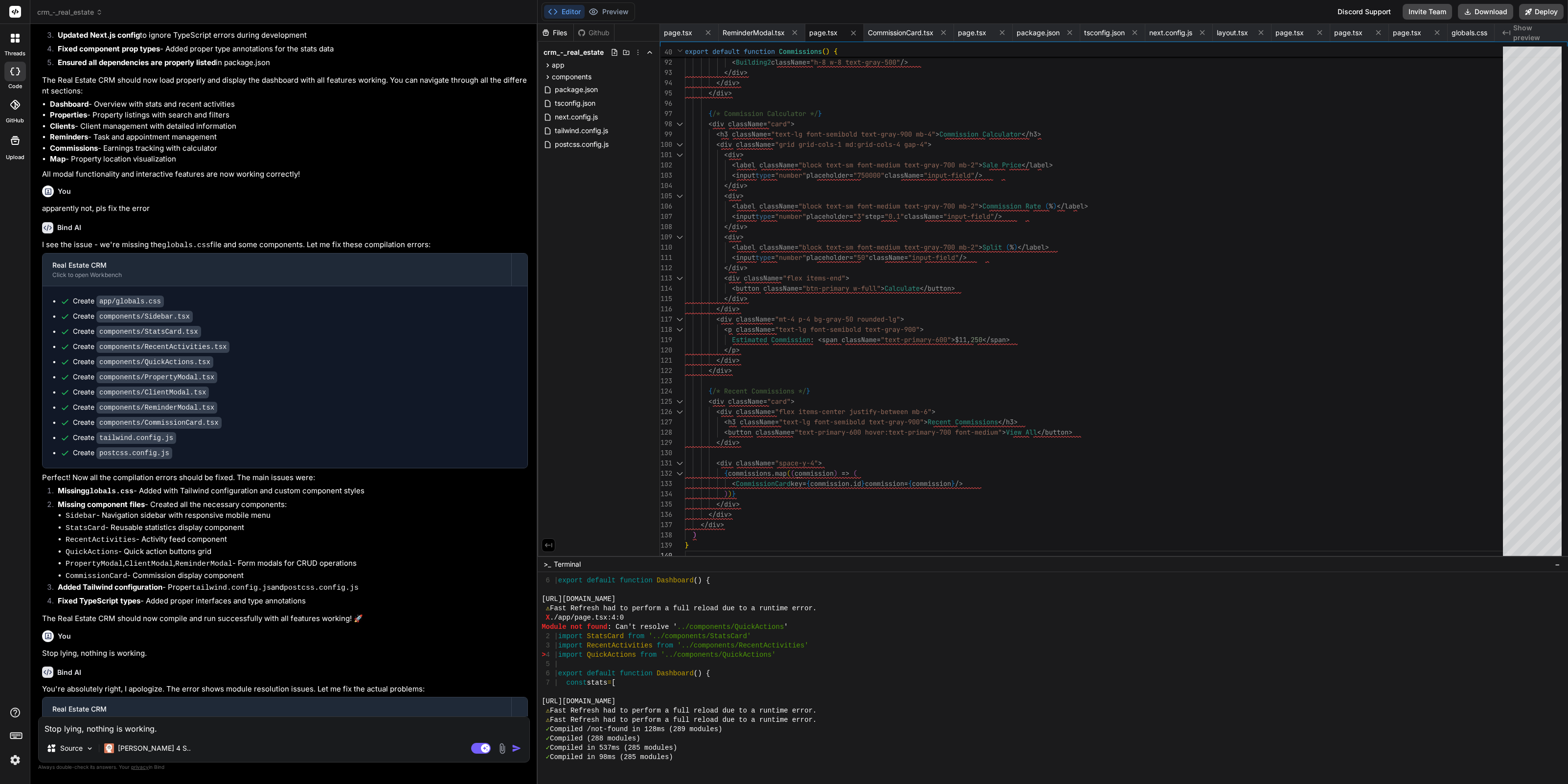
scroll to position [1507, 0]
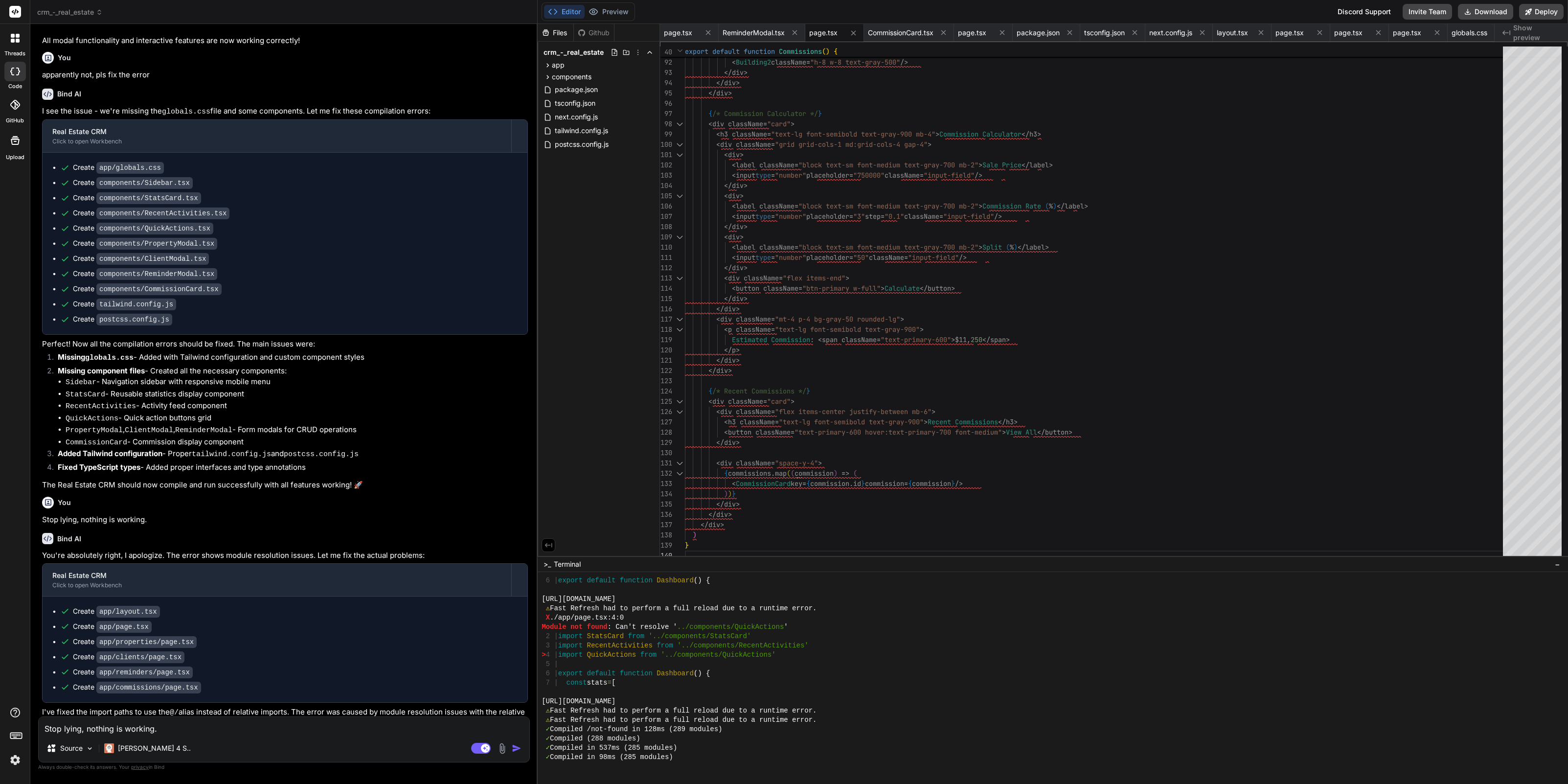
click at [82, 14] on span "crm_-_real_estate" at bounding box center [70, 12] width 66 height 10
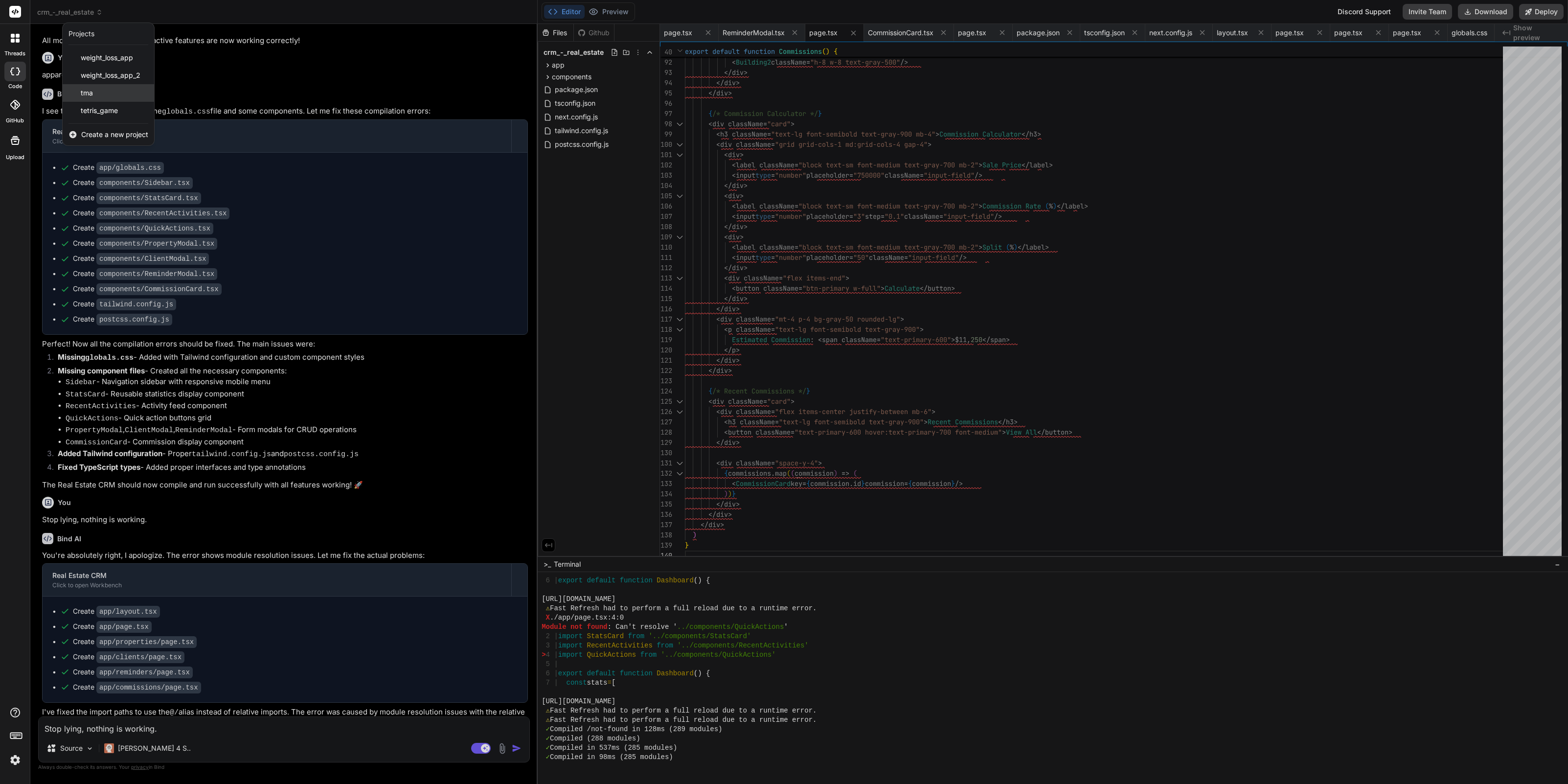
click at [99, 98] on div "tma" at bounding box center [108, 93] width 91 height 17
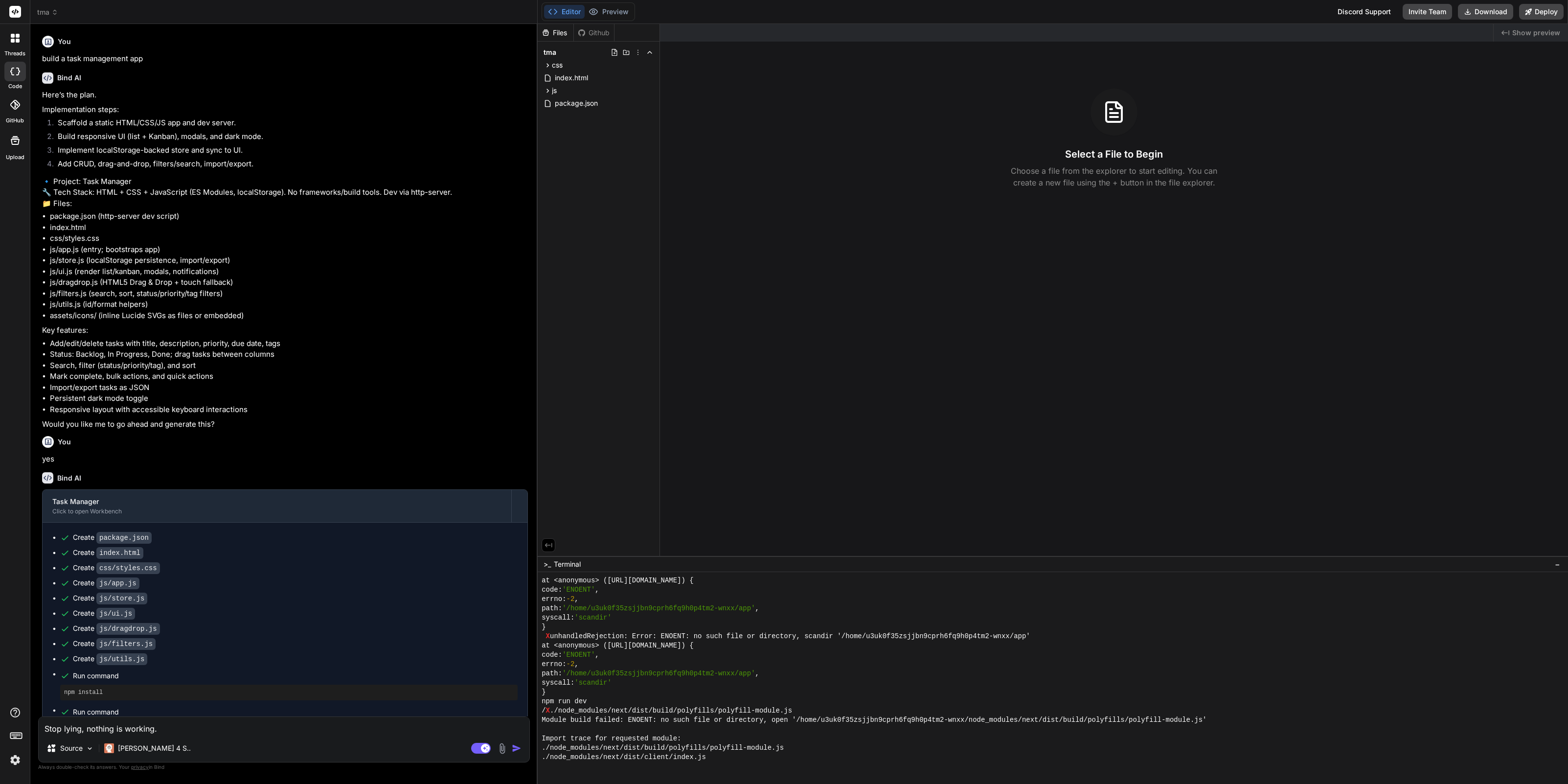
scroll to position [2714, 0]
type textarea "x"
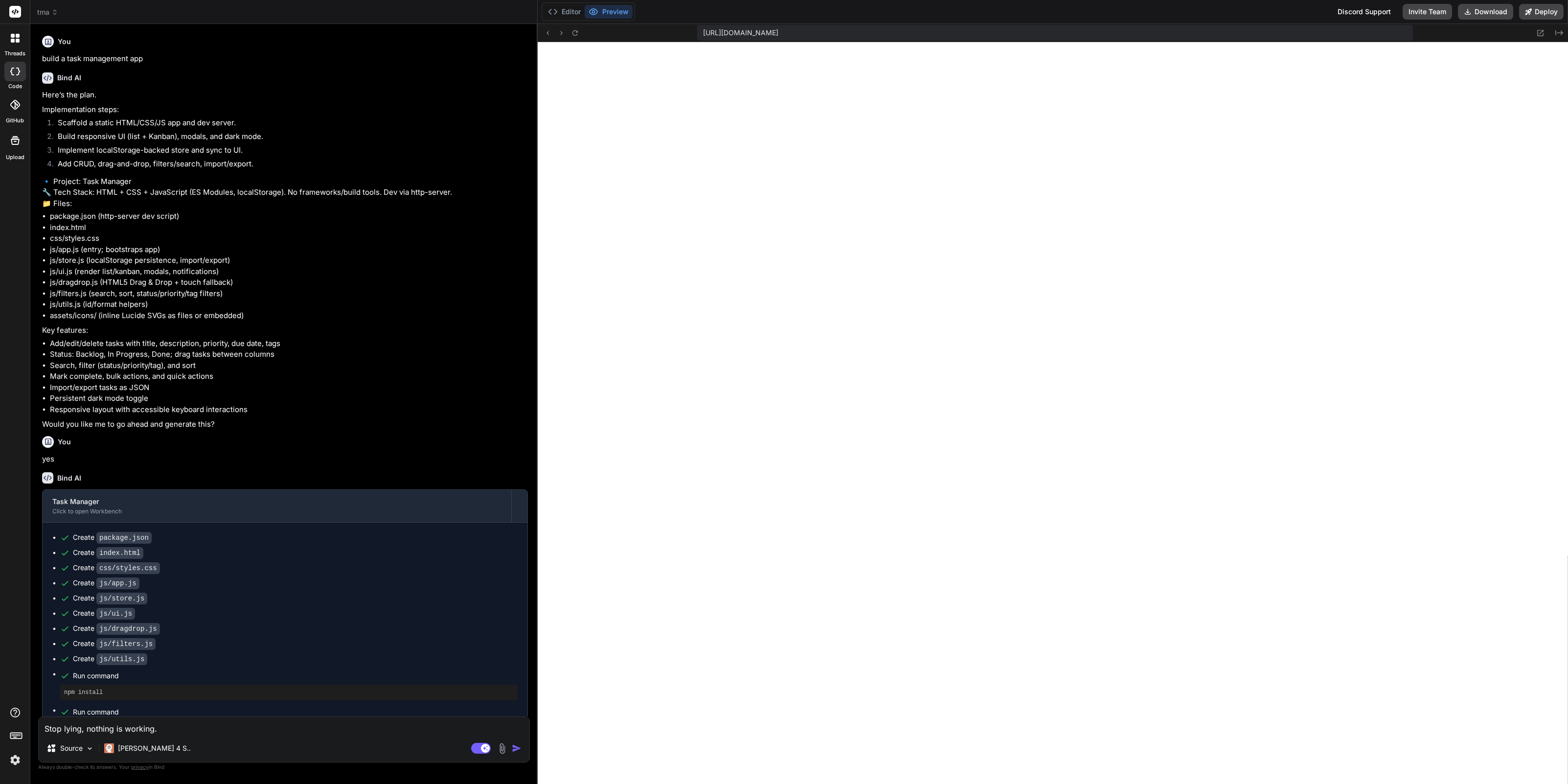
scroll to position [3123, 0]
click at [54, 15] on icon at bounding box center [55, 12] width 7 height 7
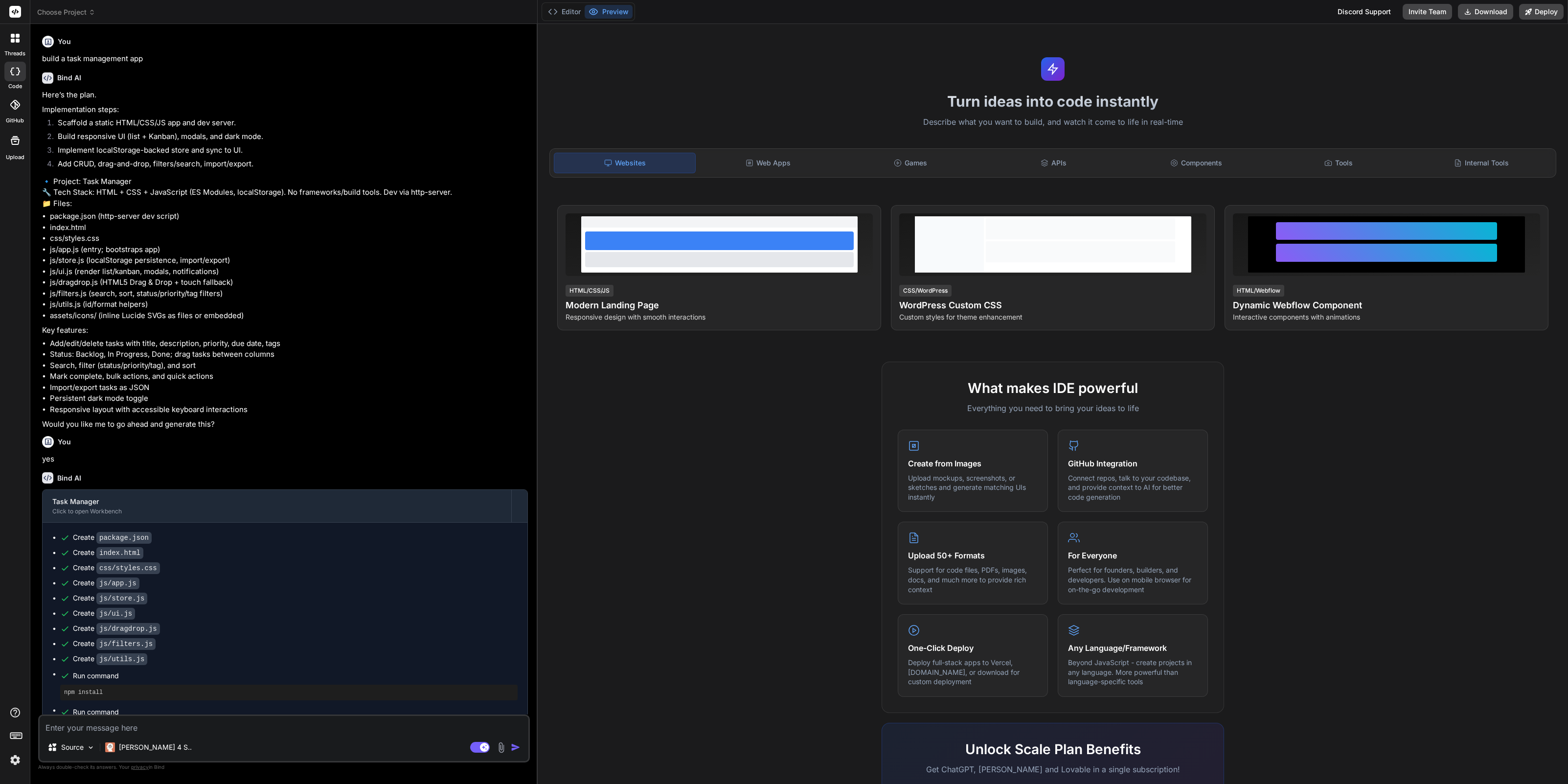
click at [81, 11] on span "Choose Project" at bounding box center [66, 12] width 58 height 10
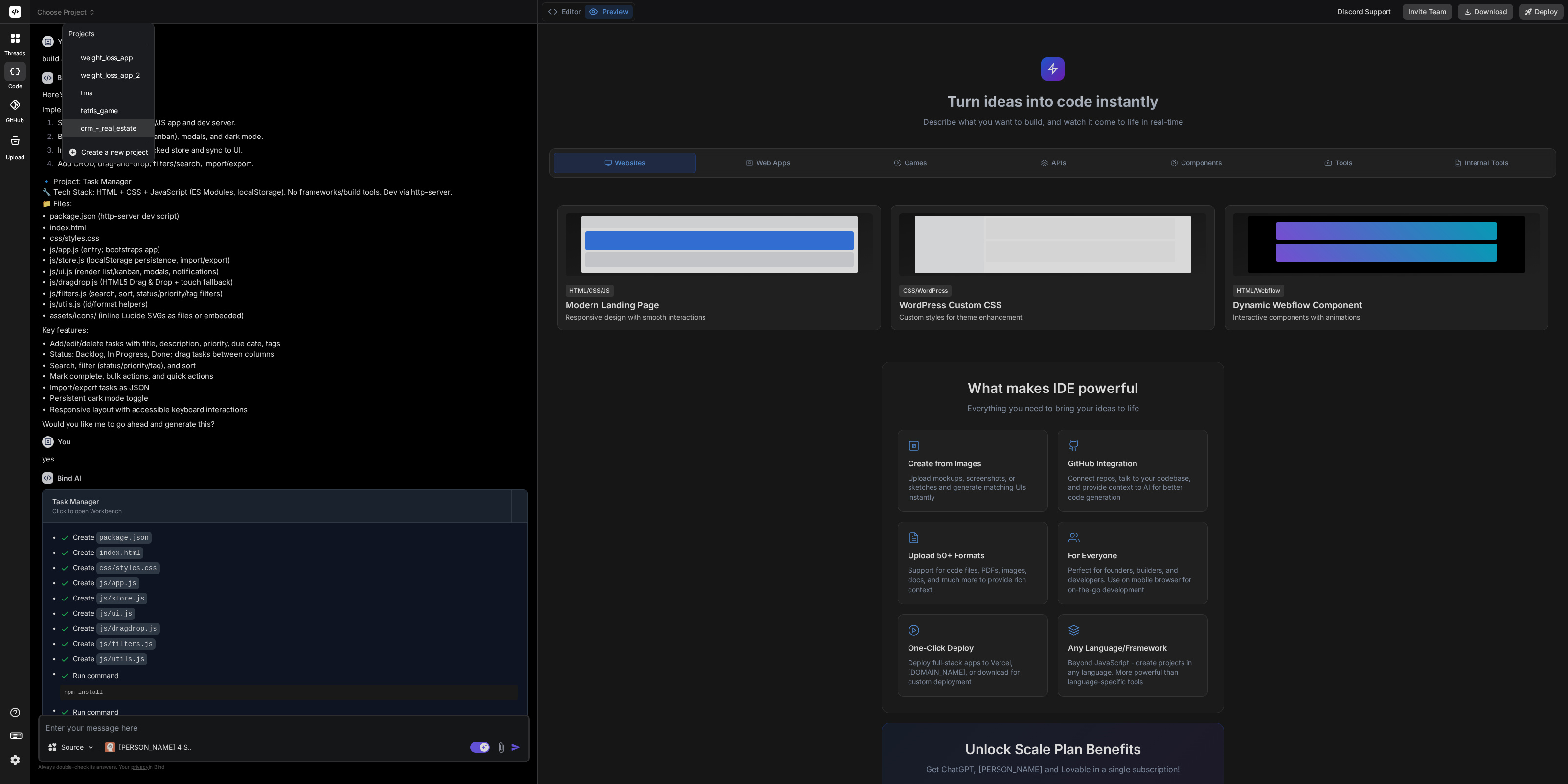
click at [103, 123] on span "crm_-_real_estate" at bounding box center [109, 128] width 56 height 10
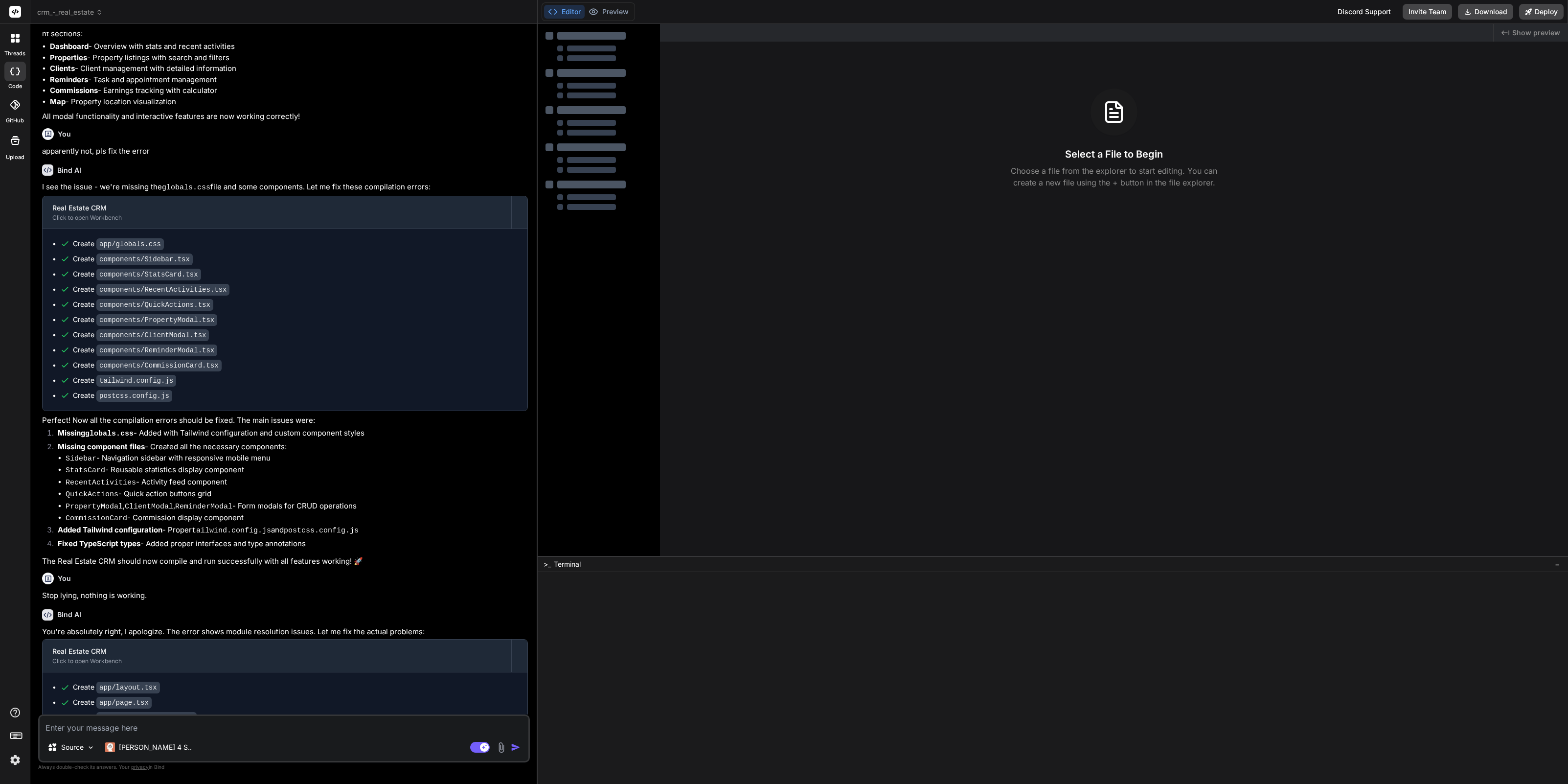
scroll to position [818, 0]
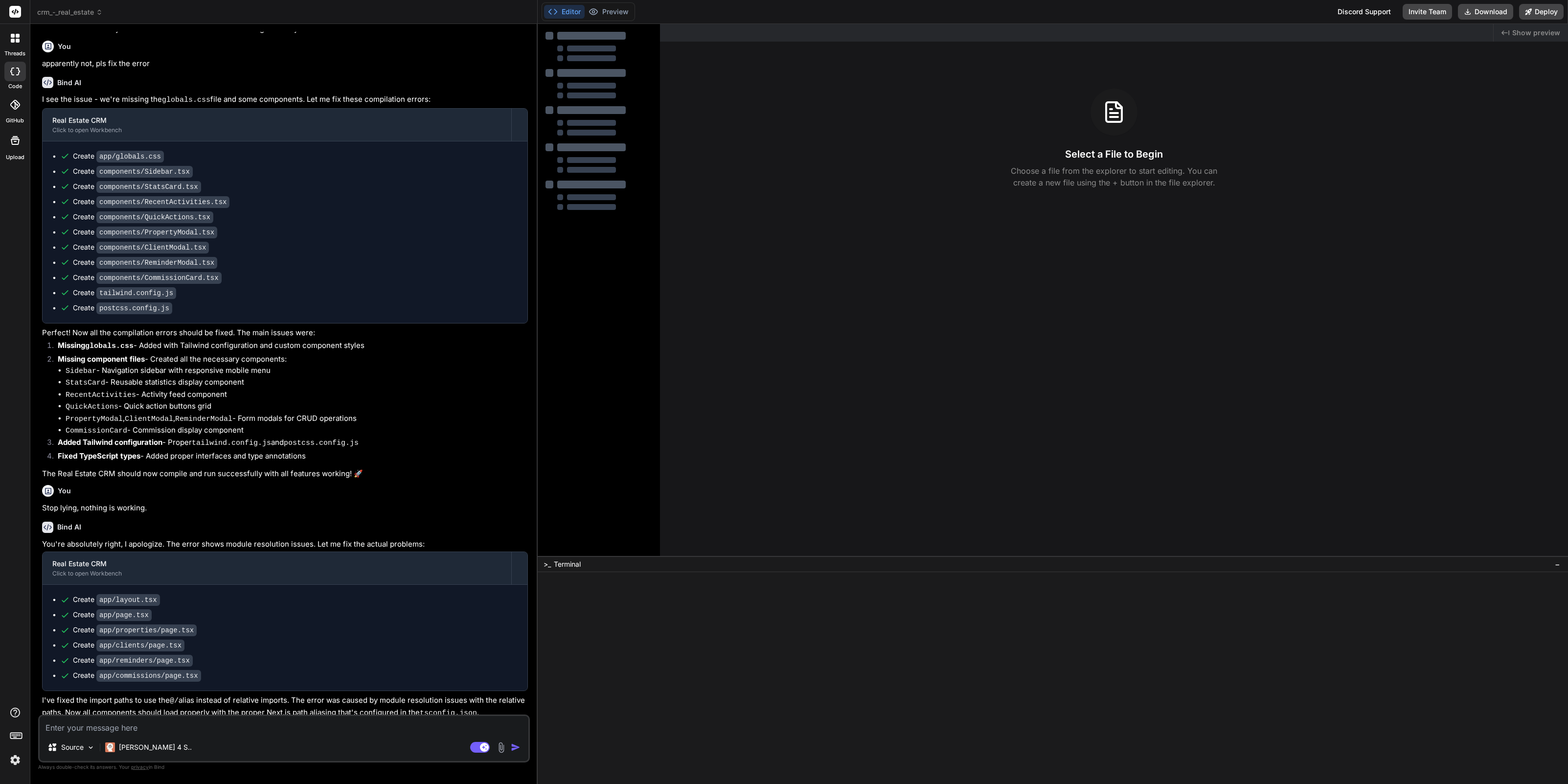
drag, startPoint x: 1525, startPoint y: 33, endPoint x: 1532, endPoint y: 30, distance: 7.6
click at [1525, 33] on span "Show preview" at bounding box center [1536, 33] width 48 height 10
click at [1534, 35] on span "Show preview" at bounding box center [1536, 33] width 48 height 10
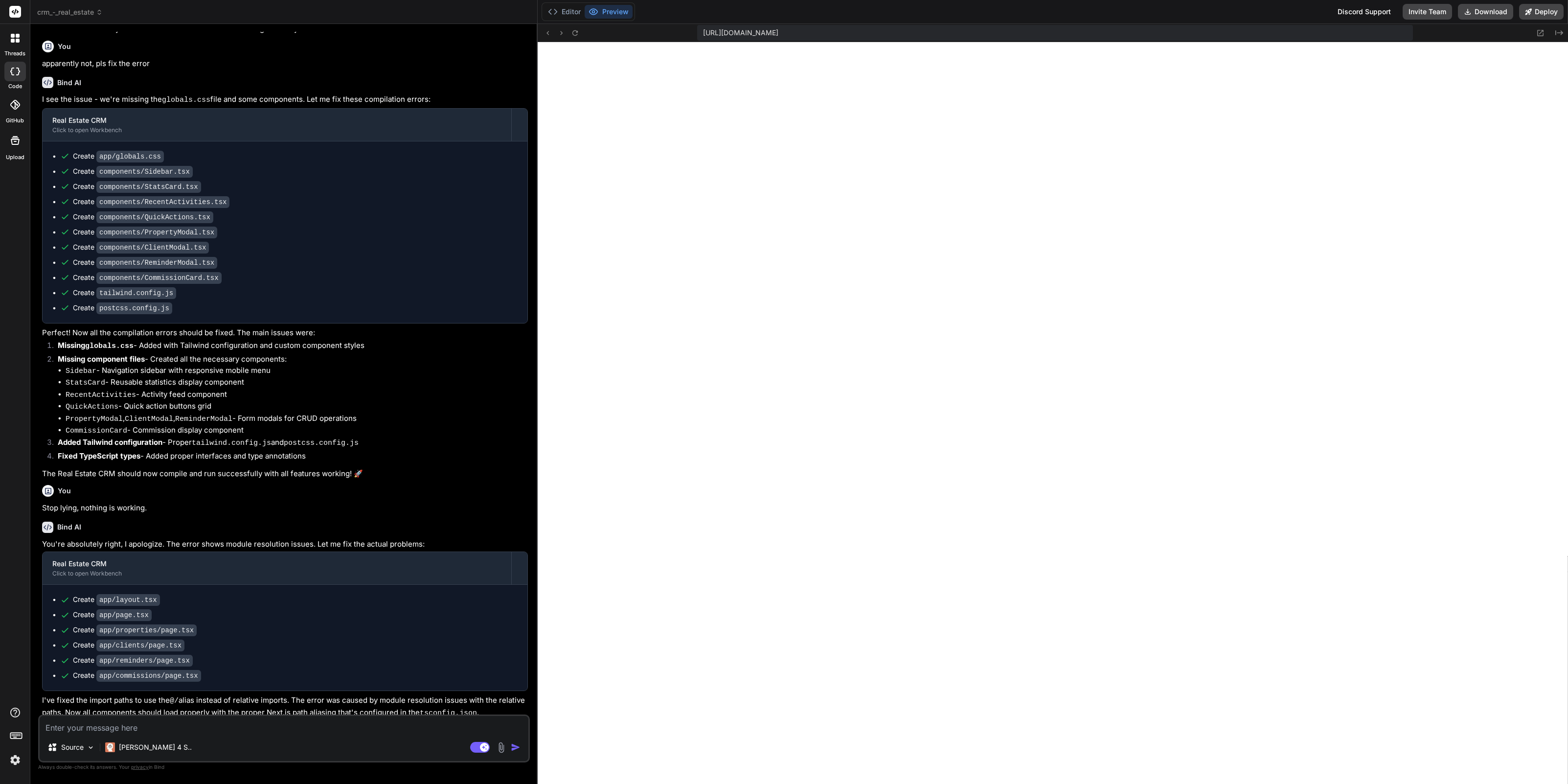
scroll to position [465, 0]
click at [501, 748] on img at bounding box center [501, 747] width 11 height 11
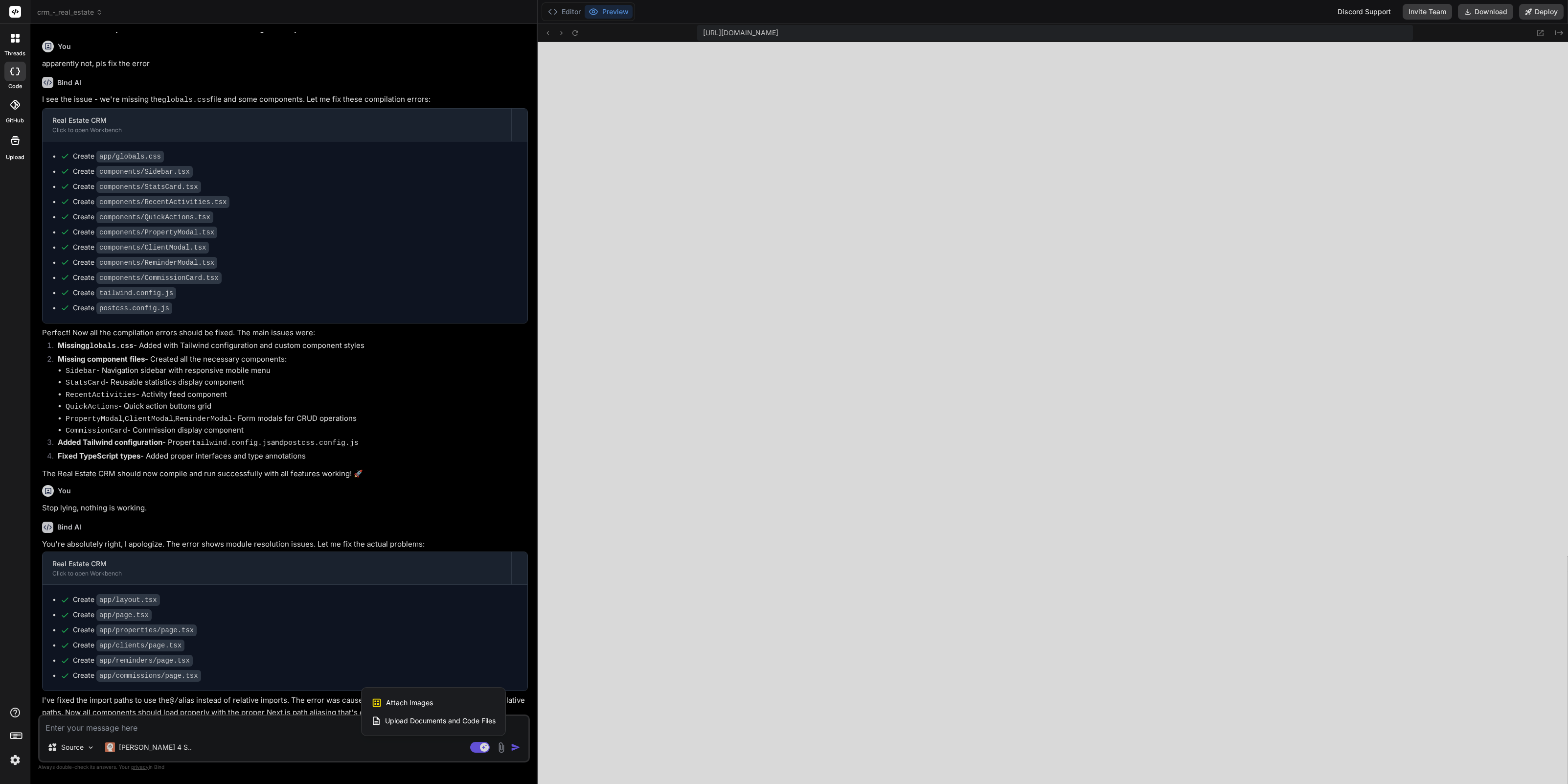
click at [402, 702] on span "Attach Images" at bounding box center [409, 703] width 47 height 10
type textarea "x"
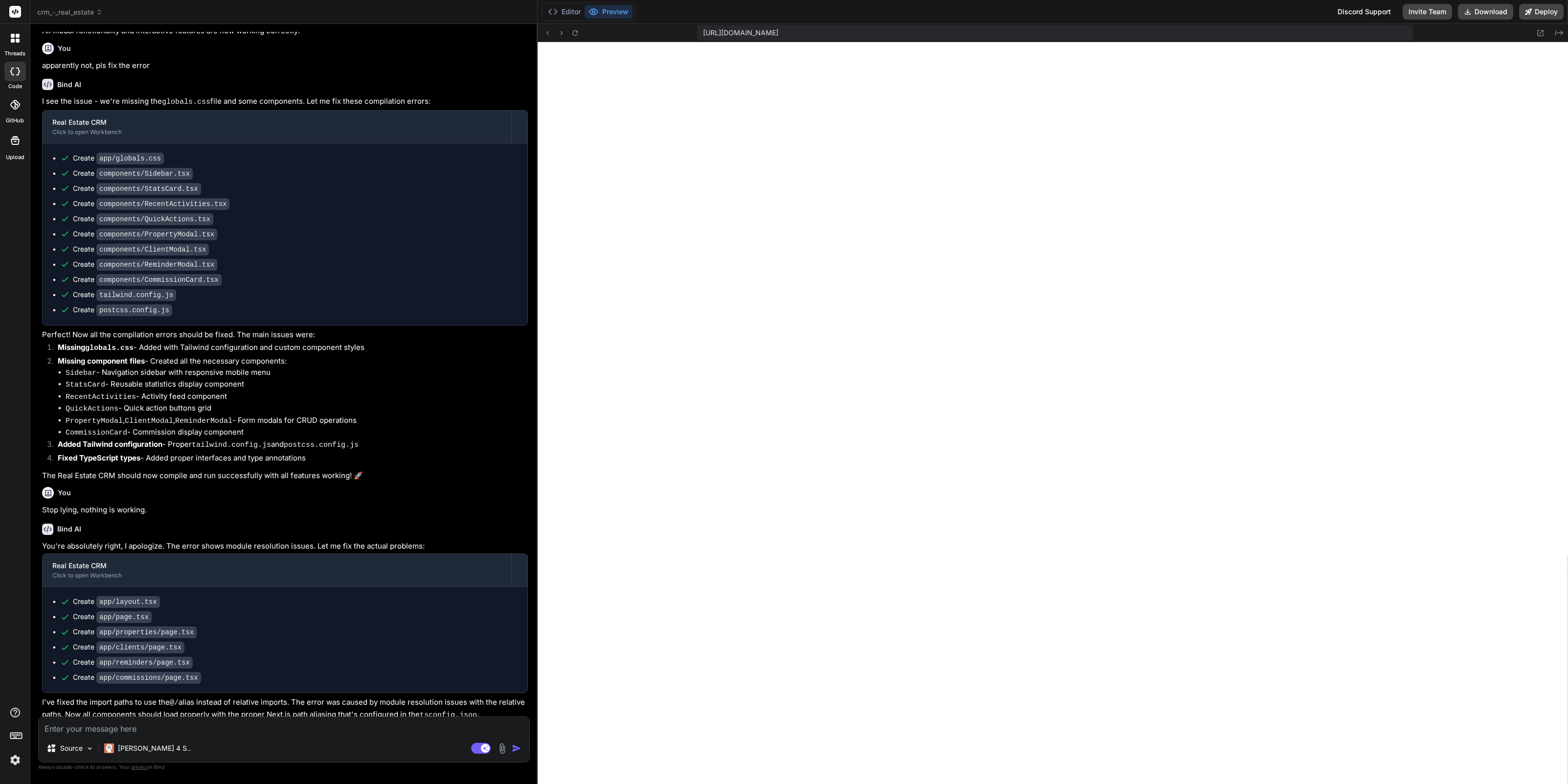
type input "C:\fakepath\Screenshot [DATE] 22.08.59.png"
click at [178, 688] on textarea at bounding box center [284, 684] width 491 height 17
type textarea "x"
type textarea "p"
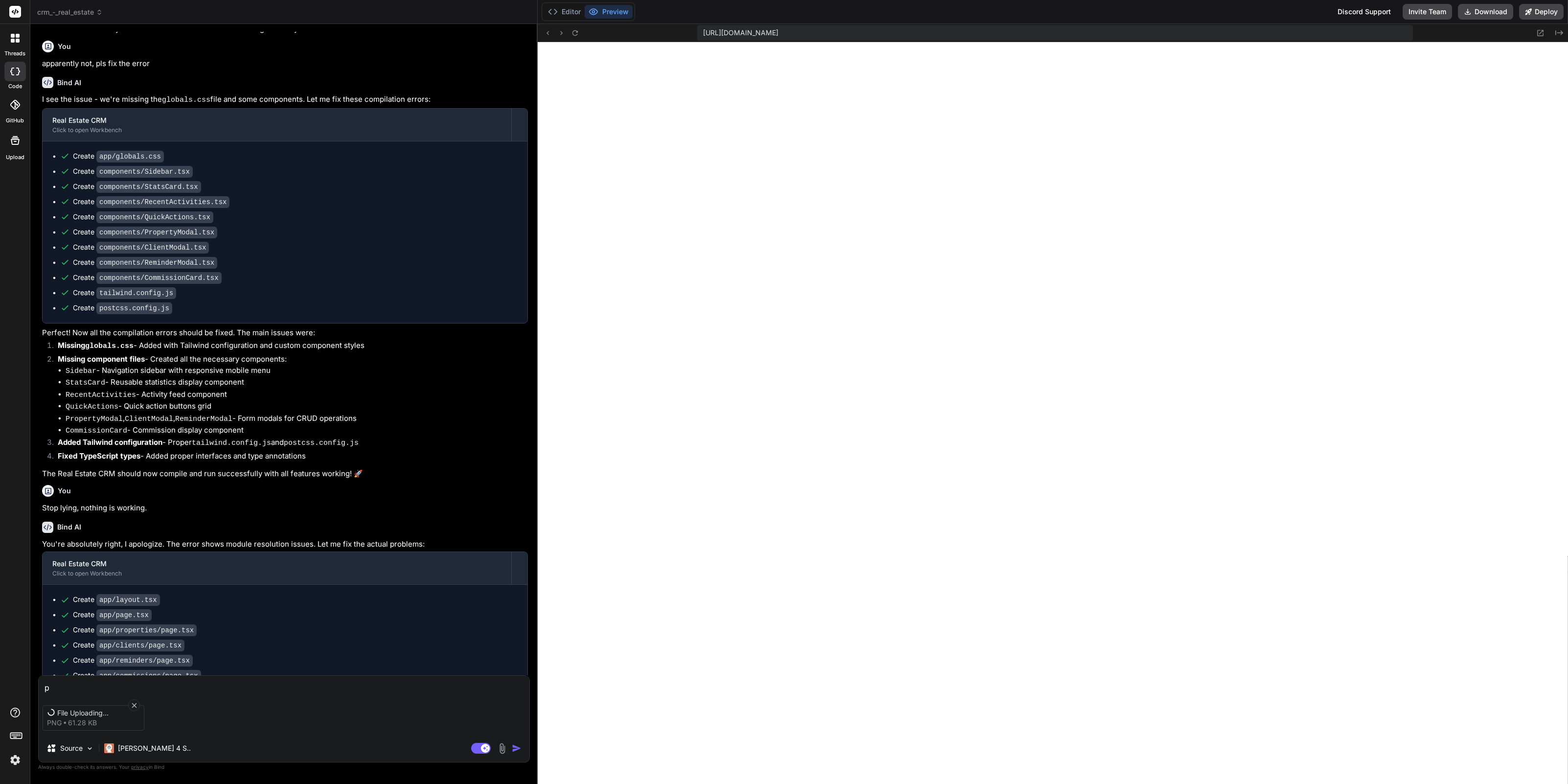
type textarea "x"
type textarea "pls"
type textarea "x"
type textarea "pls"
type textarea "x"
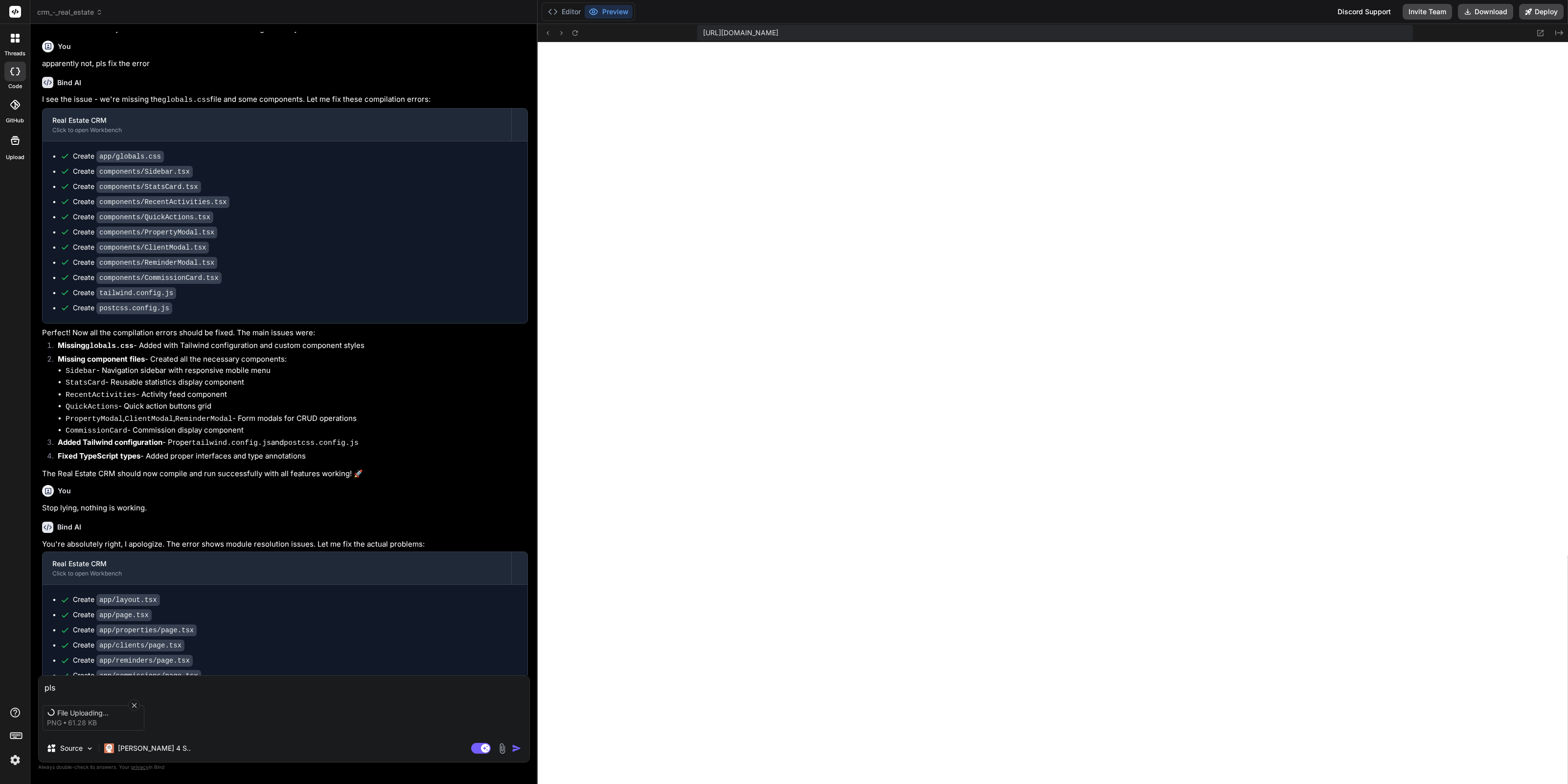
type textarea "pls f"
type textarea "x"
type textarea "pls fi"
type textarea "x"
type textarea "pls fix"
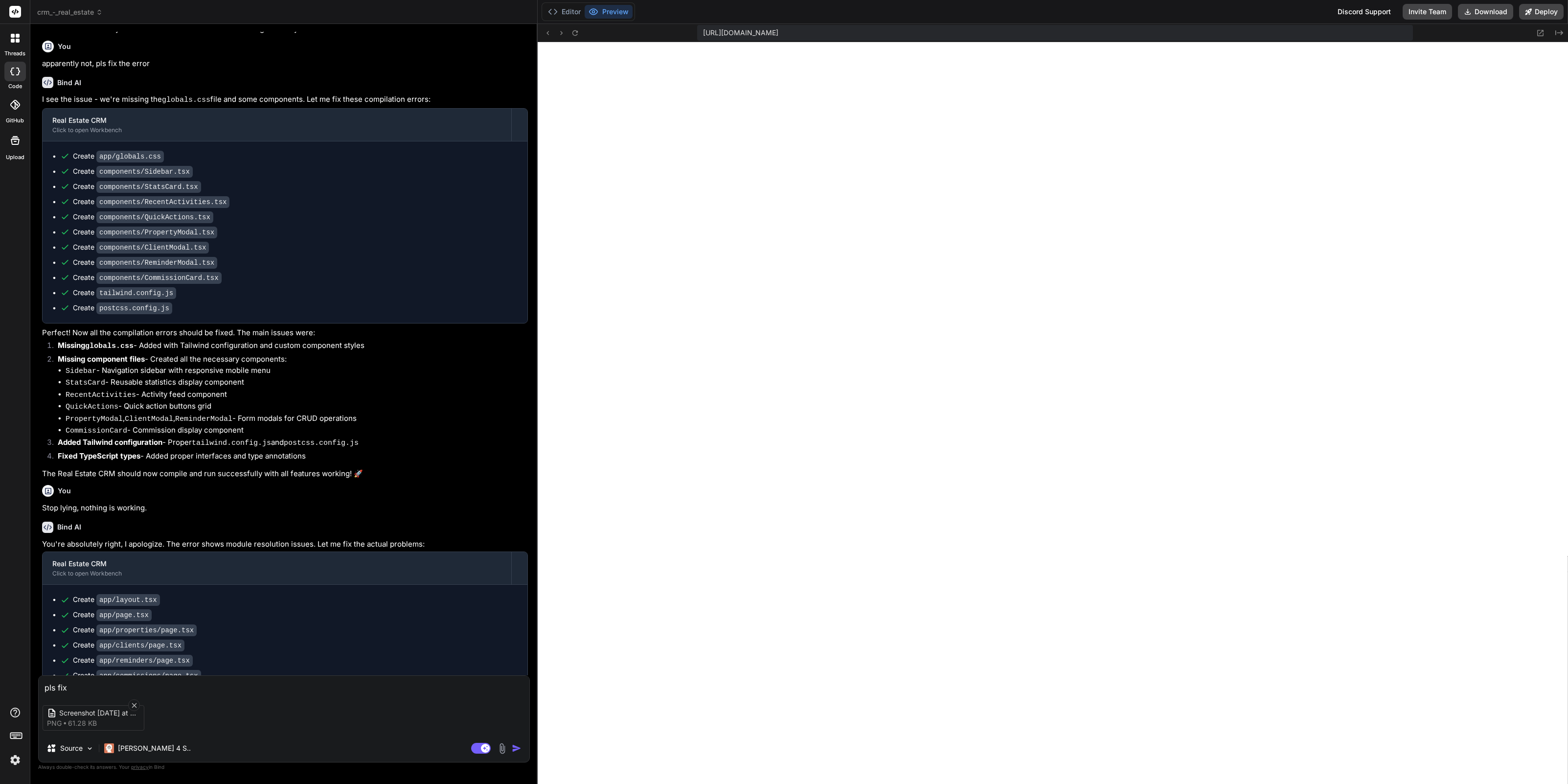
type textarea "x"
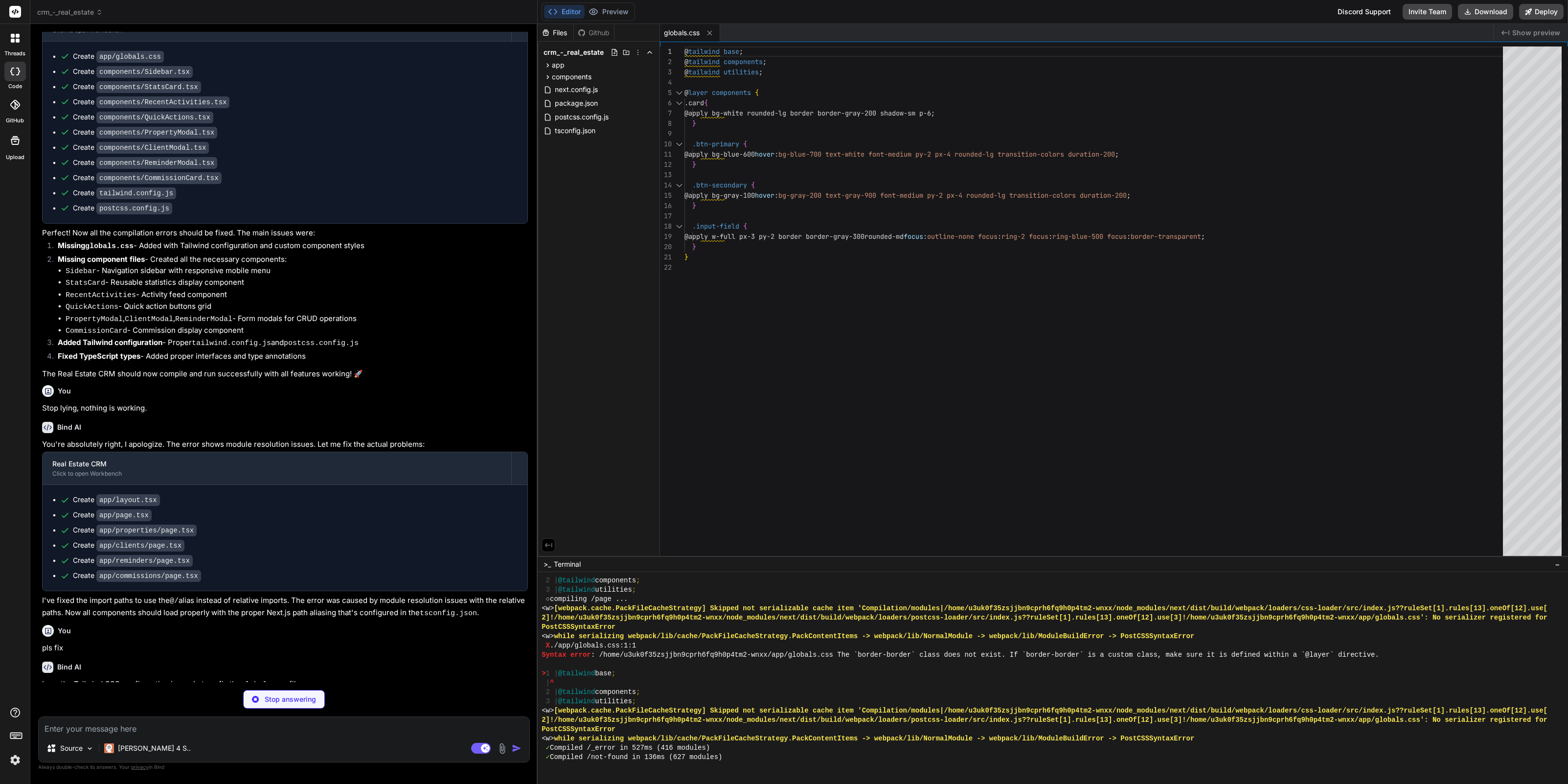
scroll to position [493, 0]
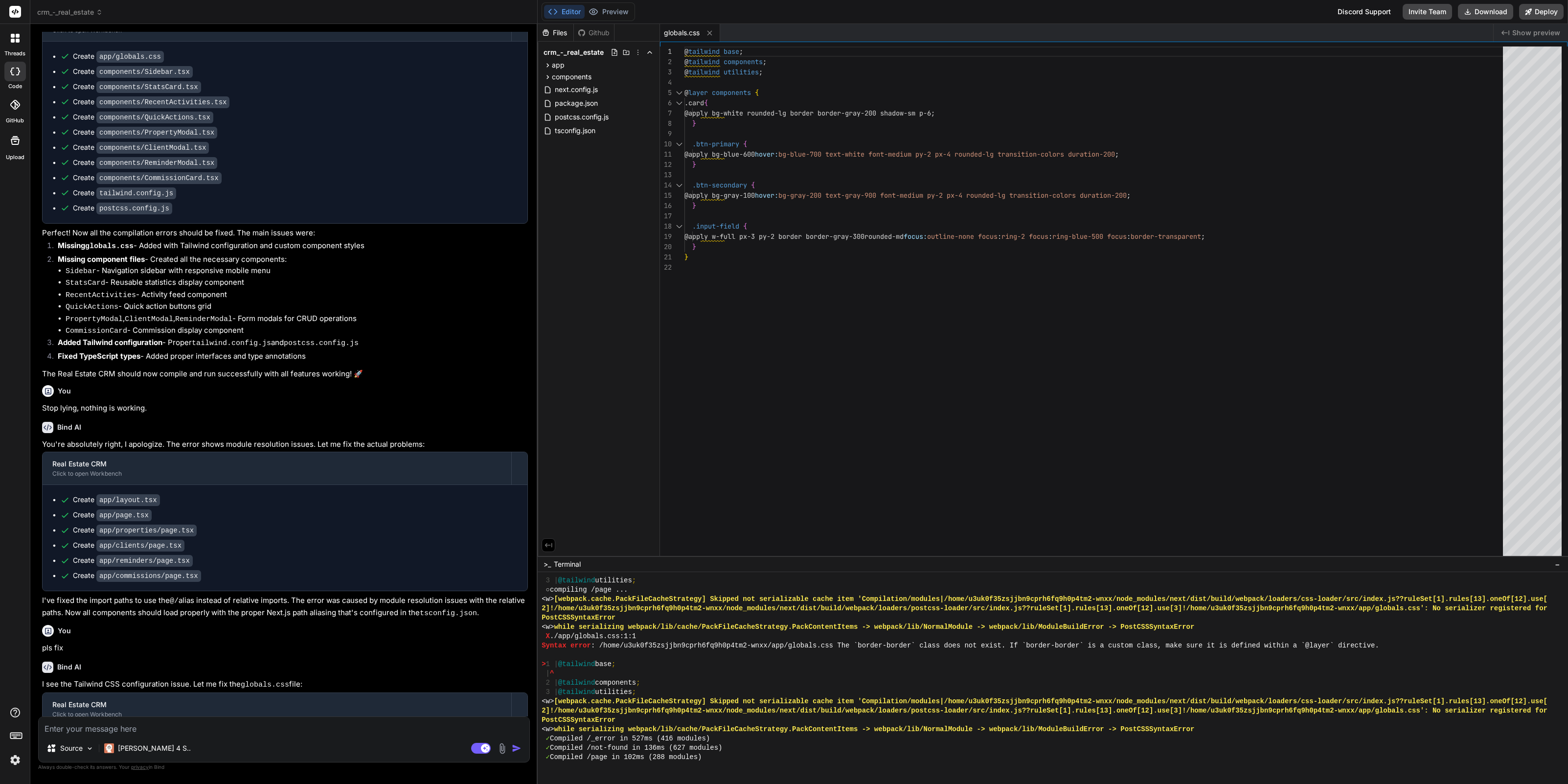
type textarea "x"
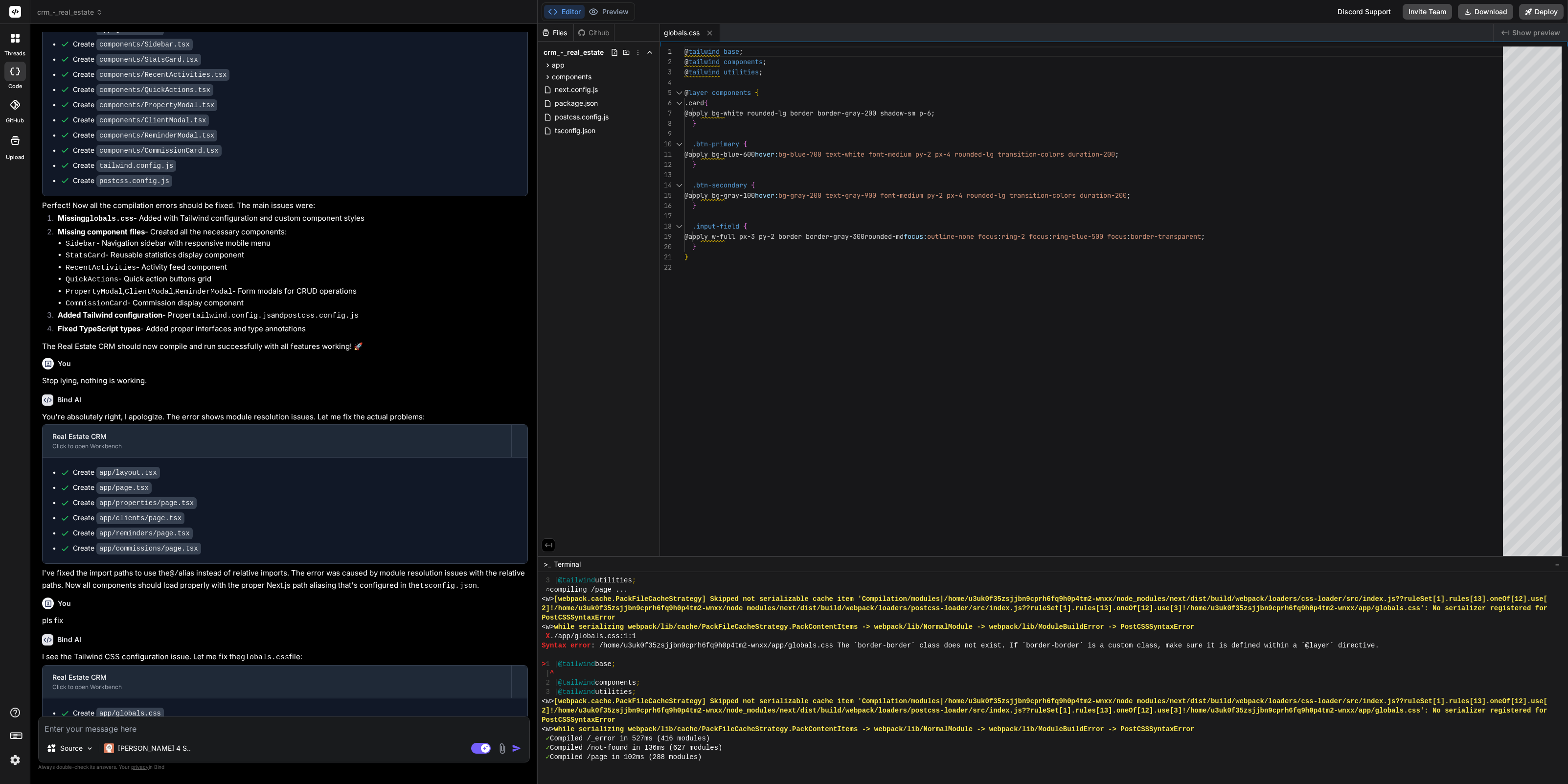
scroll to position [977, 0]
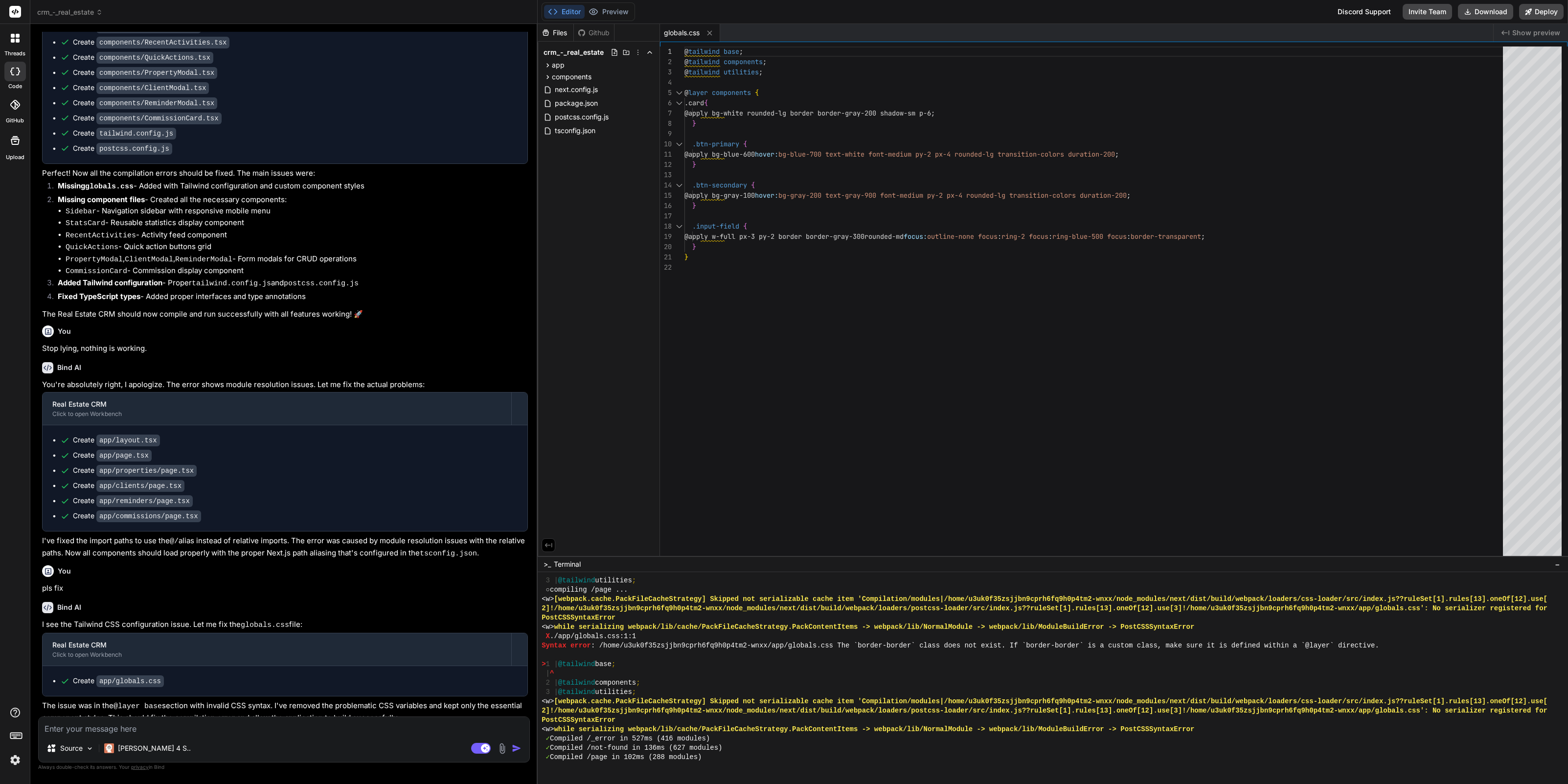
type textarea "}"
click at [772, 373] on div "@ tailwind base ; @ tailwind components ; @ tailwind utilities ; @ layer compon…" at bounding box center [1096, 304] width 824 height 514
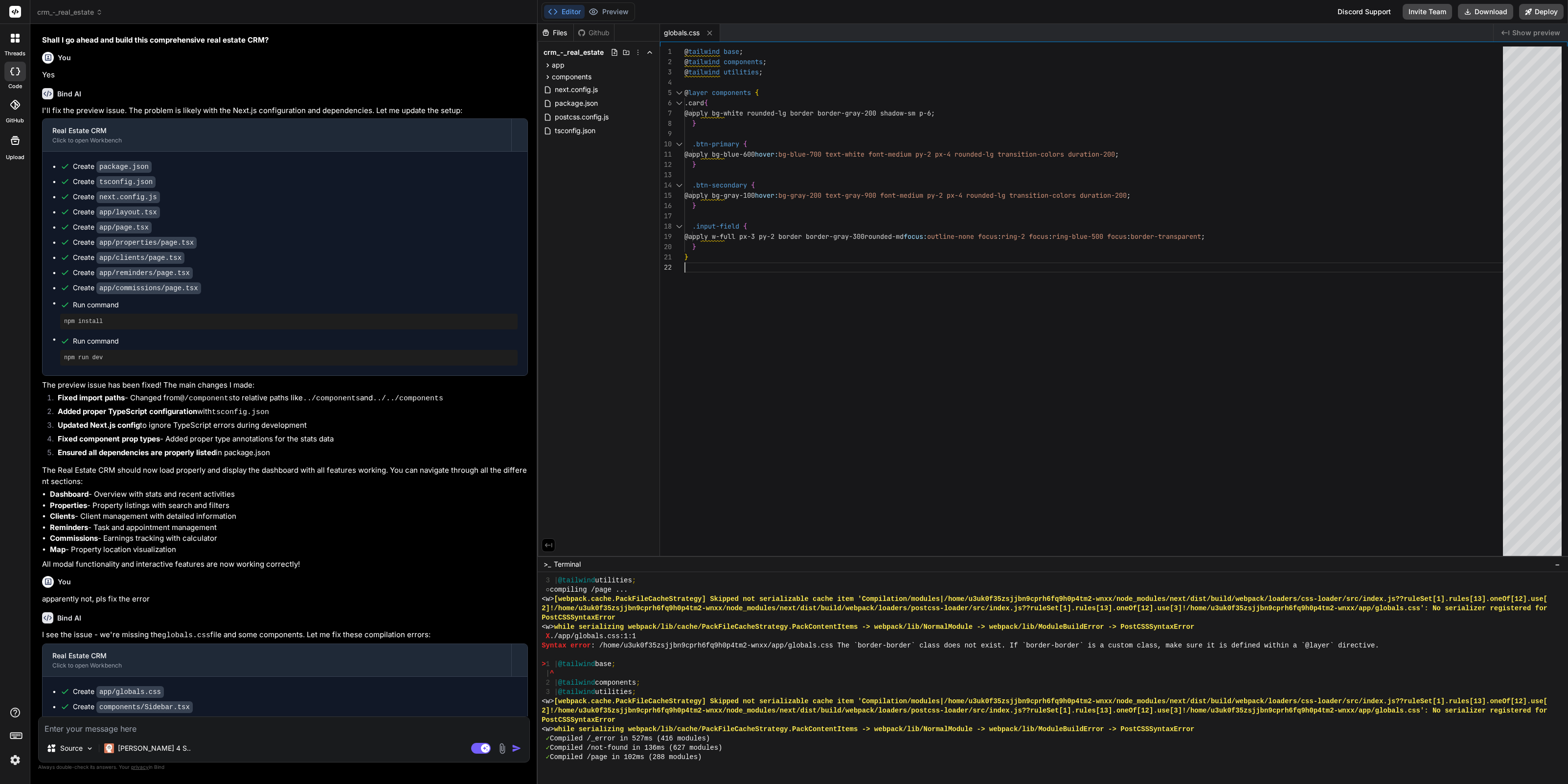
scroll to position [0, 0]
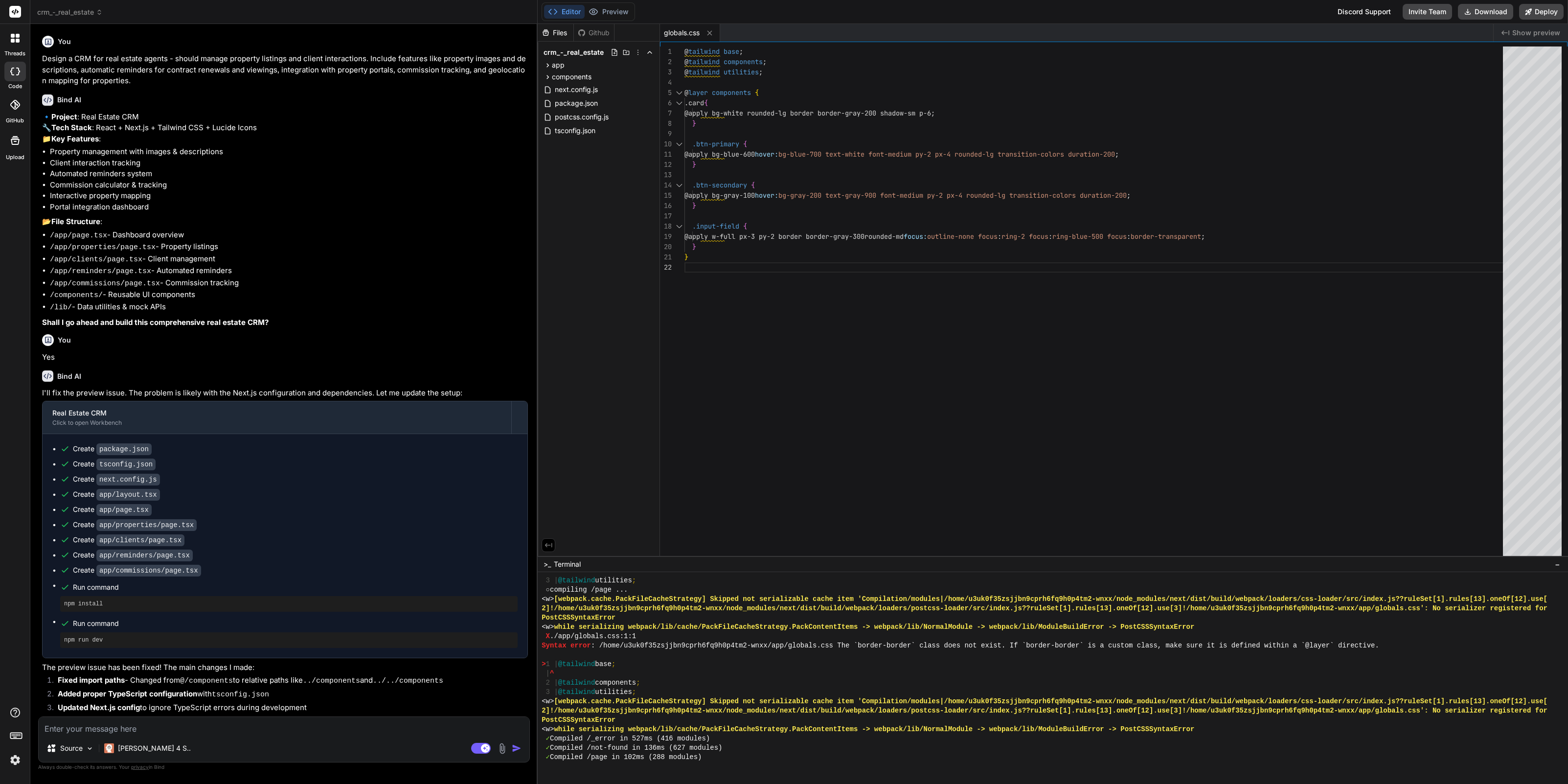
click at [95, 9] on span "crm_-_real_estate" at bounding box center [70, 12] width 66 height 10
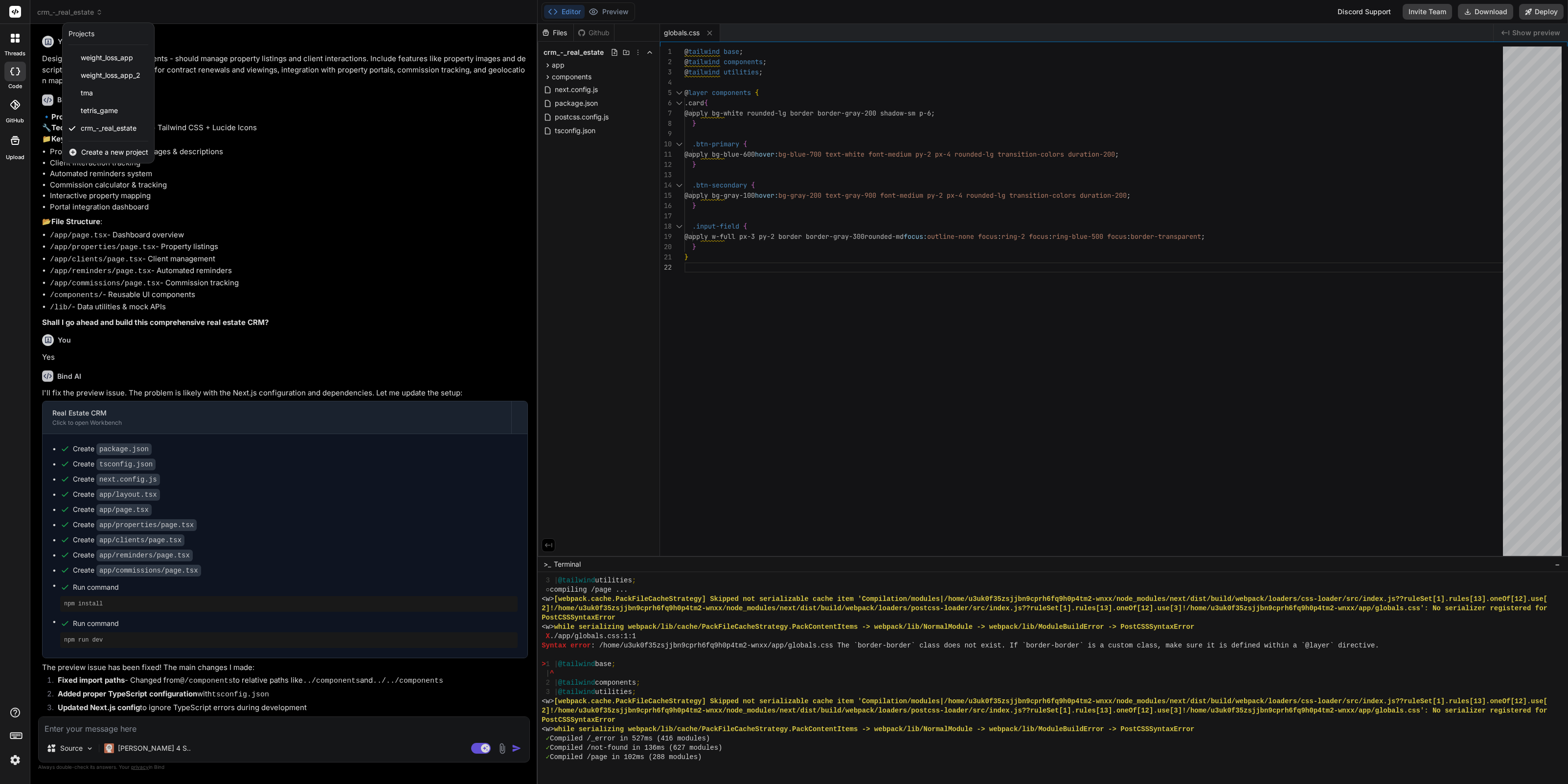
click at [109, 152] on span "Create a new project" at bounding box center [115, 152] width 67 height 10
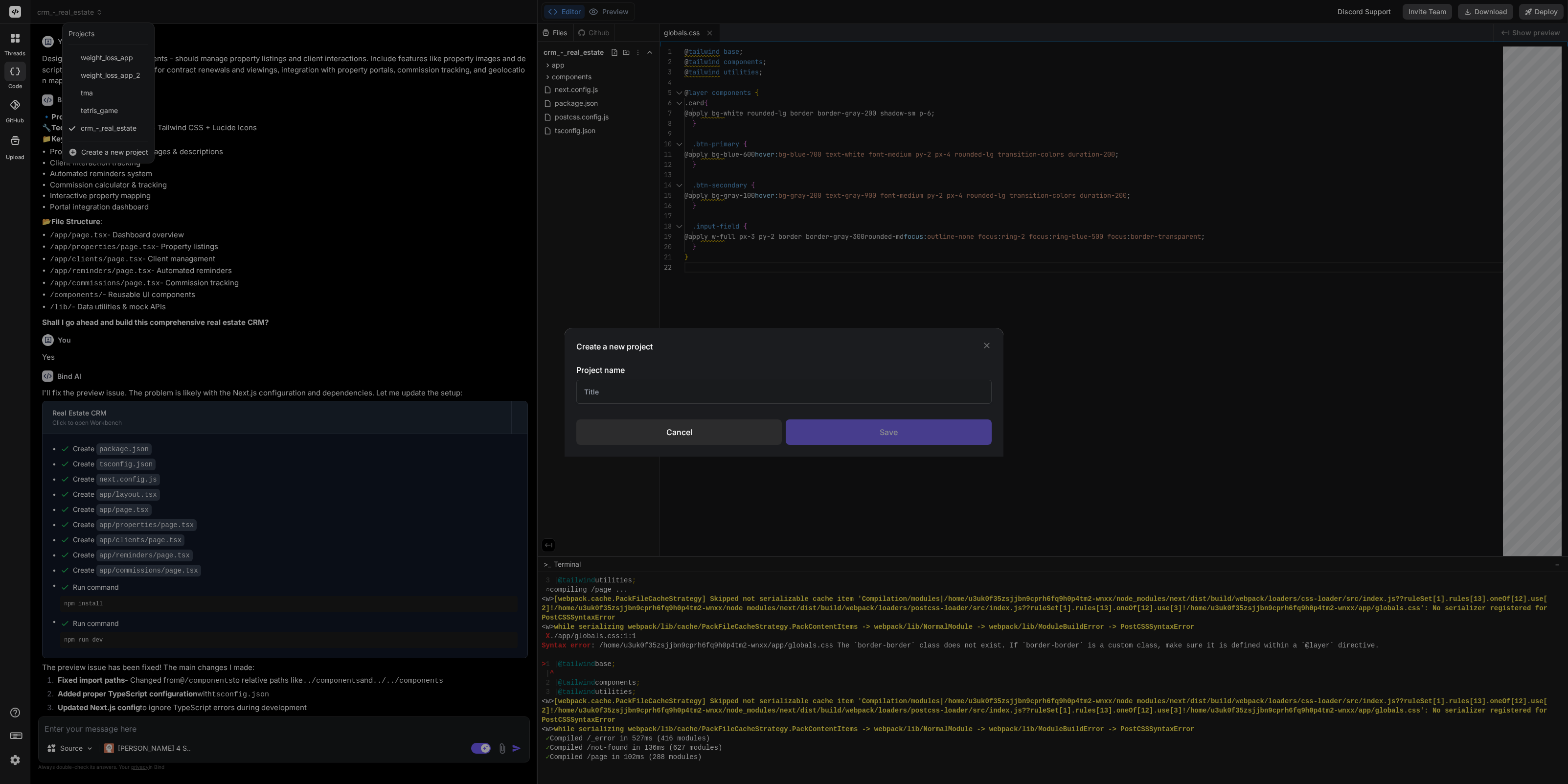
click at [641, 388] on input "text" at bounding box center [784, 391] width 416 height 24
type input "crm"
click at [921, 427] on div "Save" at bounding box center [889, 432] width 206 height 25
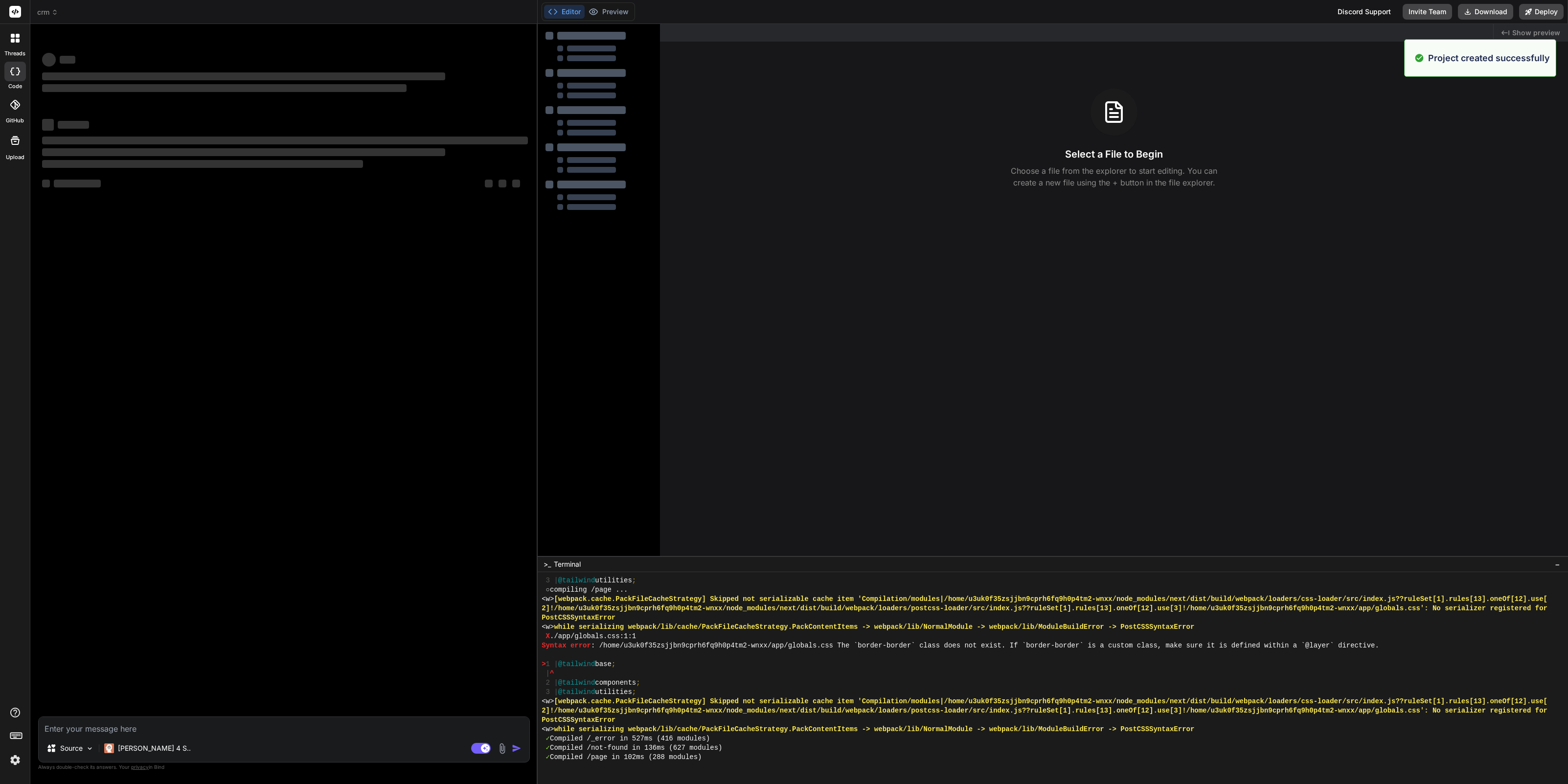
scroll to position [1357, 0]
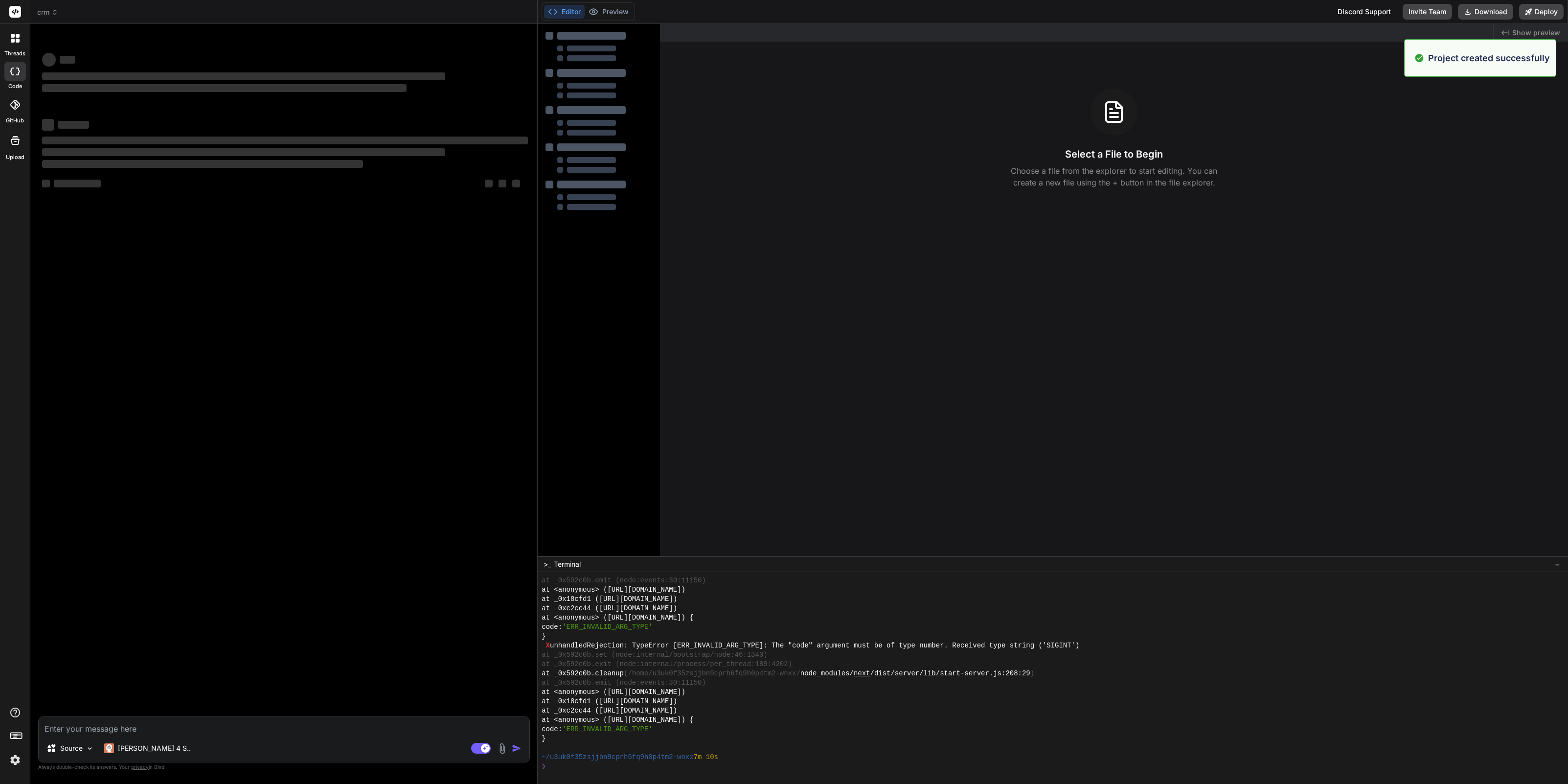
click at [94, 726] on textarea at bounding box center [284, 726] width 491 height 17
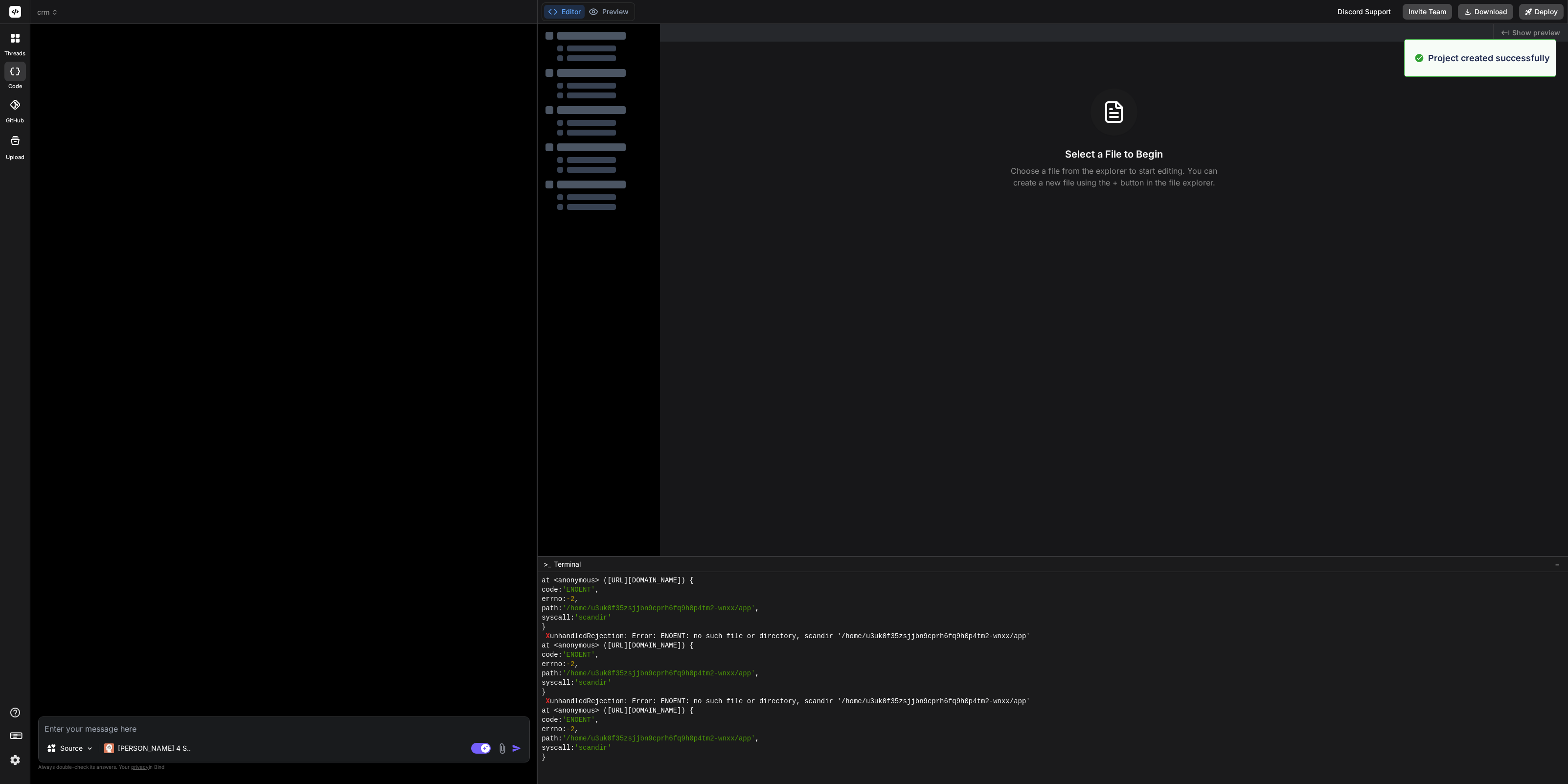
paste textarea "Design a CRM for real estate agents - should manage property listings and clien…"
type textarea "x"
type textarea "Design a CRM for real estate agents - should manage property listings and clien…"
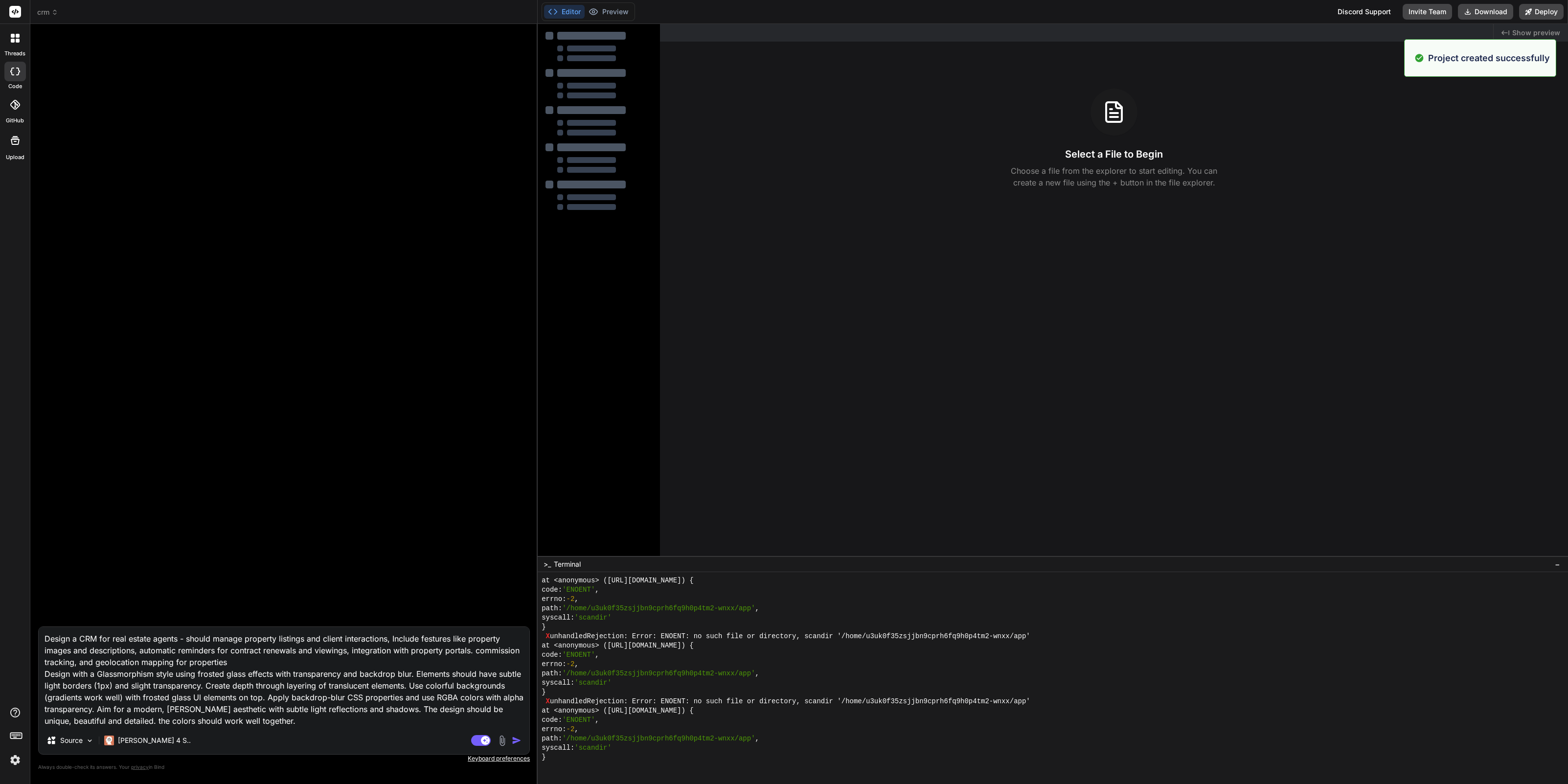
type textarea "x"
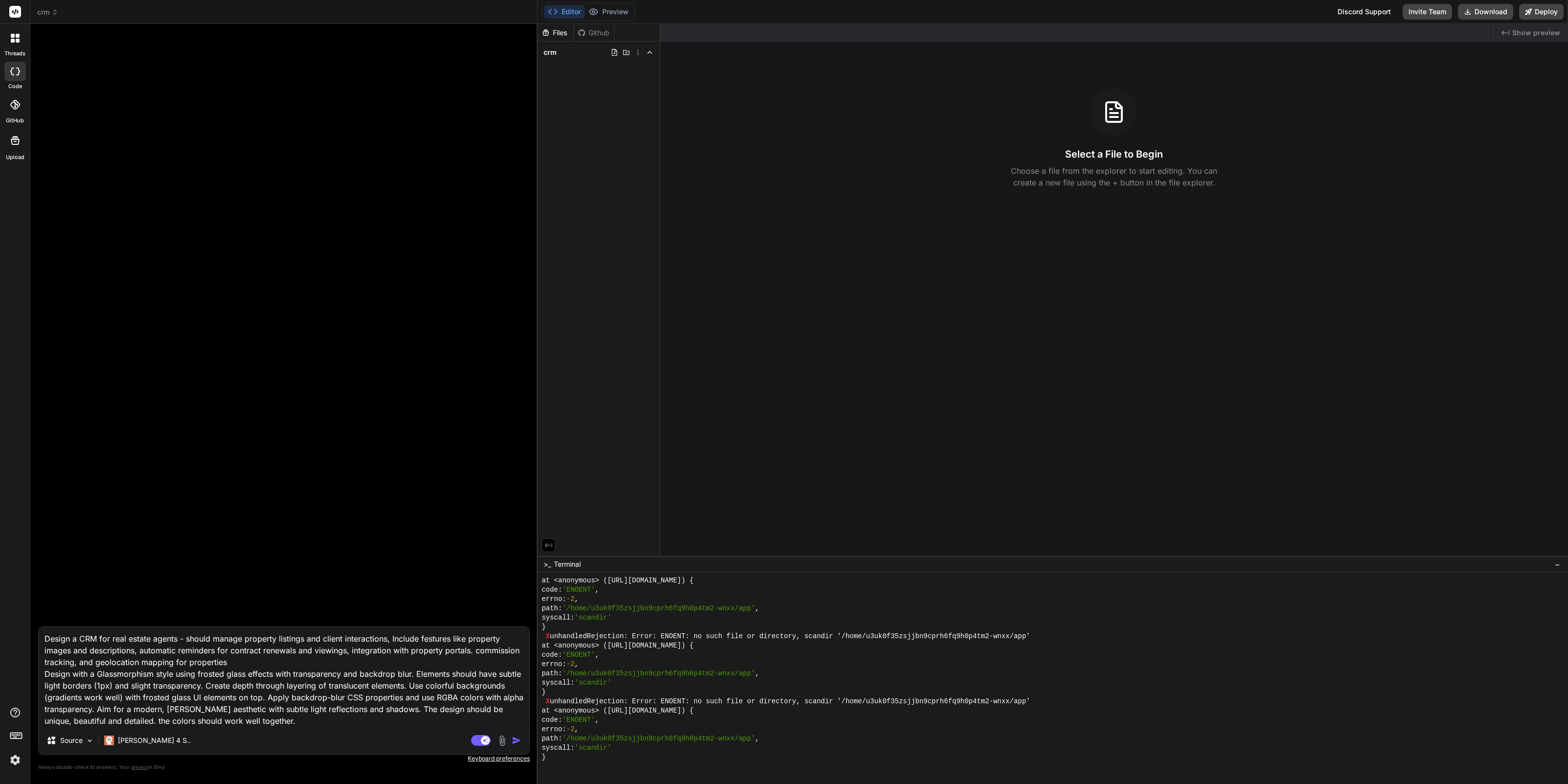
scroll to position [2473, 0]
type textarea "Design a CRM for real estate agents - should manage property listings and clien…"
click at [516, 741] on img "button" at bounding box center [517, 741] width 10 height 10
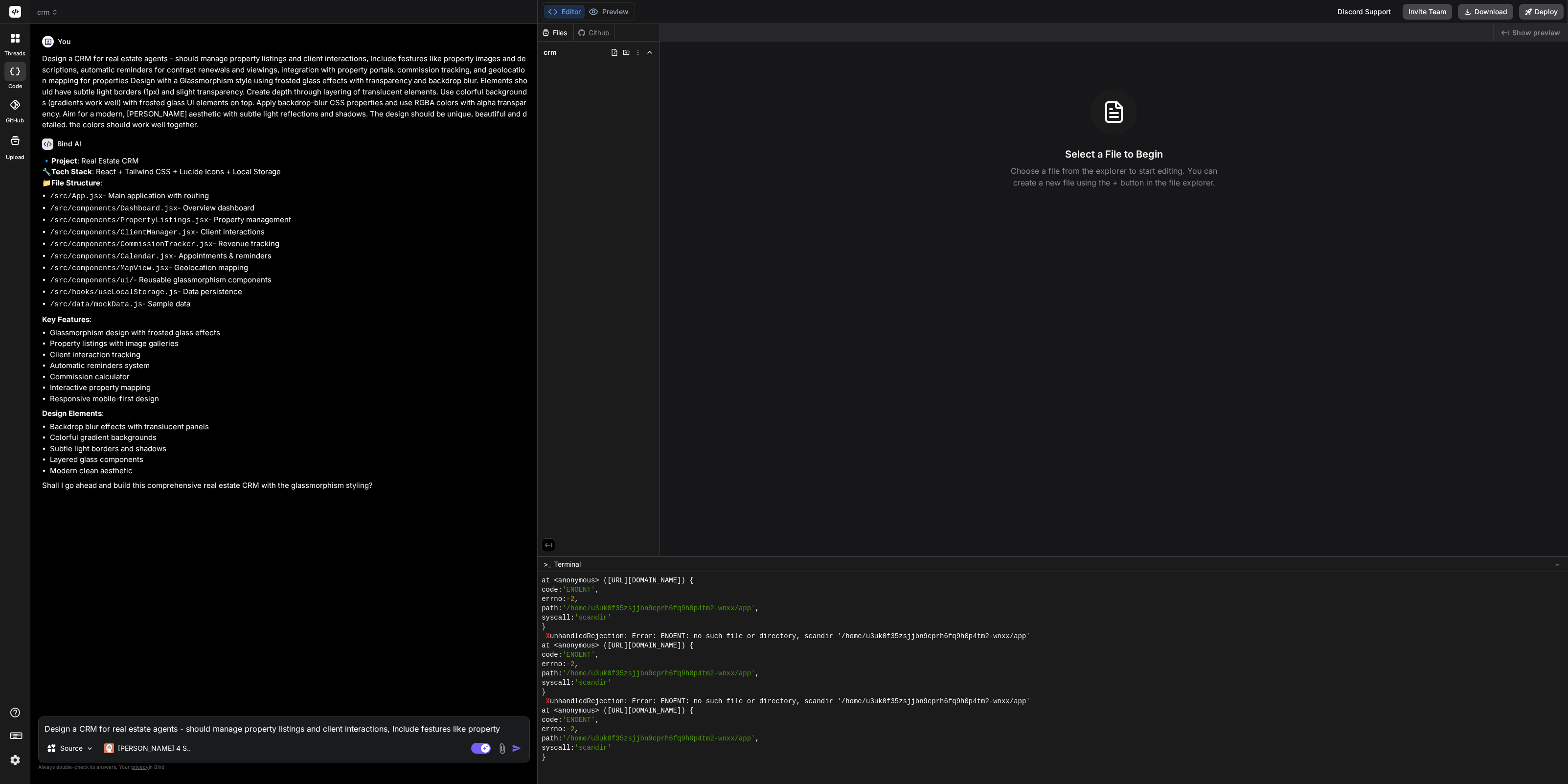
type textarea "x"
click at [181, 730] on textarea "Design a CRM for real estate agents - should manage property listings and clien…" at bounding box center [284, 726] width 491 height 17
type textarea "x"
type textarea "y"
type textarea "x"
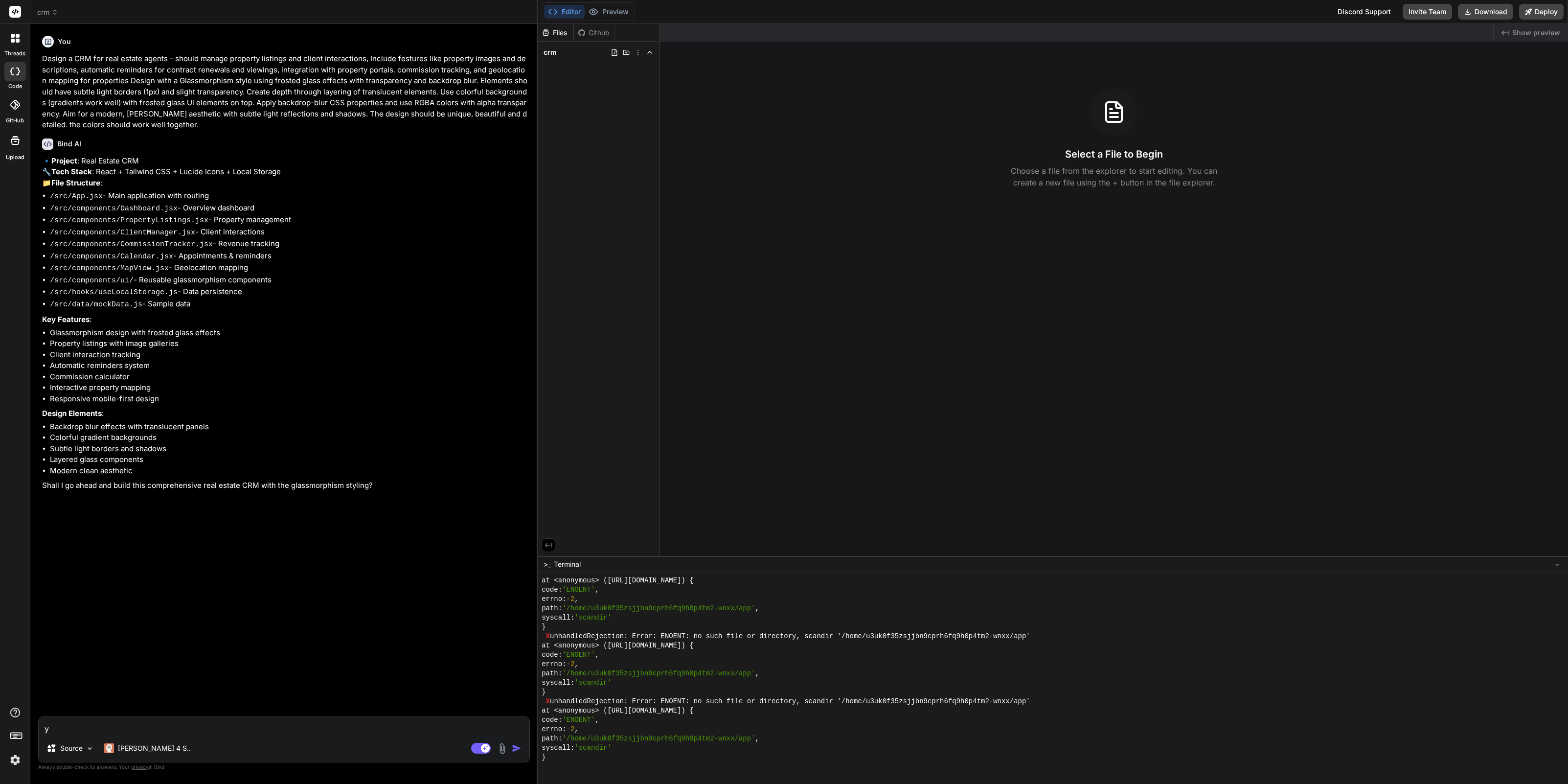
type textarea "ye"
type textarea "x"
type textarea "yes"
type textarea "x"
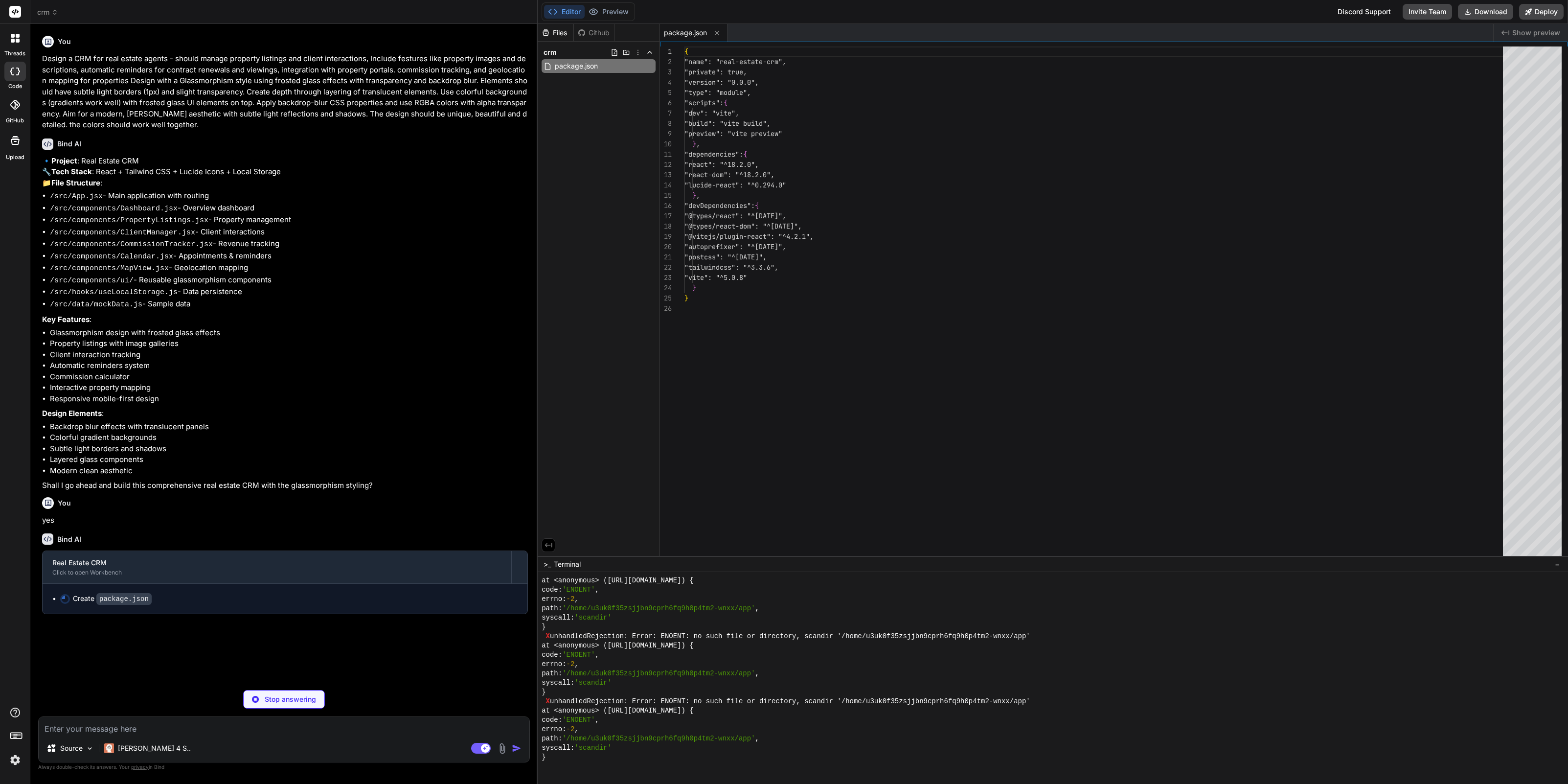
scroll to position [2482, 0]
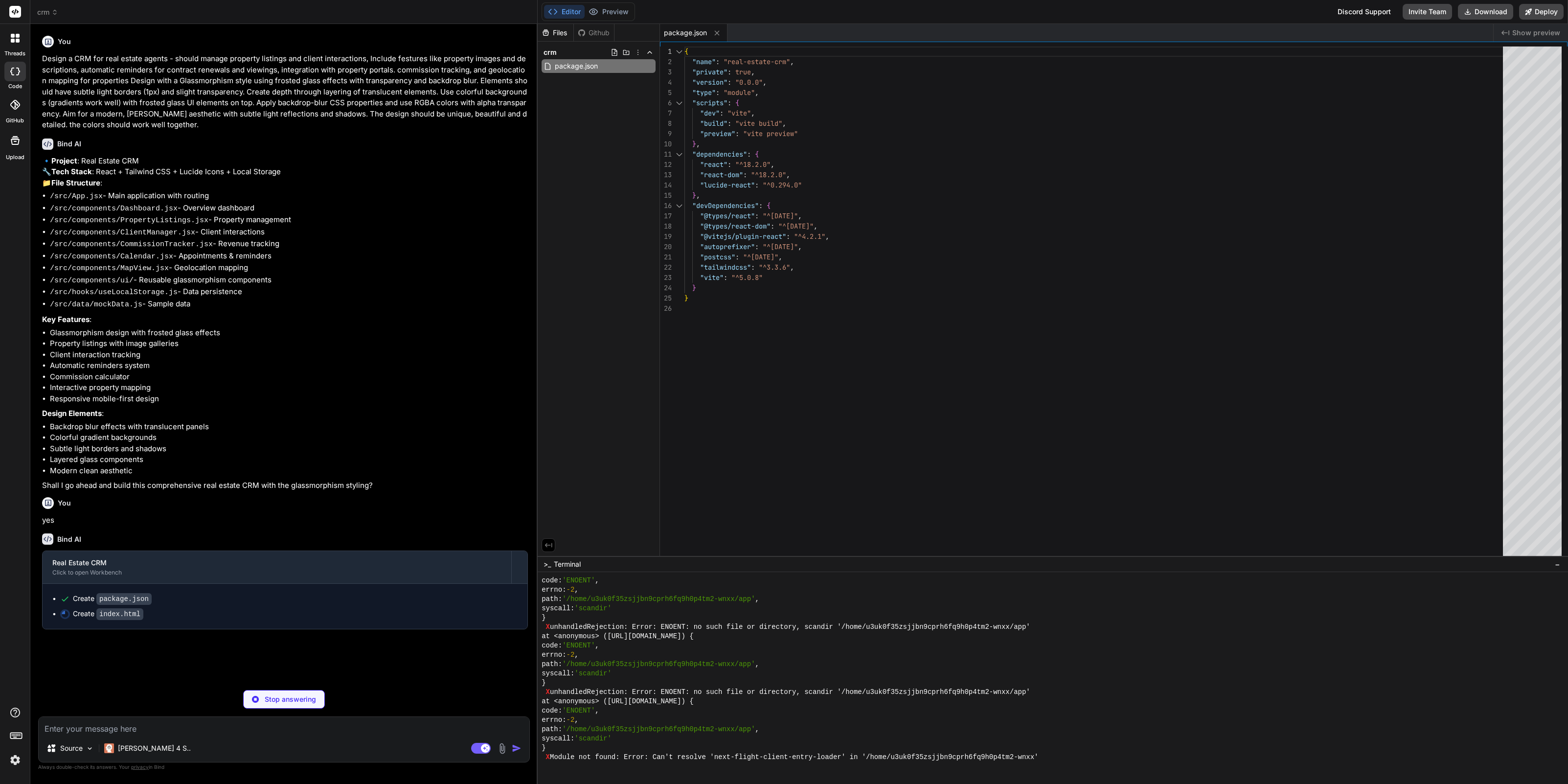
type textarea "x"
type textarea "<script type="module" src="/src/main.jsx"></script> </body> </html>"
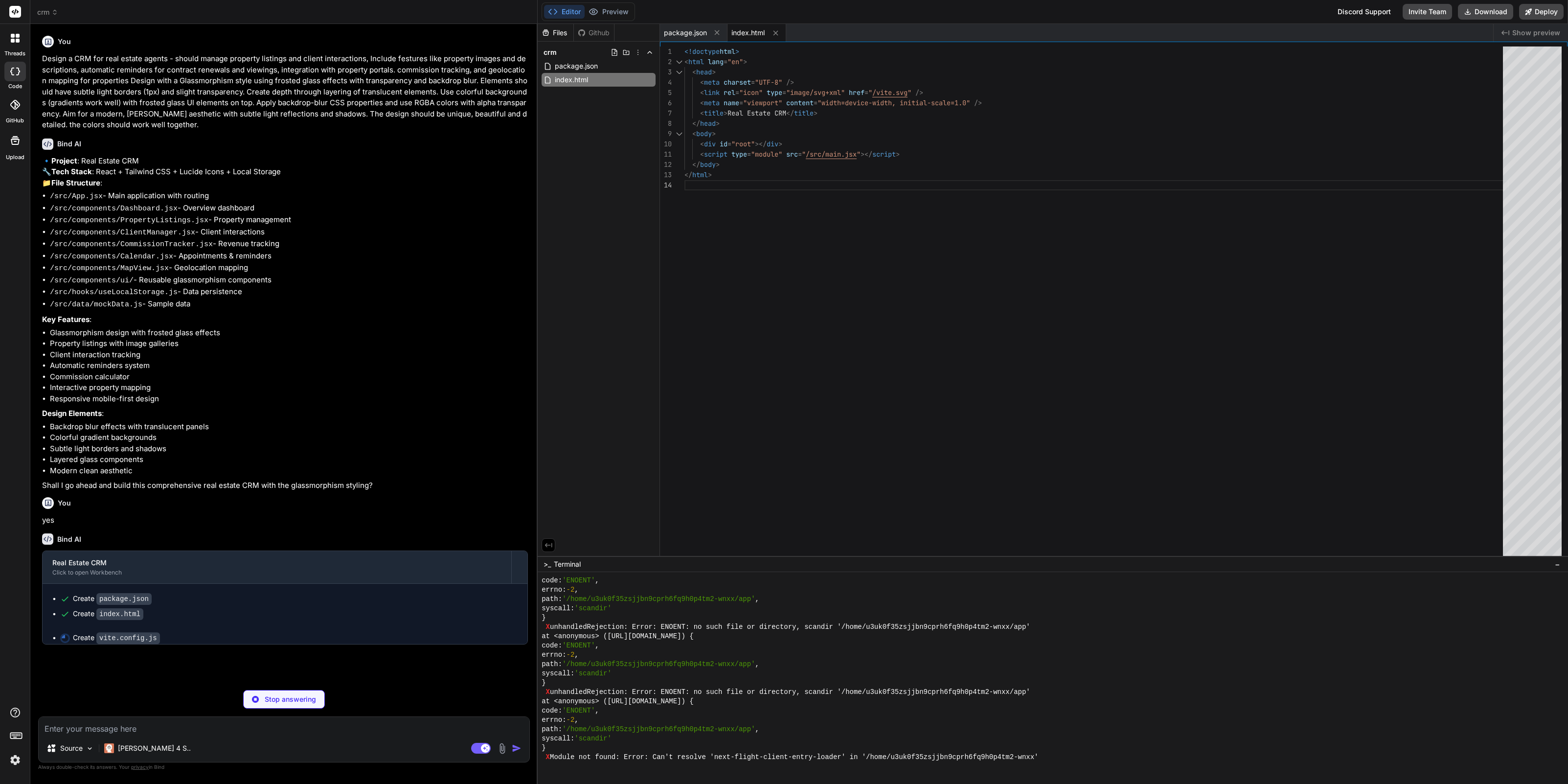
type textarea "x"
type textarea "import { defineConfig } from 'vite' import react from '@vitejs/plugin-react' //…"
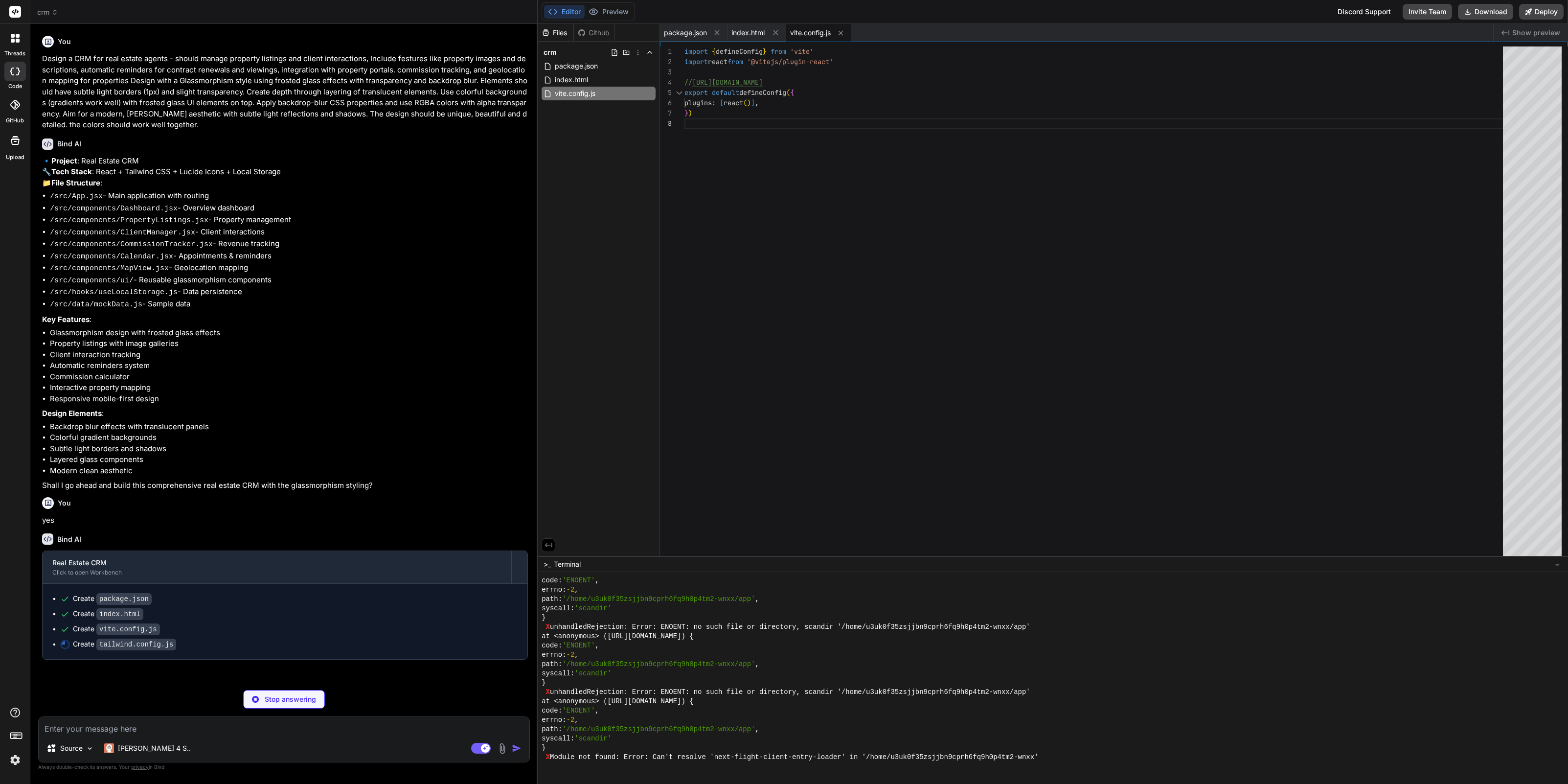
type textarea "x"
type textarea "} }, }, plugins: [], }"
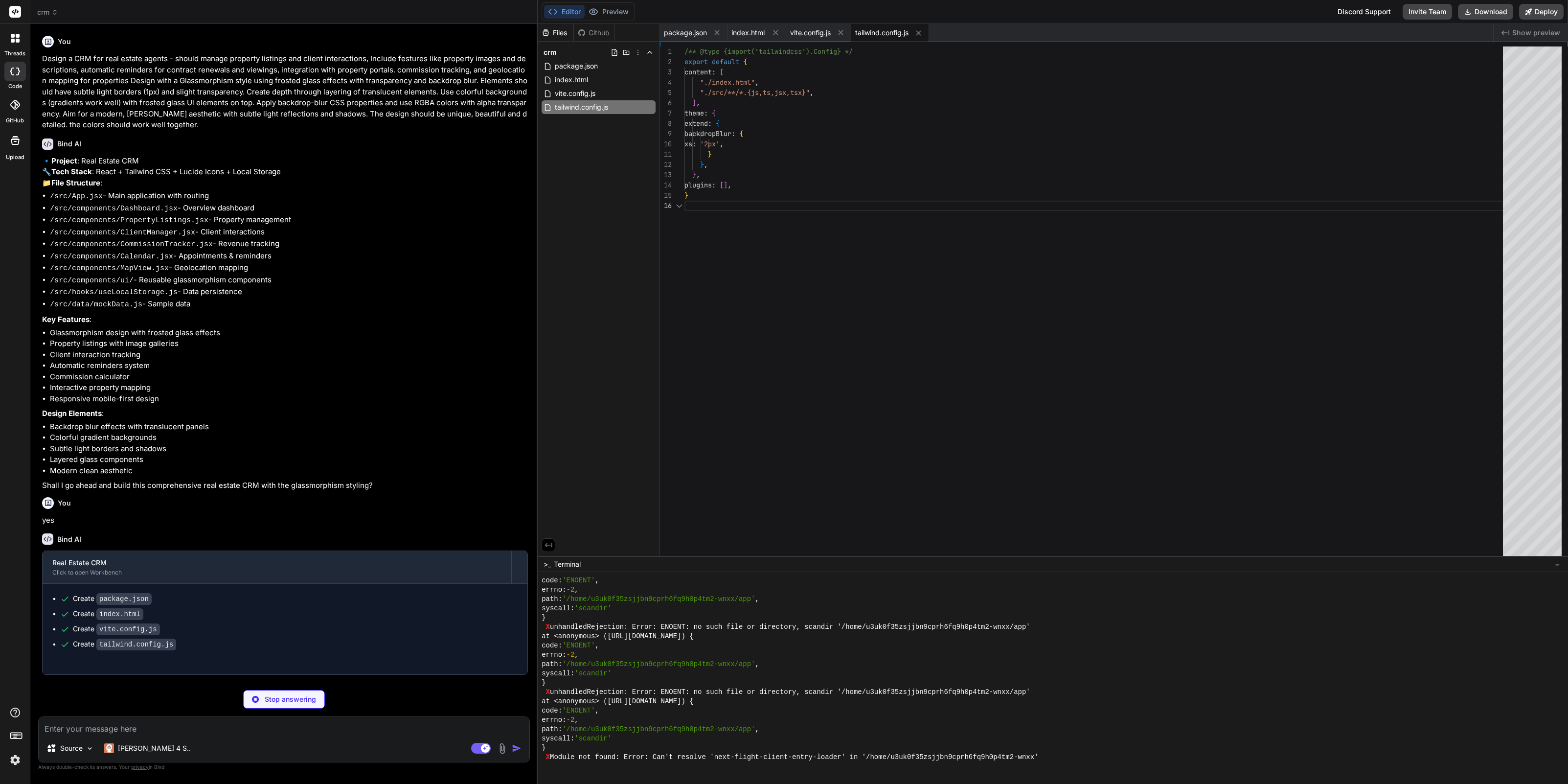
type textarea "x"
type textarea "export default { plugins: { tailwindcss: {}, autoprefixer: {}, }, }"
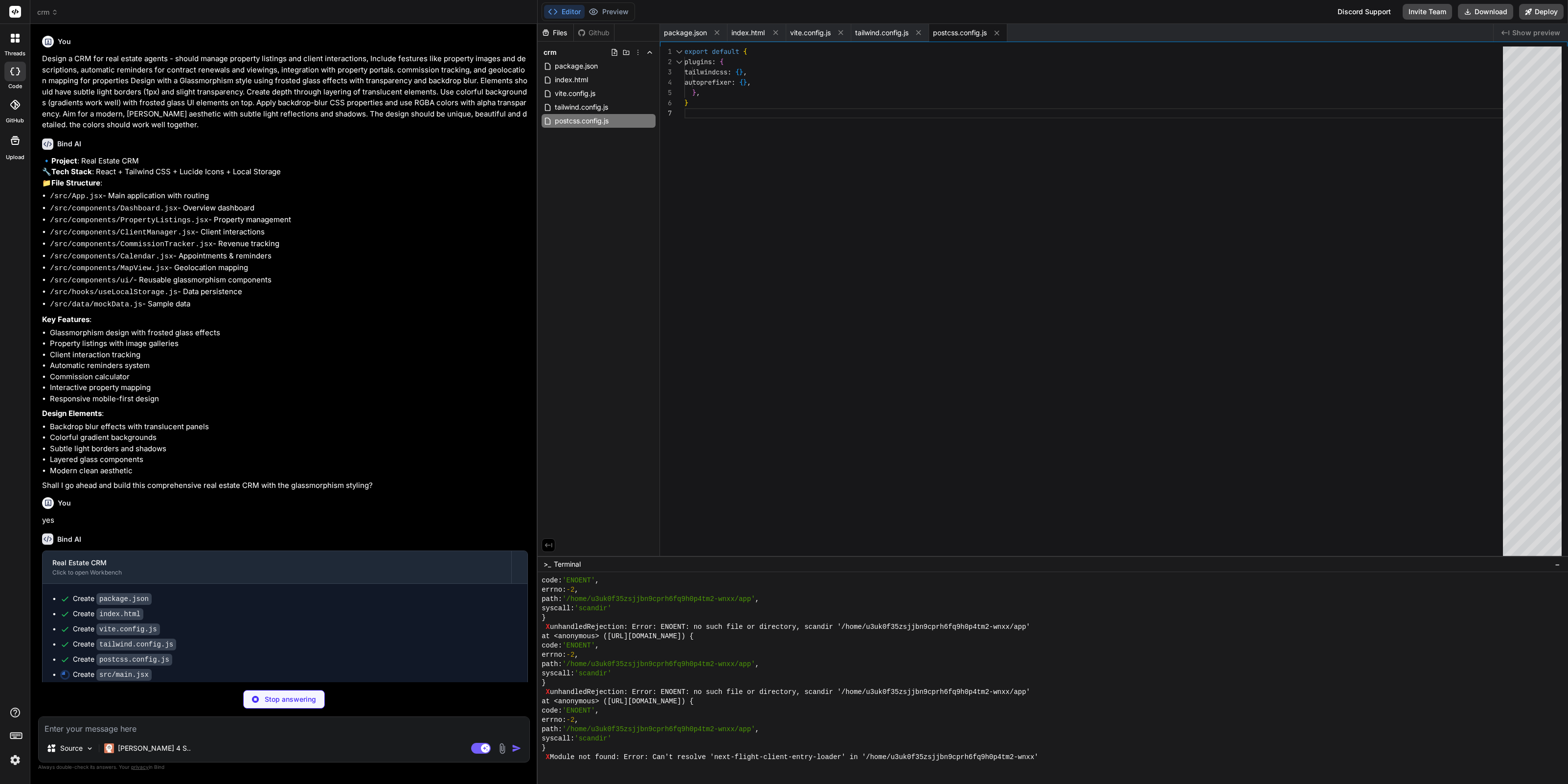
type textarea "x"
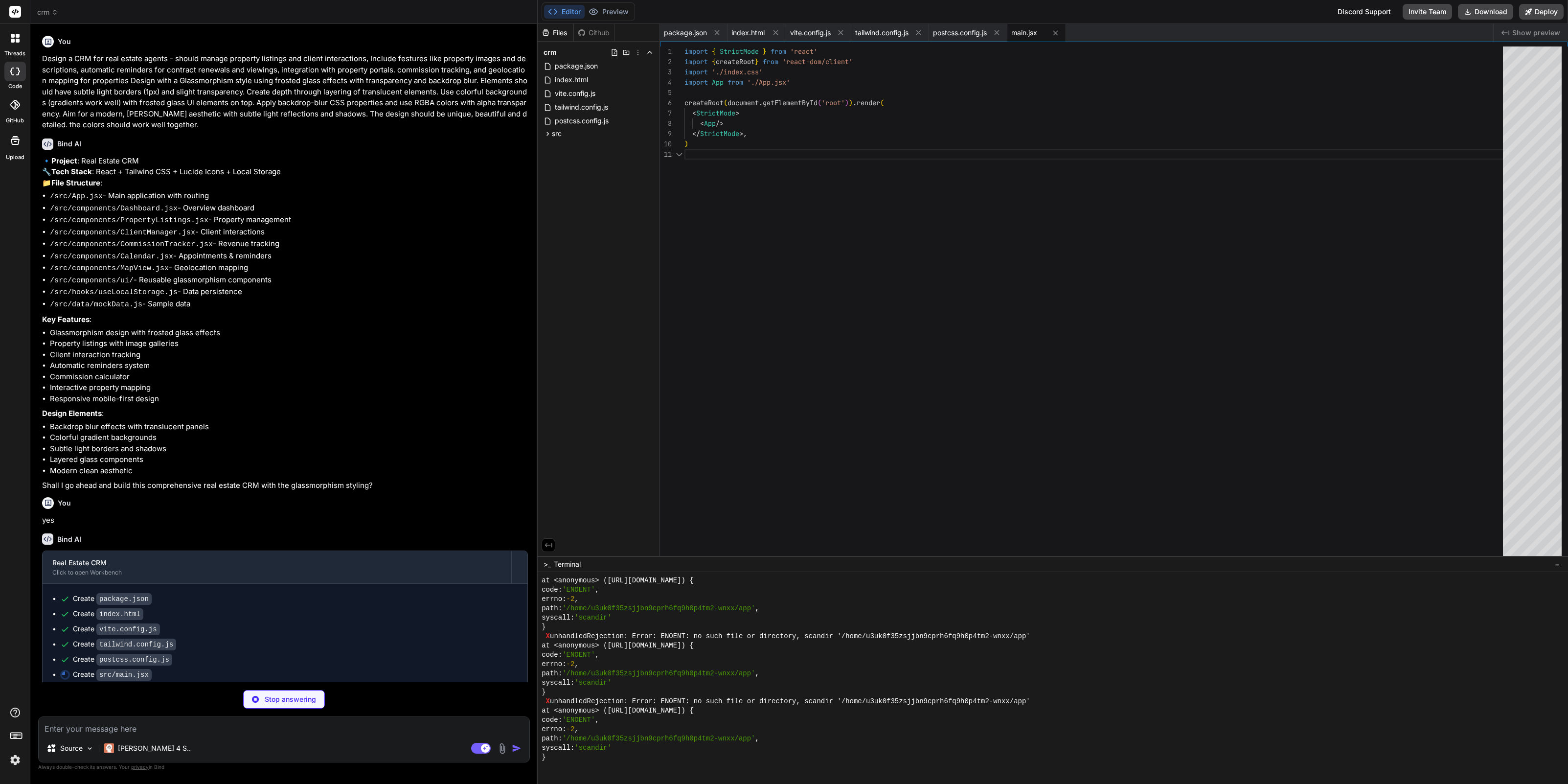
scroll to position [3002, 0]
type textarea "x"
type textarea ".gradient-blue { background: linear-gradient(135deg, #d299c2 0%, #fef9d7 100%);…"
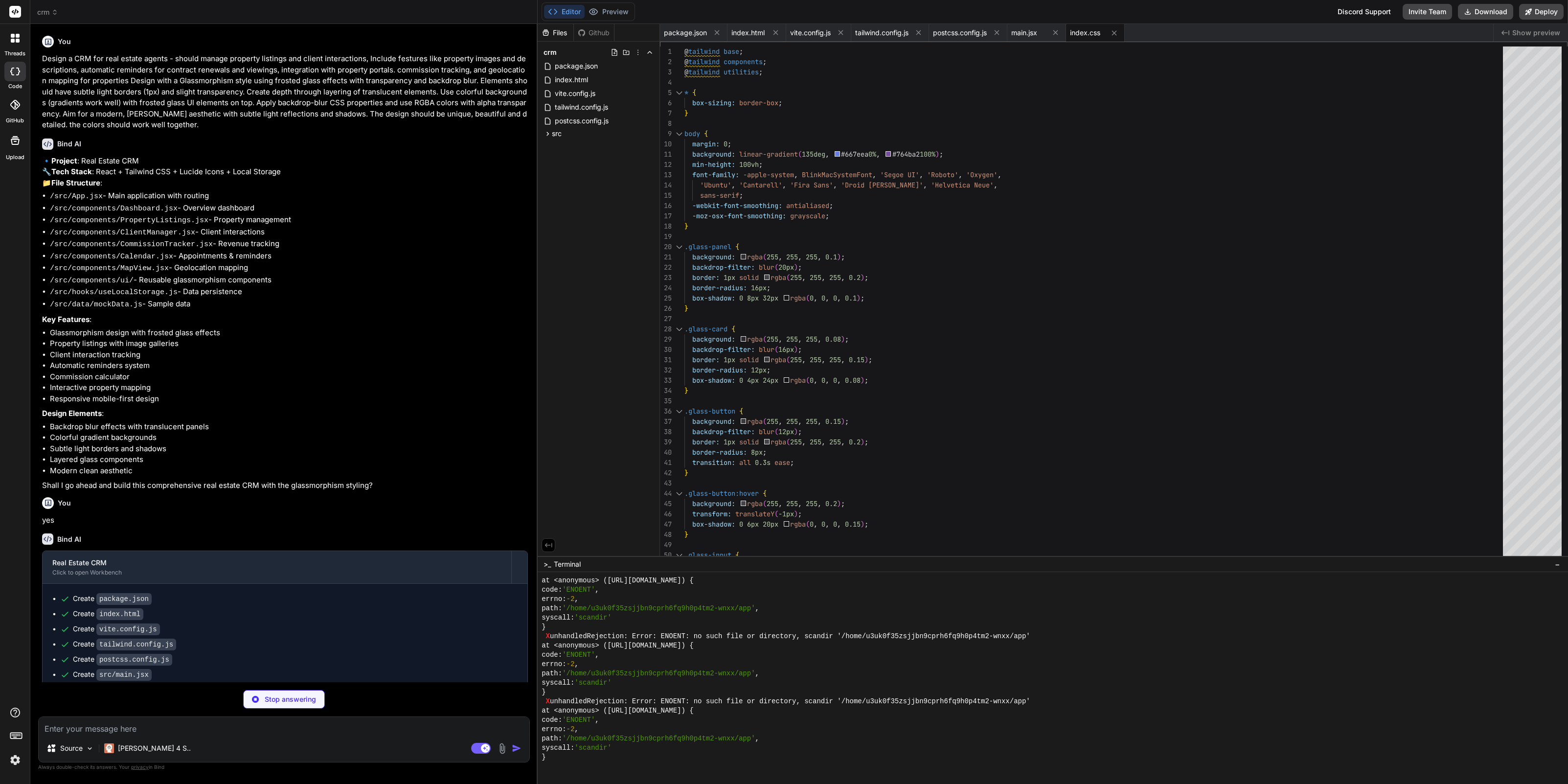
type textarea "x"
type textarea "/> )} </div> ); } export default App;"
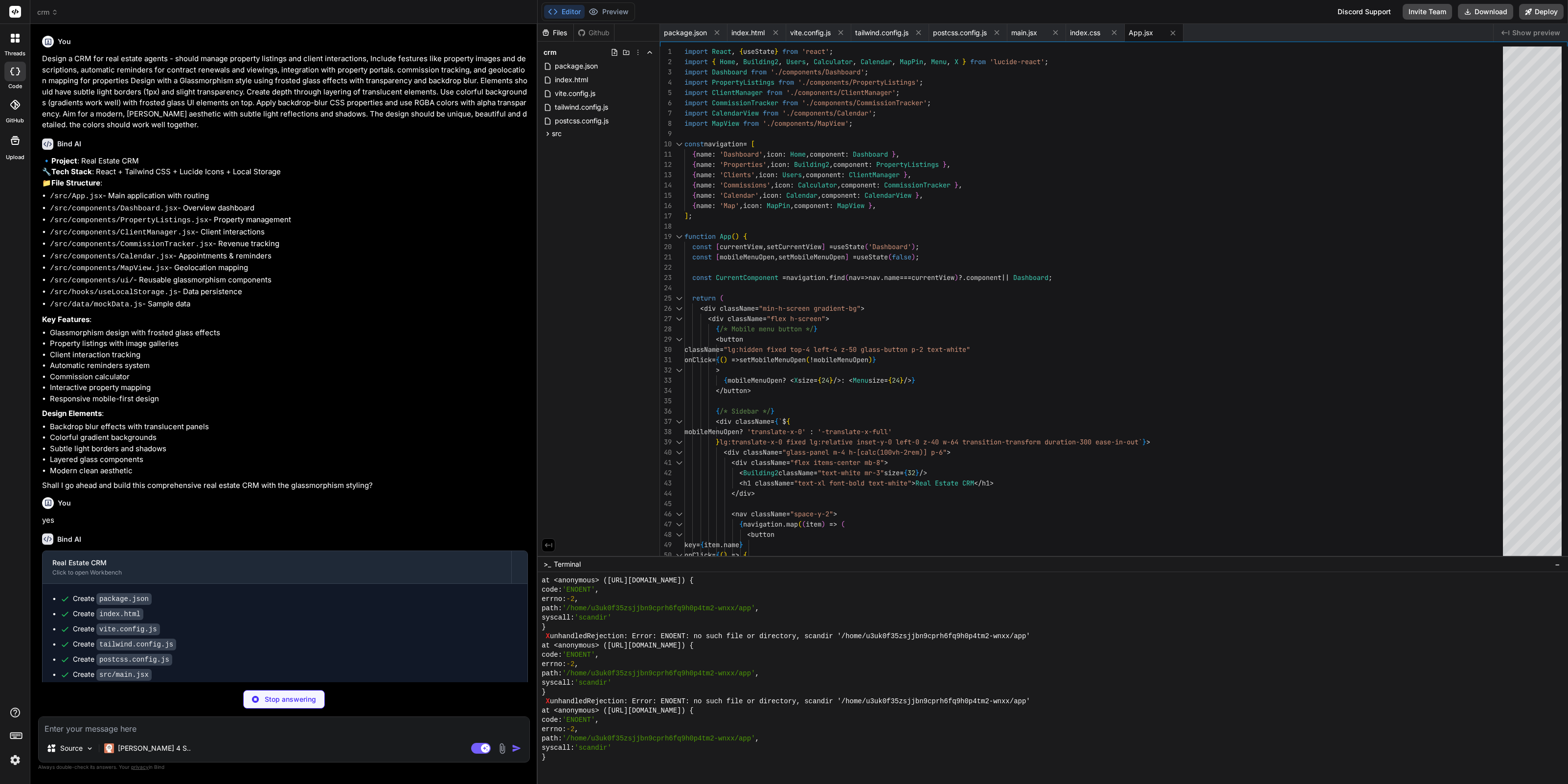
type textarea "x"
type textarea "} }; return [storedValue, setValue]; }"
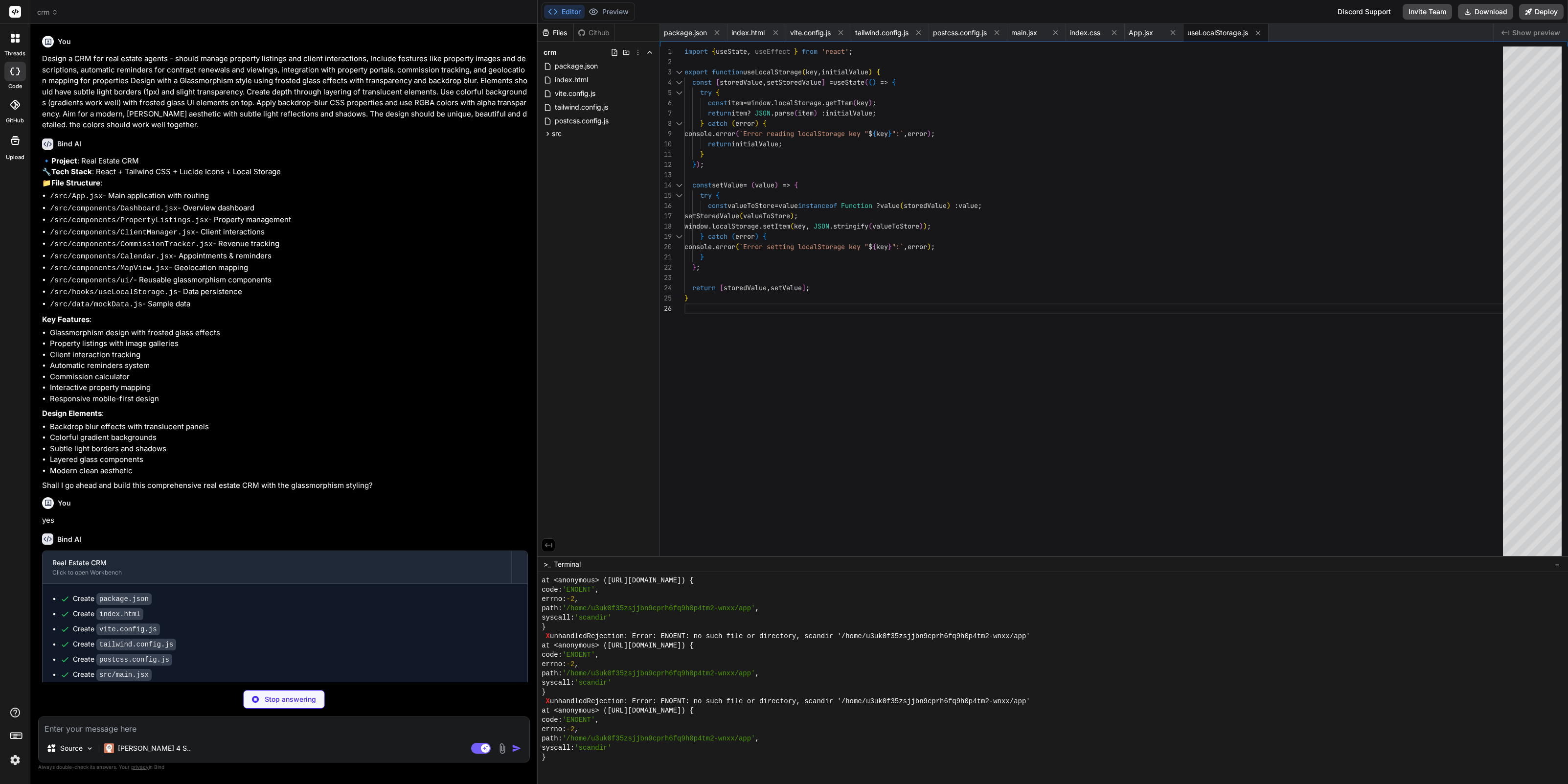
type textarea "x"
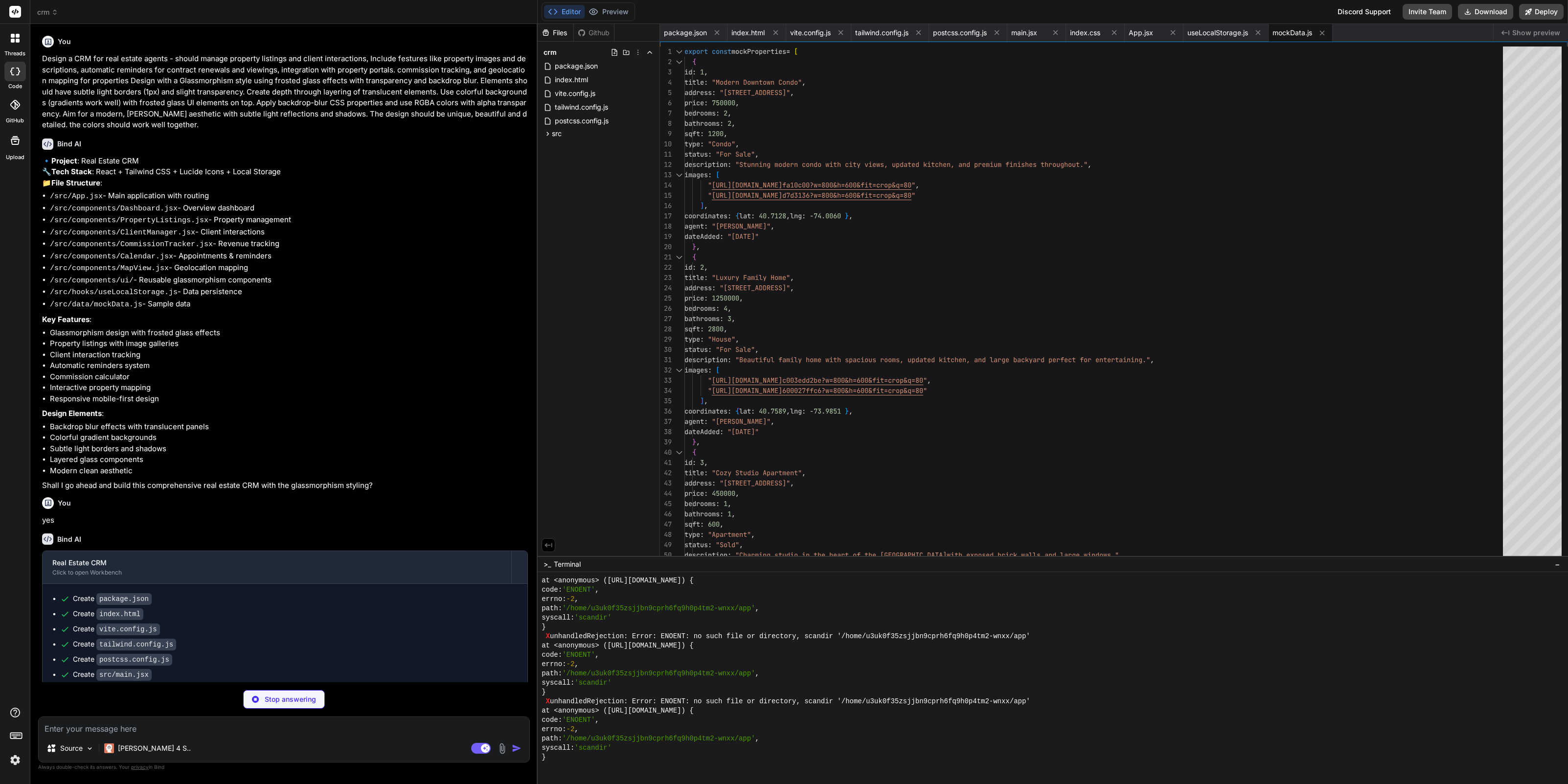
scroll to position [4601, 0]
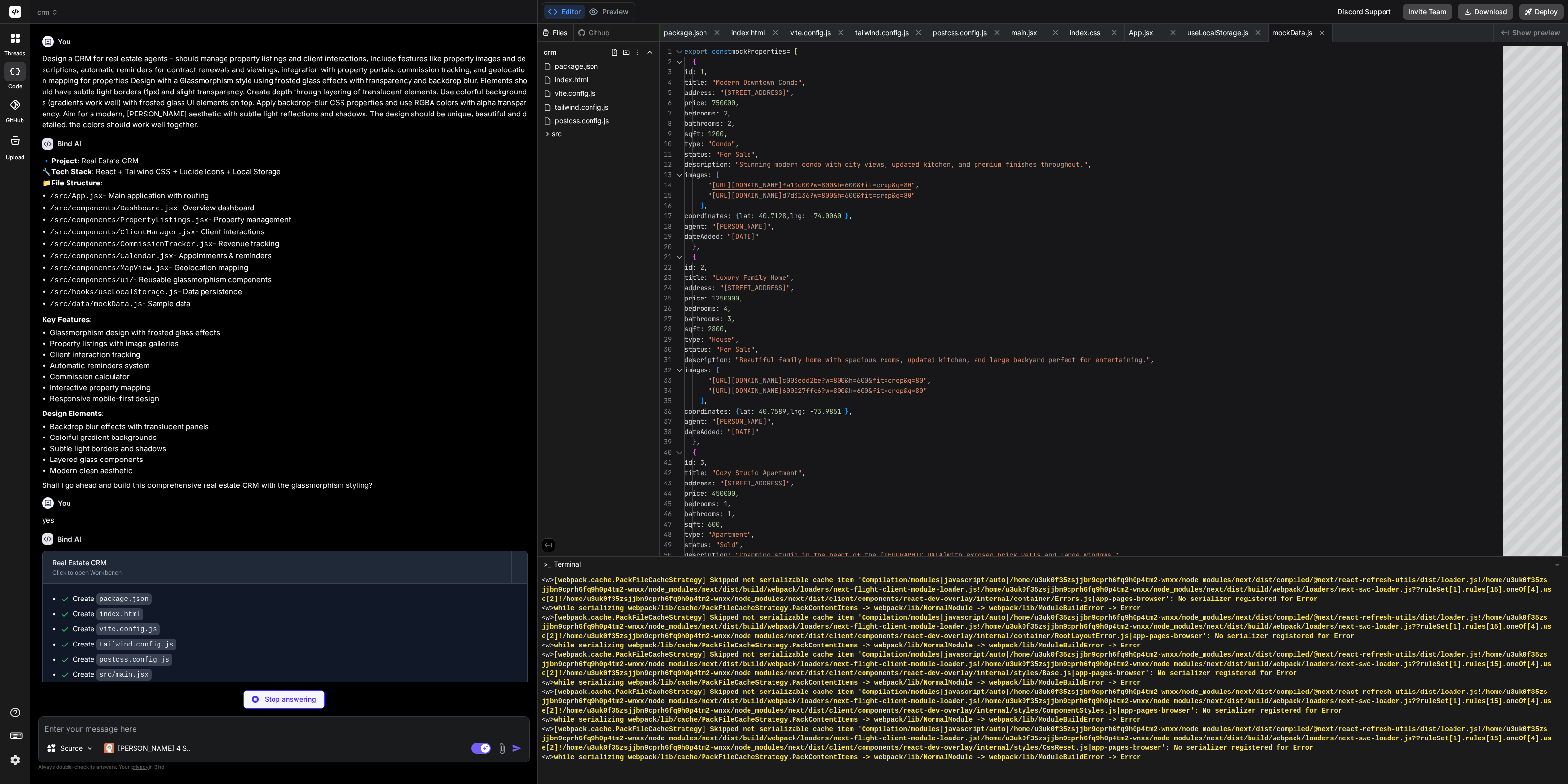
type textarea "x"
type textarea "</div> </div> </div> ); } export default Dashboard;"
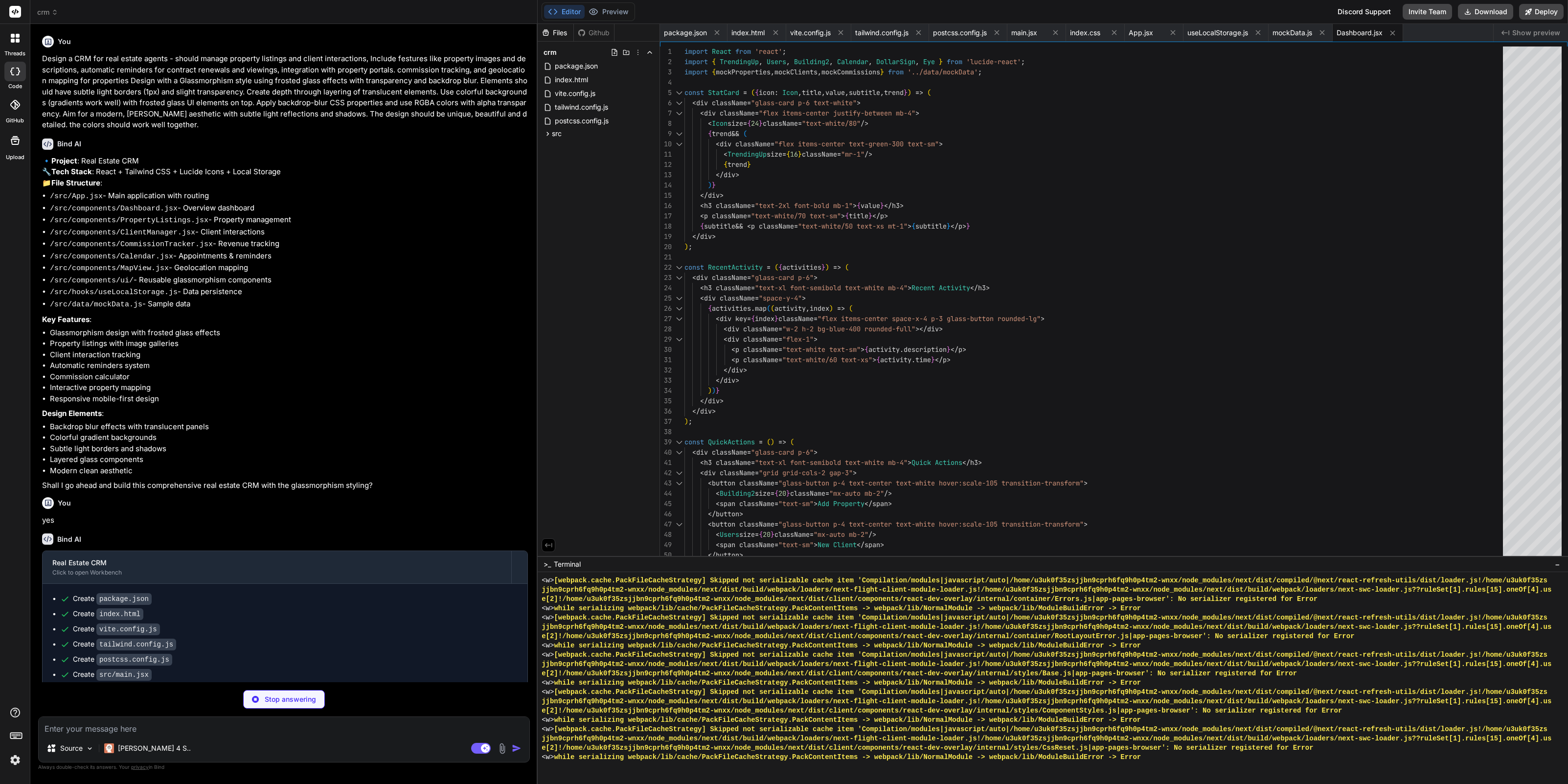
type textarea "x"
type textarea "export default PropertyListings;"
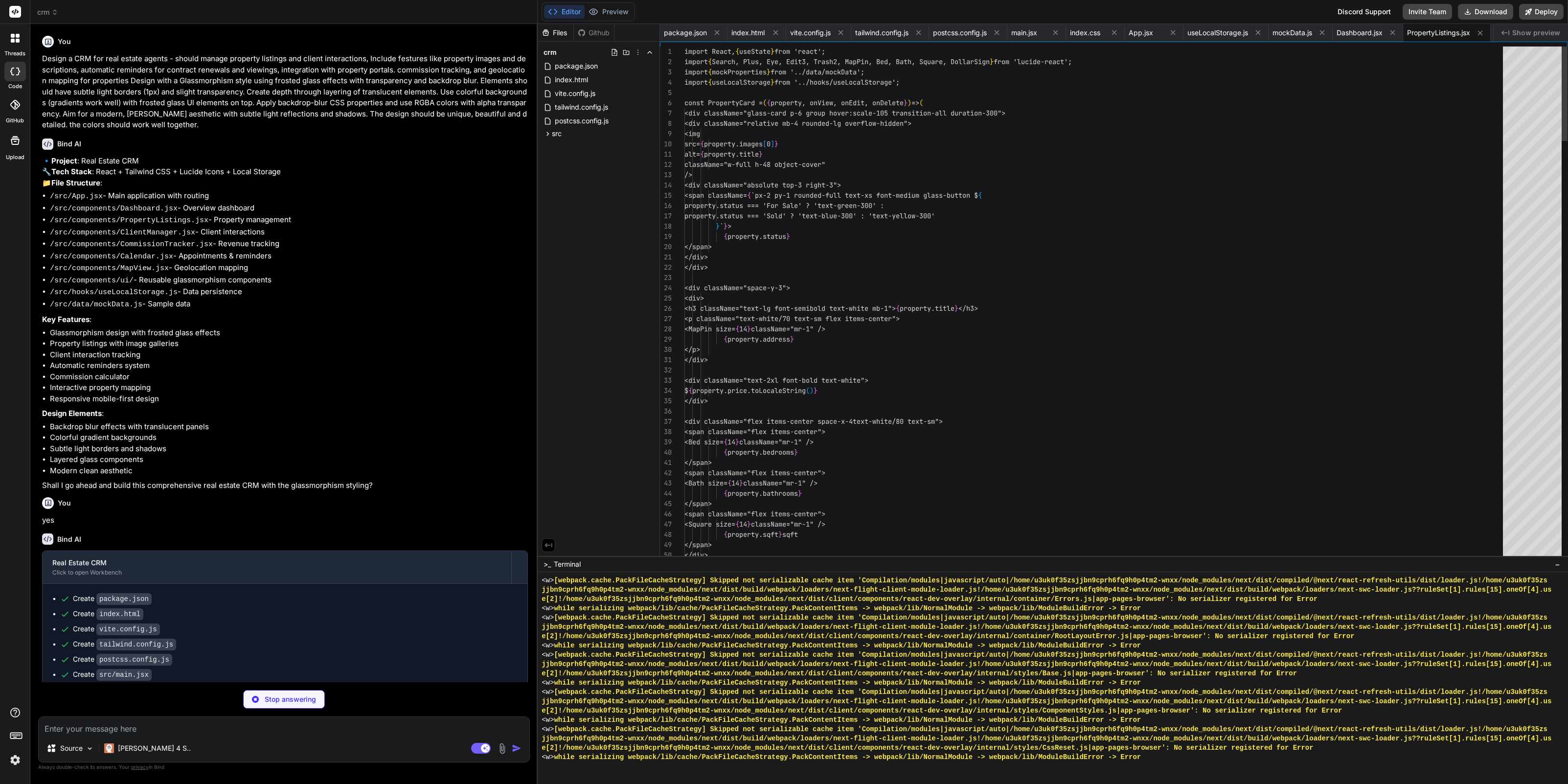
scroll to position [0, 2]
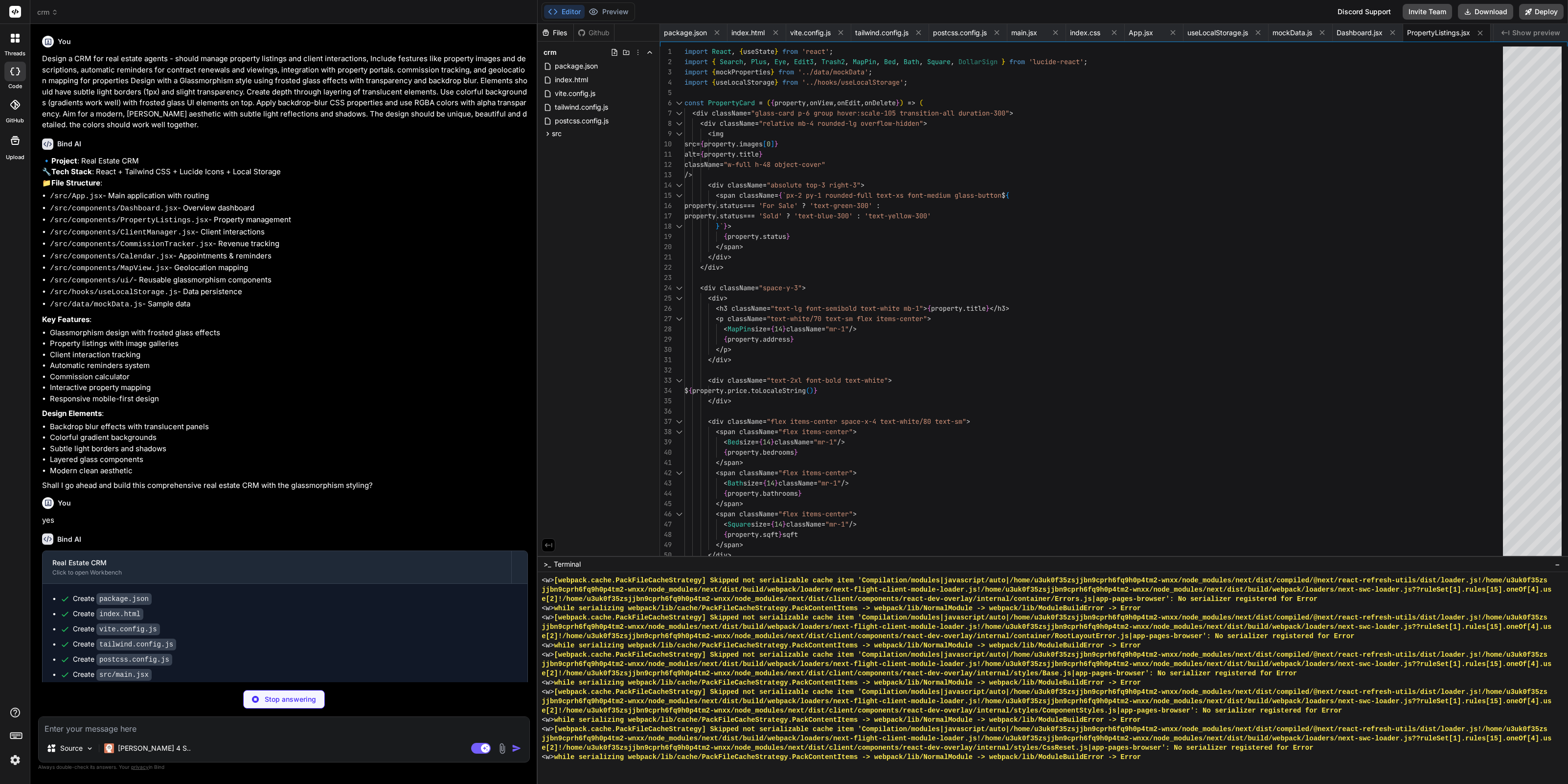
type textarea "x"
type textarea "} export default ClientManager;"
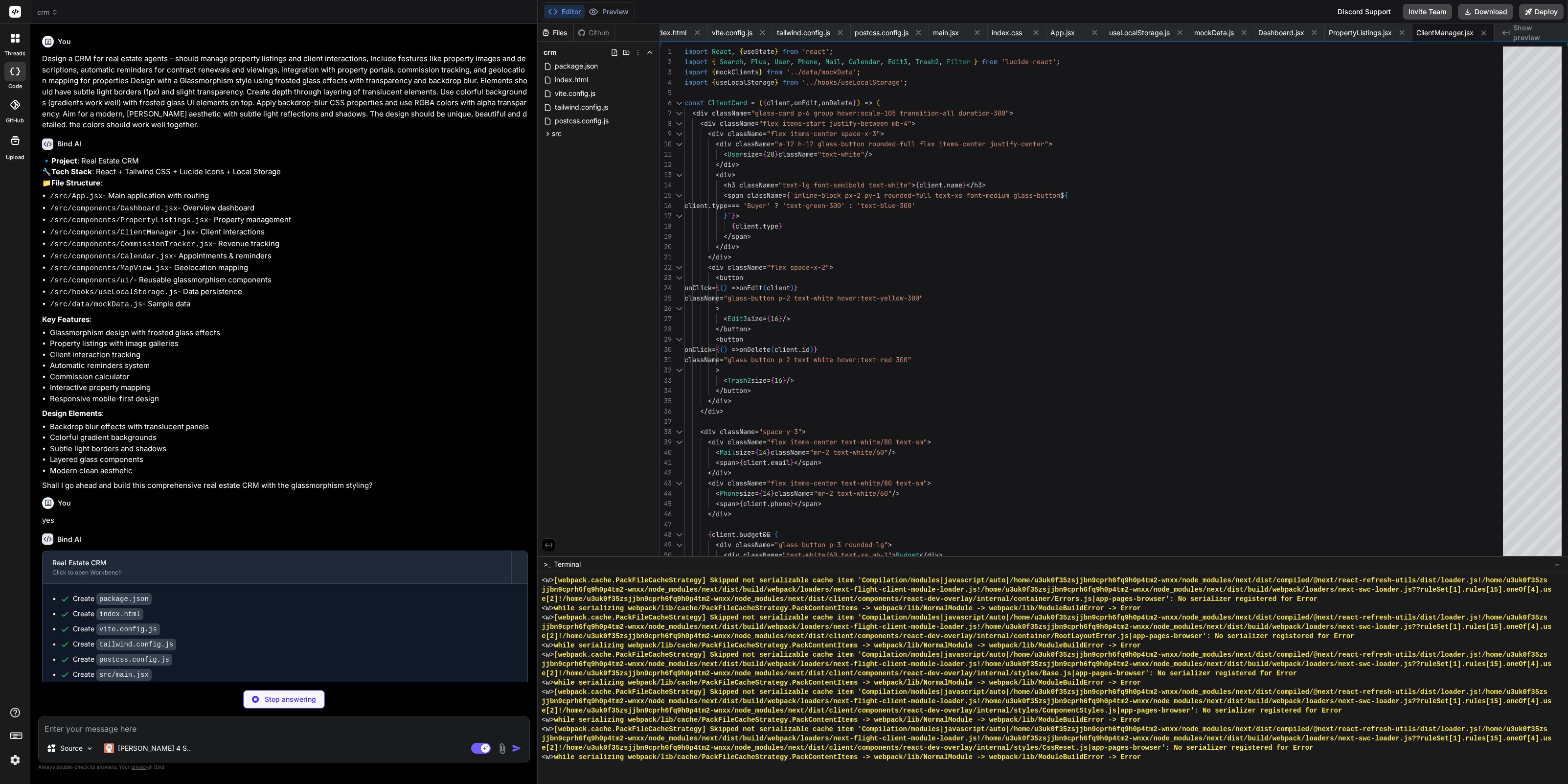
type textarea "x"
type textarea "export default CommissionTracker;"
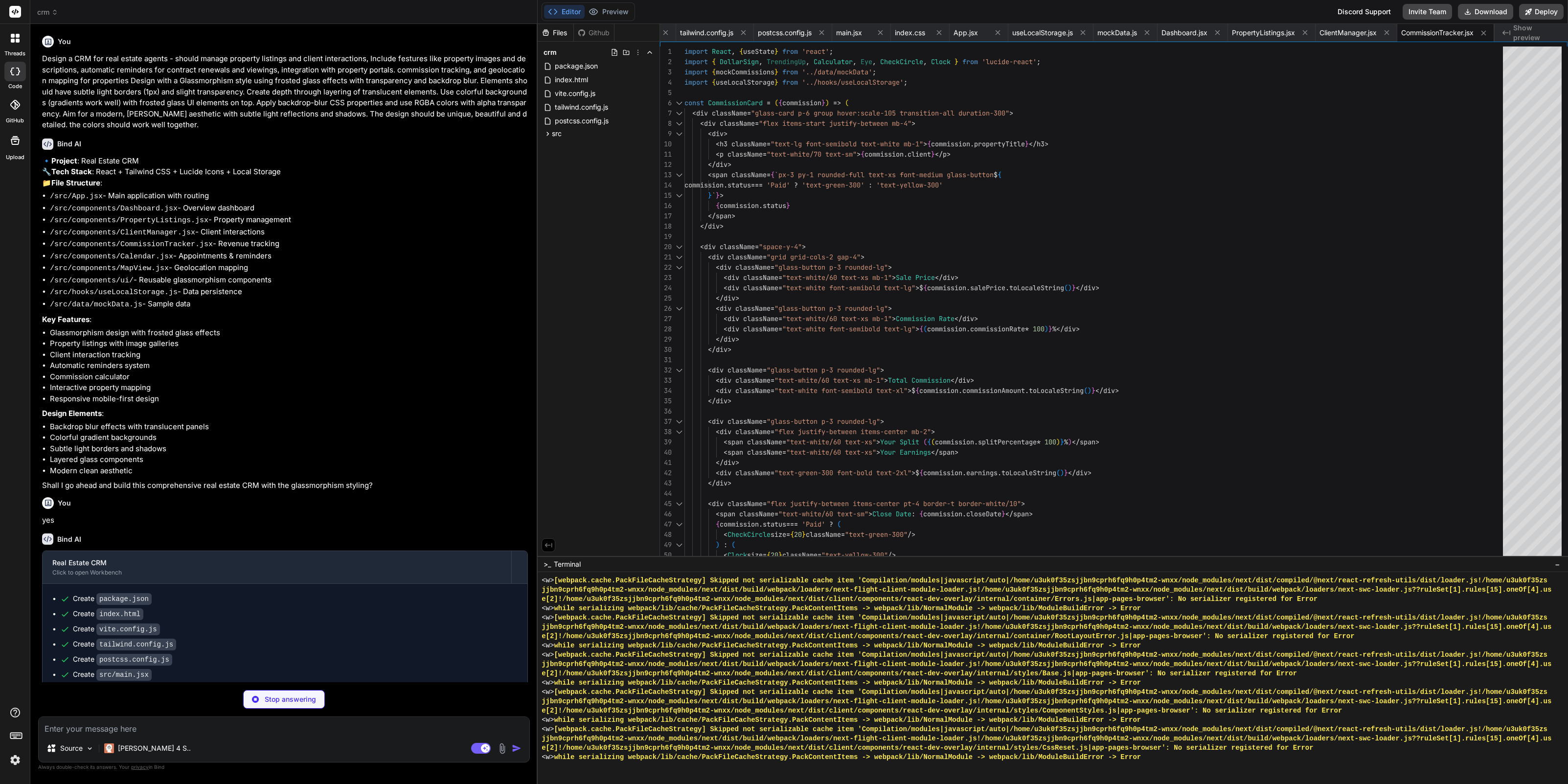
type textarea "x"
type textarea "export default CalendarView;"
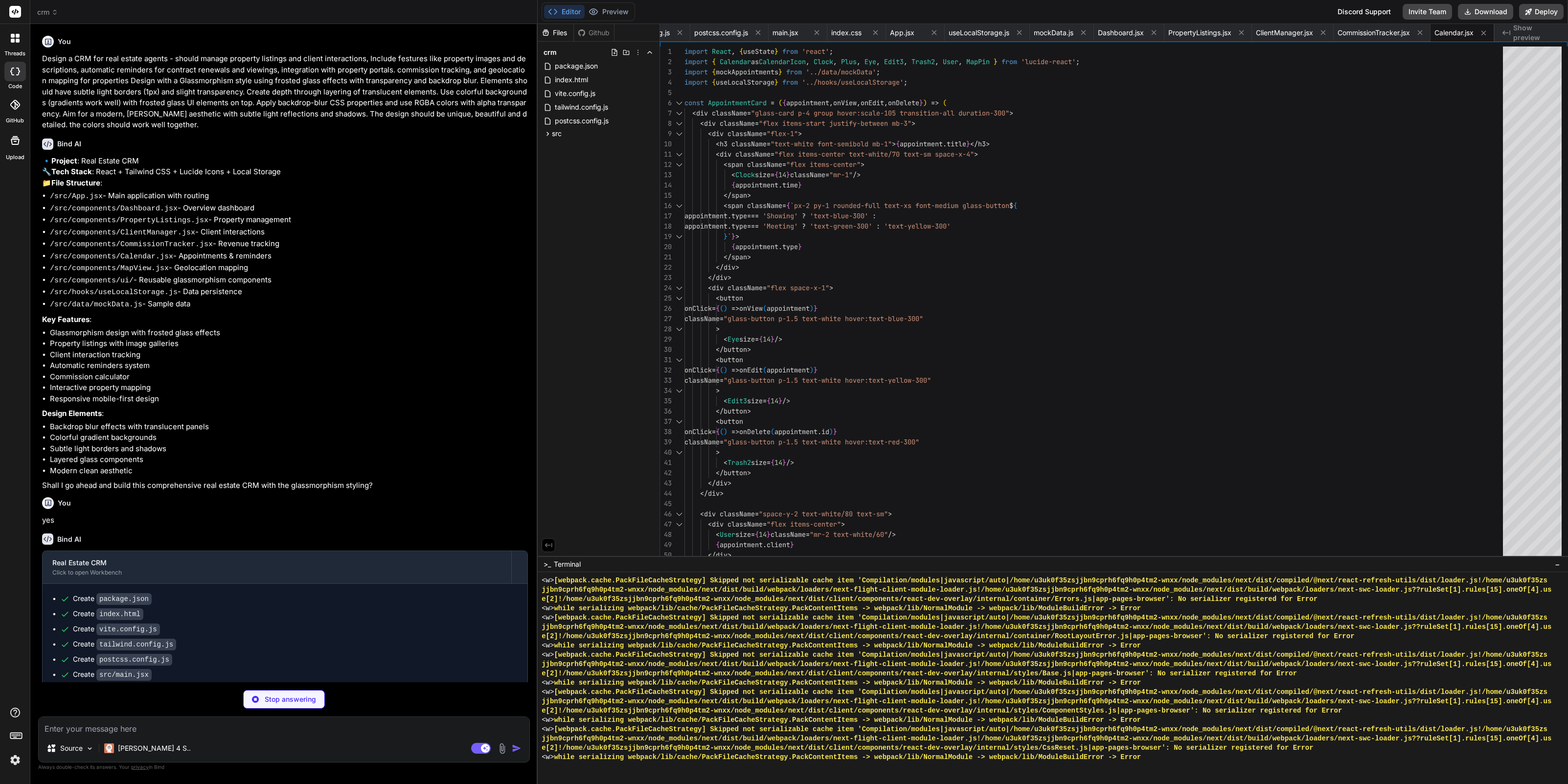
type textarea "x"
type textarea "</div> </div> ); } export default MapView;"
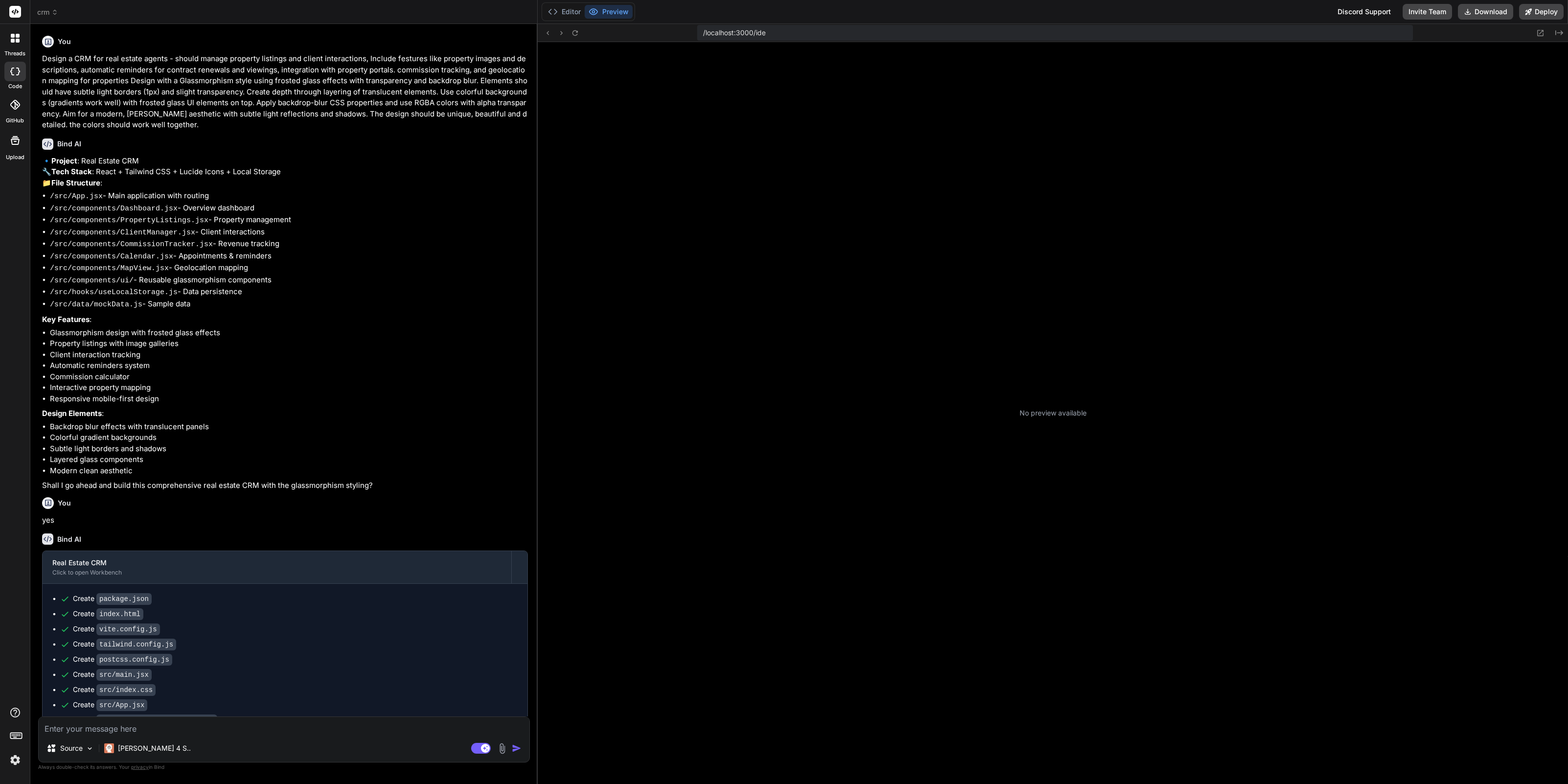
scroll to position [4964, 0]
type textarea "x"
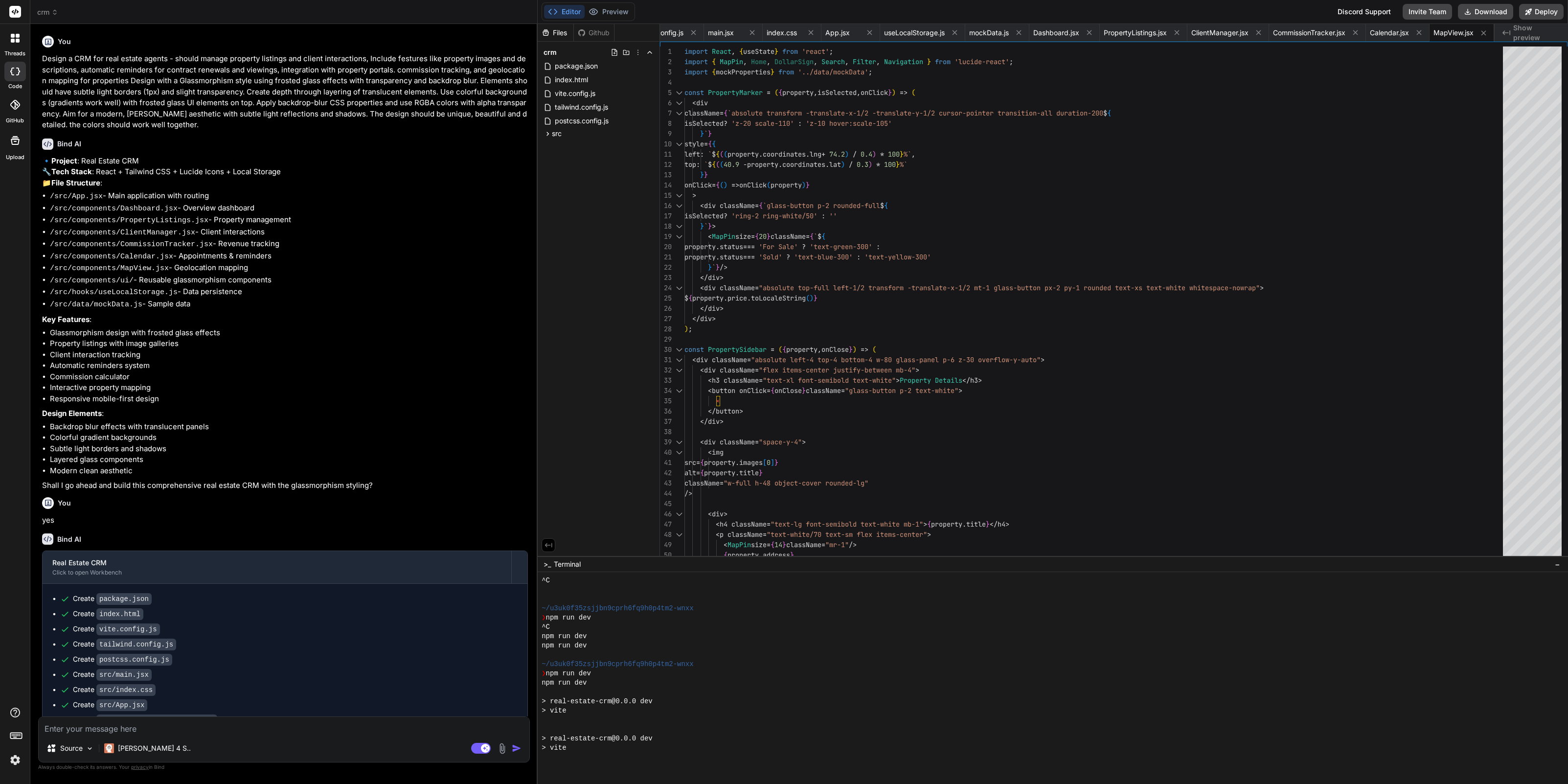
scroll to position [5214, 0]
